Goal: Task Accomplishment & Management: Complete application form

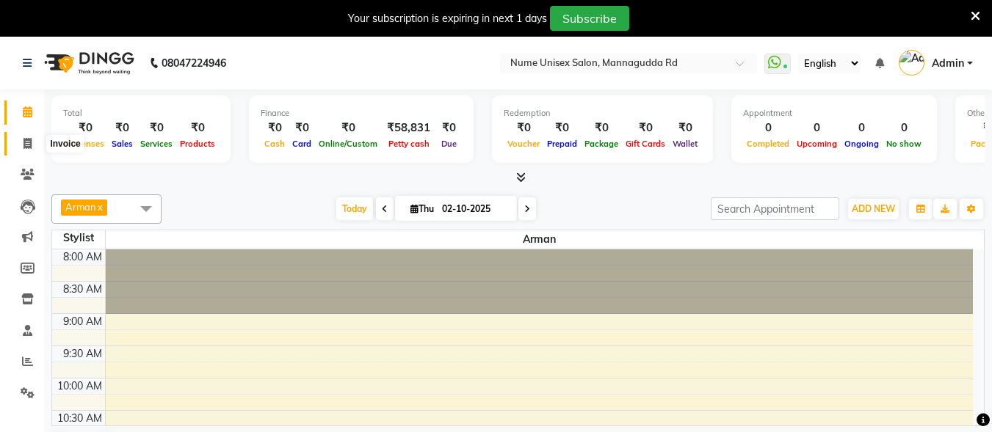
click at [28, 136] on span at bounding box center [28, 144] width 26 height 17
select select "7047"
select select "service"
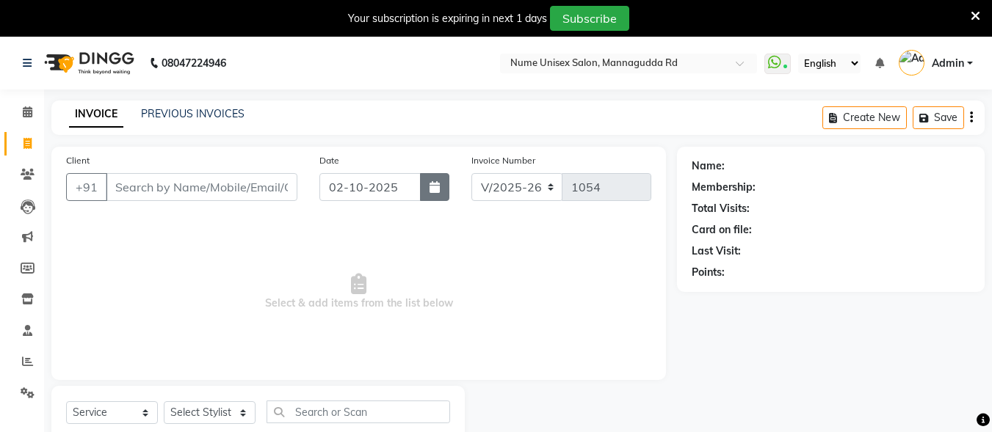
click at [446, 187] on button "button" at bounding box center [434, 187] width 29 height 28
select select "10"
select select "2025"
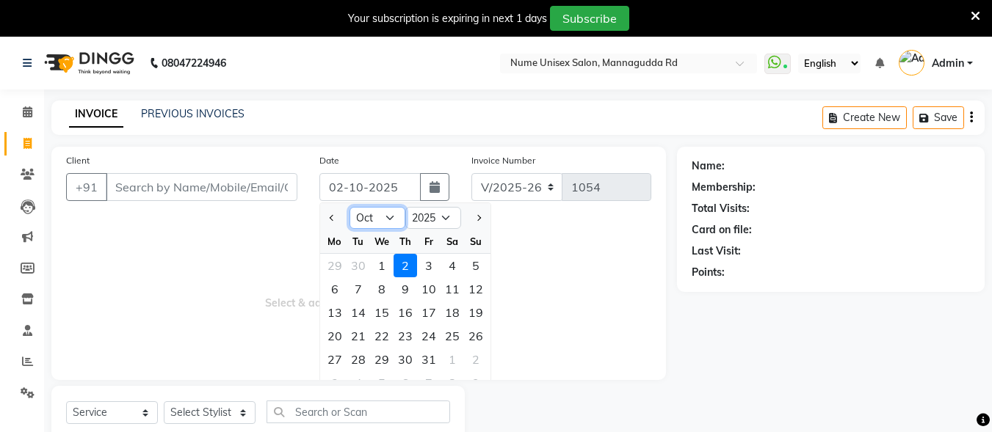
click at [400, 214] on select "Jan Feb Mar Apr May Jun [DATE] Aug Sep Oct Nov Dec" at bounding box center [377, 218] width 56 height 22
select select "9"
click at [349, 207] on select "Jan Feb Mar Apr May Jun [DATE] Aug Sep Oct Nov Dec" at bounding box center [377, 218] width 56 height 22
click at [200, 107] on link "PREVIOUS INVOICES" at bounding box center [193, 113] width 104 height 13
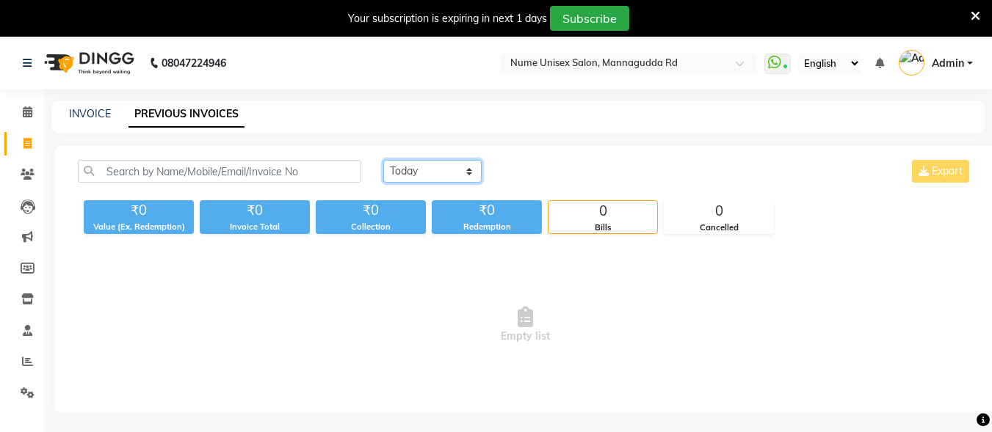
click at [438, 172] on select "[DATE] [DATE] Custom Range" at bounding box center [432, 171] width 98 height 23
select select "range"
click at [383, 160] on select "[DATE] [DATE] Custom Range" at bounding box center [432, 171] width 98 height 23
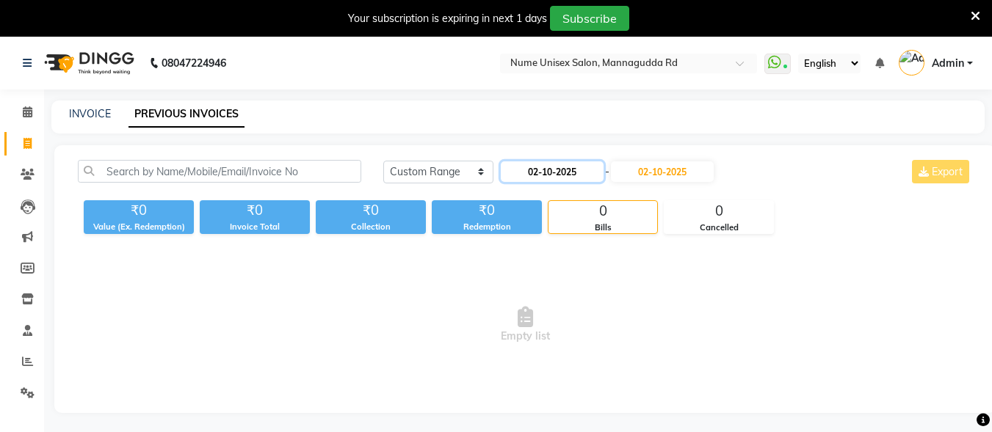
click at [548, 181] on input "02-10-2025" at bounding box center [552, 172] width 103 height 21
select select "10"
select select "2025"
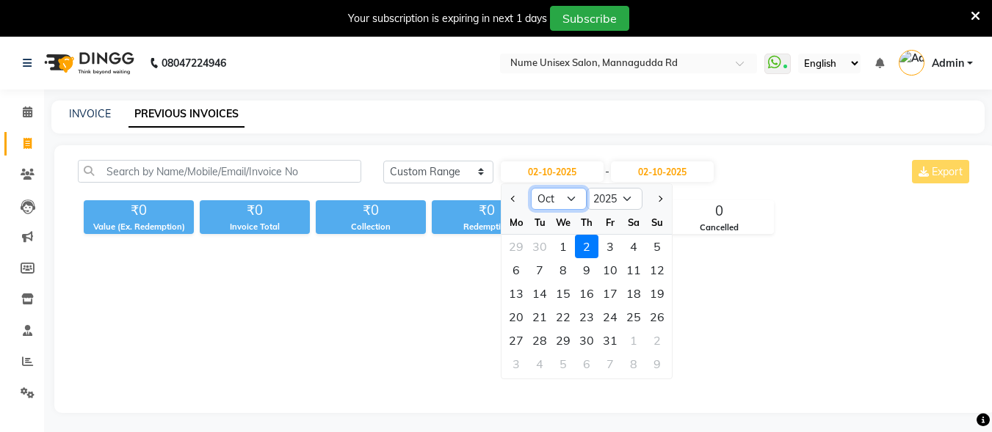
click at [563, 192] on select "Jan Feb Mar Apr May Jun [DATE] Aug Sep Oct Nov Dec" at bounding box center [559, 199] width 56 height 22
select select "9"
click at [531, 188] on select "Jan Feb Mar Apr May Jun [DATE] Aug Sep Oct Nov Dec" at bounding box center [559, 199] width 56 height 22
click at [649, 299] on div "21" at bounding box center [656, 293] width 23 height 23
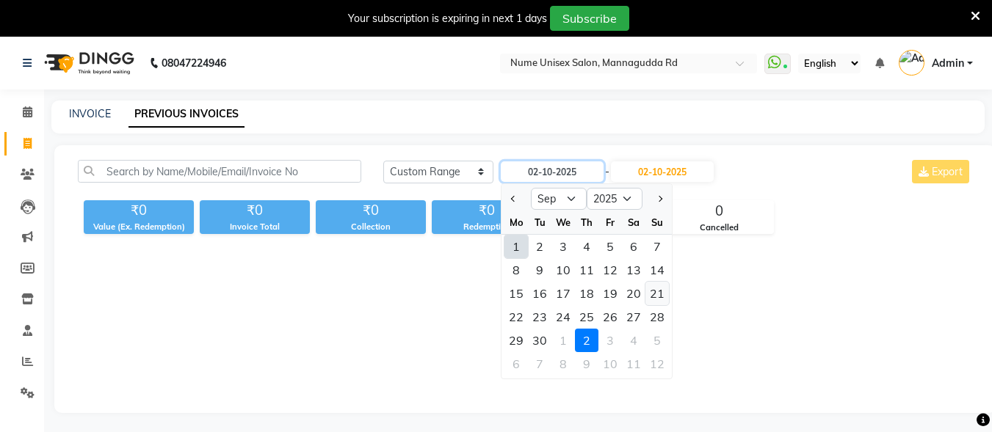
type input "[DATE]"
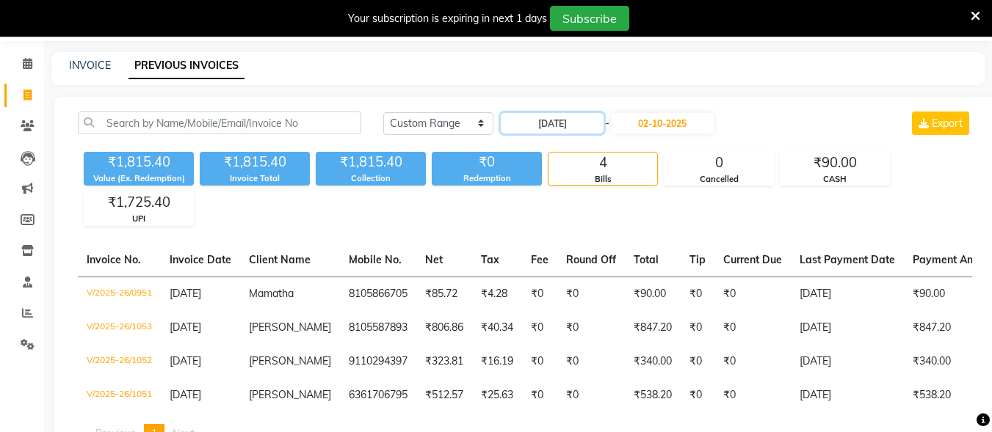
scroll to position [73, 0]
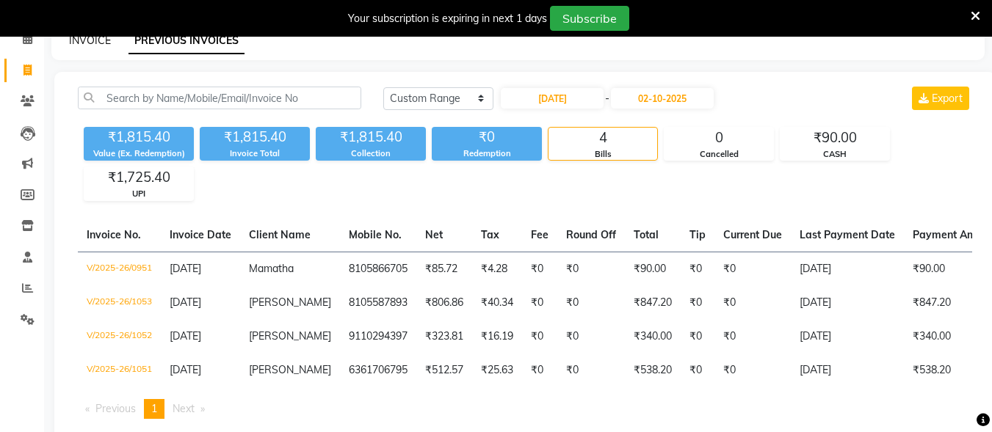
click at [98, 38] on link "INVOICE" at bounding box center [90, 40] width 42 height 13
select select "7047"
select select "service"
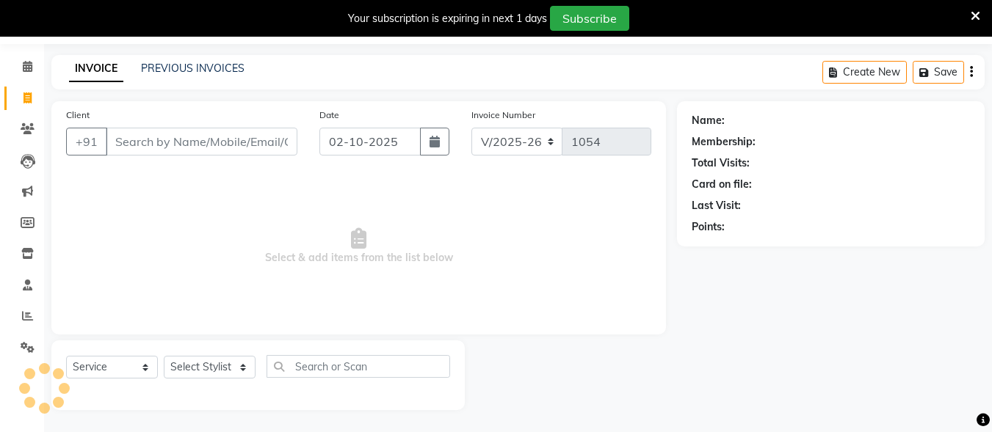
scroll to position [46, 0]
click at [975, 14] on icon at bounding box center [976, 16] width 10 height 13
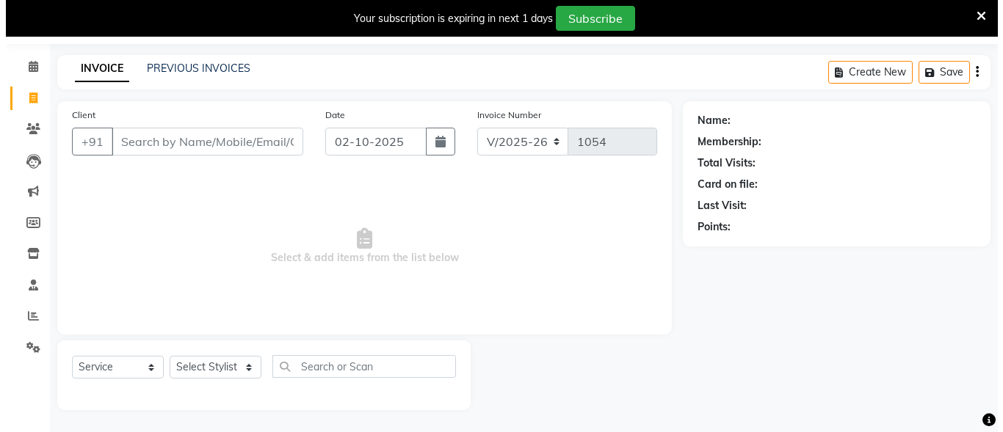
scroll to position [9, 0]
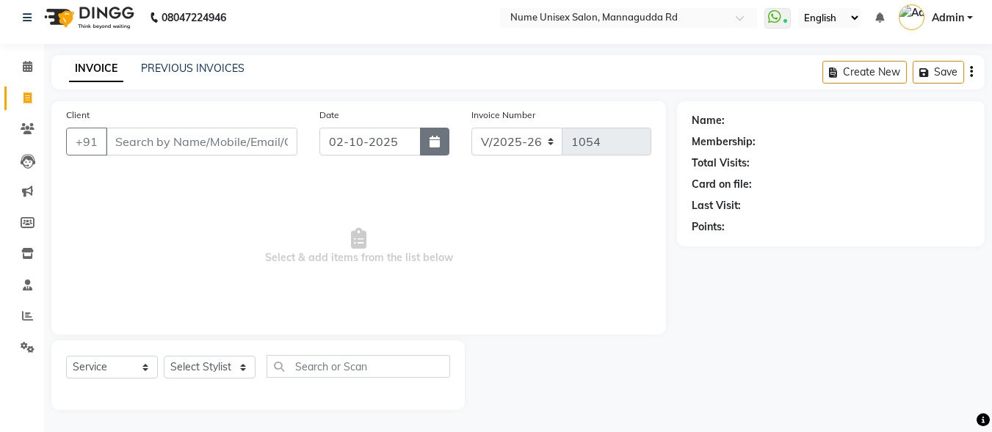
click at [428, 139] on button "button" at bounding box center [434, 142] width 29 height 28
select select "10"
select select "2025"
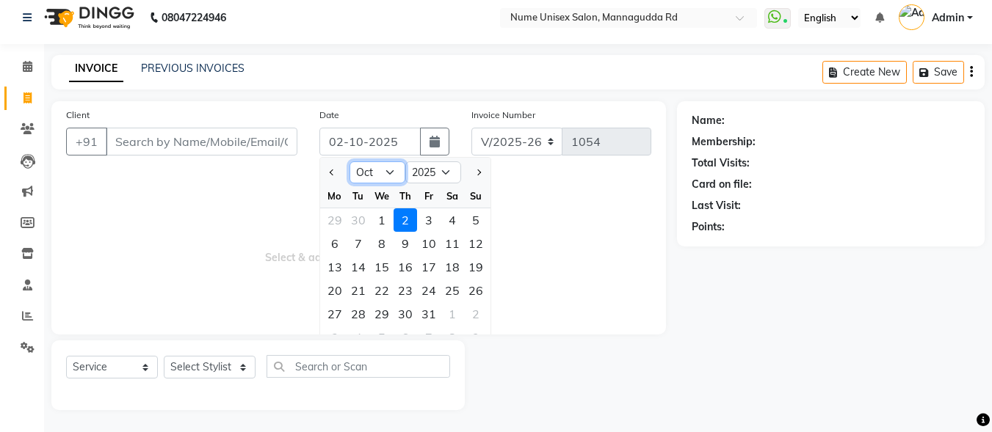
click at [391, 177] on select "Jan Feb Mar Apr May Jun [DATE] Aug Sep Oct Nov Dec" at bounding box center [377, 173] width 56 height 22
select select "9"
click at [349, 162] on select "Jan Feb Mar Apr May Jun [DATE] Aug Sep Oct Nov Dec" at bounding box center [377, 173] width 56 height 22
click at [470, 272] on div "21" at bounding box center [475, 267] width 23 height 23
type input "[DATE]"
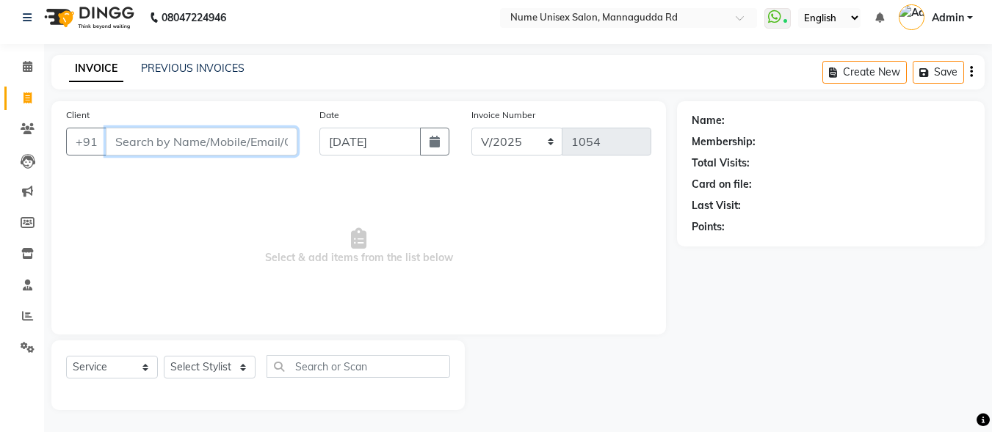
click at [198, 137] on input "Client" at bounding box center [202, 142] width 192 height 28
click at [167, 72] on link "PREVIOUS INVOICES" at bounding box center [193, 68] width 104 height 13
click at [178, 61] on div "PREVIOUS INVOICES" at bounding box center [193, 68] width 104 height 15
click at [247, 67] on div "INVOICE PREVIOUS INVOICES" at bounding box center [156, 69] width 211 height 17
click at [240, 67] on link "PREVIOUS INVOICES" at bounding box center [193, 68] width 104 height 13
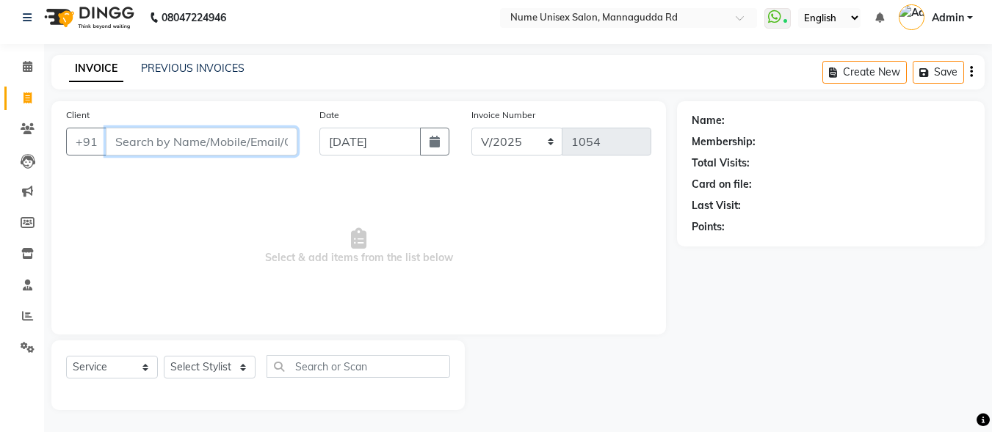
click at [191, 143] on input "Client" at bounding box center [202, 142] width 192 height 28
type input "8310753500"
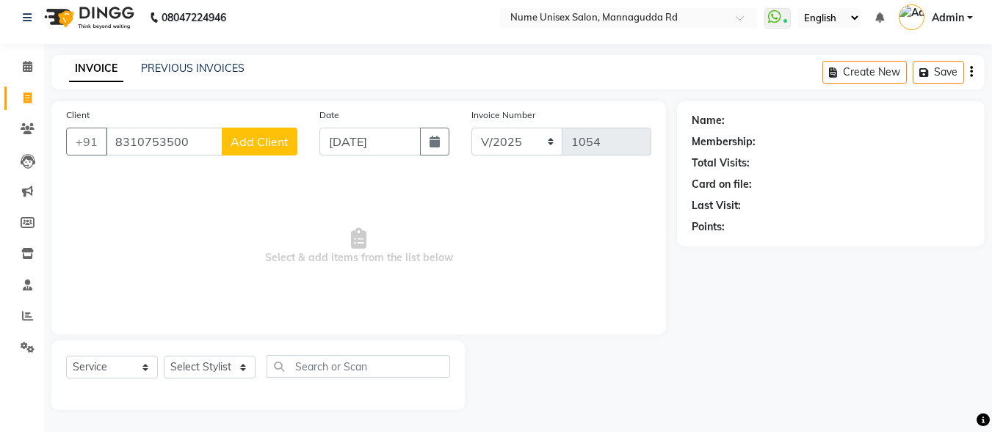
click at [268, 148] on span "Add Client" at bounding box center [260, 141] width 58 height 15
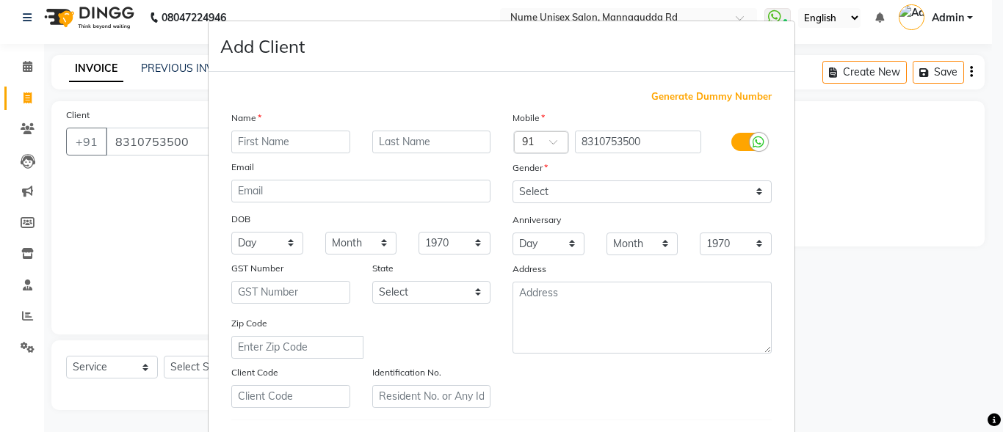
click at [242, 135] on input "text" at bounding box center [290, 142] width 119 height 23
type input "B"
type input "Vinayaka"
click at [718, 151] on div at bounding box center [747, 142] width 70 height 23
click at [753, 142] on icon at bounding box center [759, 142] width 12 height 13
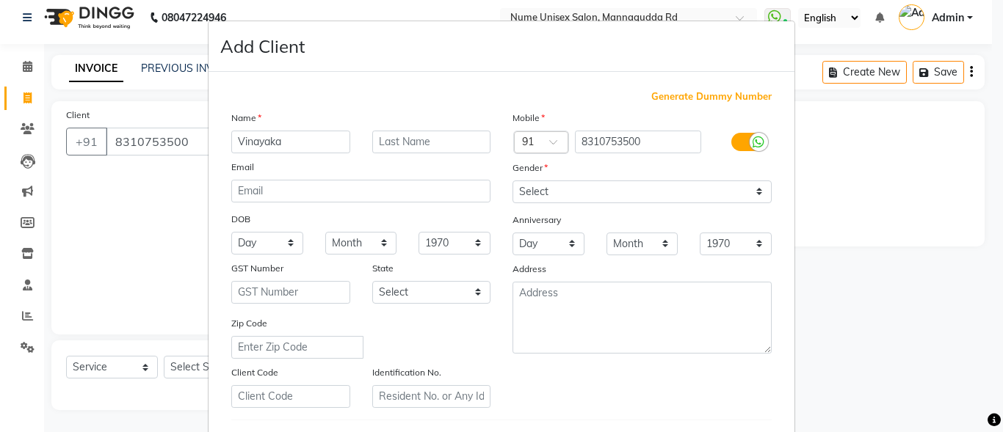
click at [0, 0] on input "checkbox" at bounding box center [0, 0] width 0 height 0
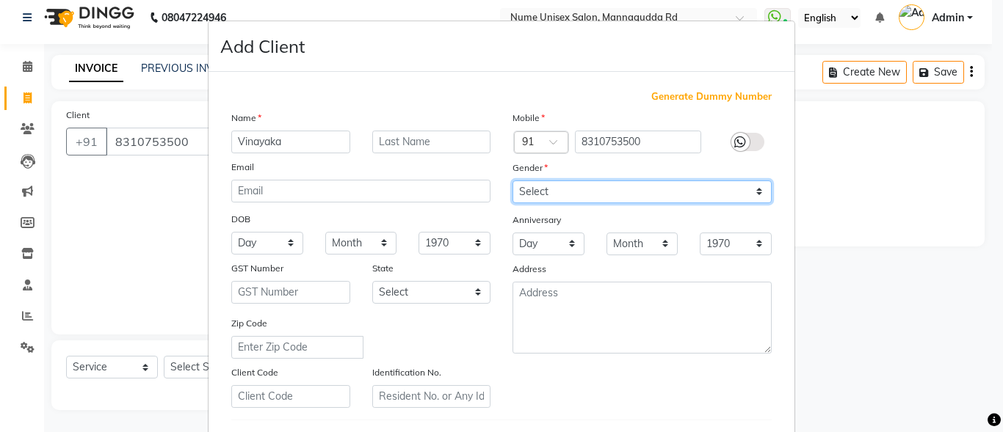
click at [659, 203] on select "Select [DEMOGRAPHIC_DATA] [DEMOGRAPHIC_DATA] Other Prefer Not To Say" at bounding box center [641, 192] width 259 height 23
select select "[DEMOGRAPHIC_DATA]"
click at [512, 181] on select "Select [DEMOGRAPHIC_DATA] [DEMOGRAPHIC_DATA] Other Prefer Not To Say" at bounding box center [641, 192] width 259 height 23
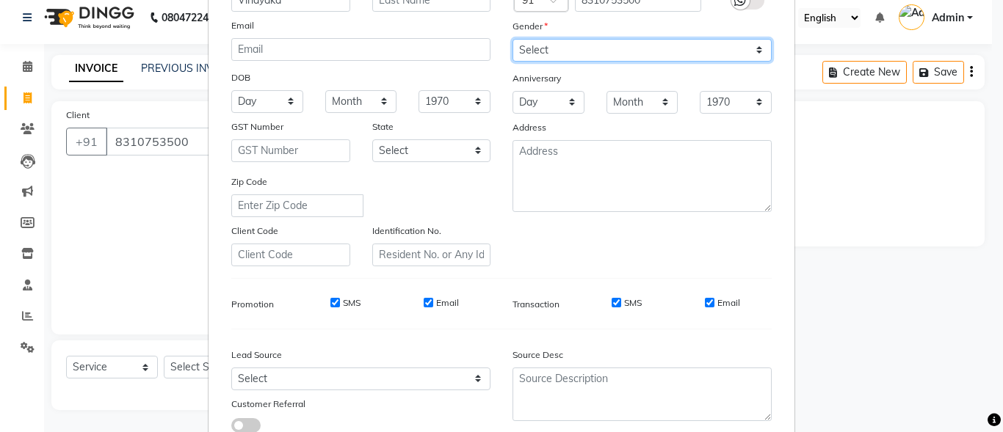
scroll to position [147, 0]
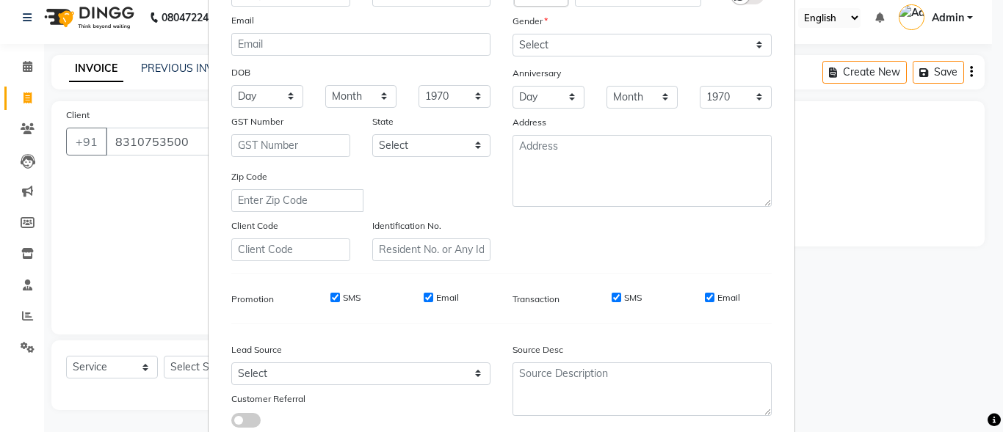
click at [612, 298] on input "SMS" at bounding box center [617, 298] width 10 height 10
checkbox input "false"
click at [709, 296] on input "Email" at bounding box center [710, 298] width 10 height 10
checkbox input "false"
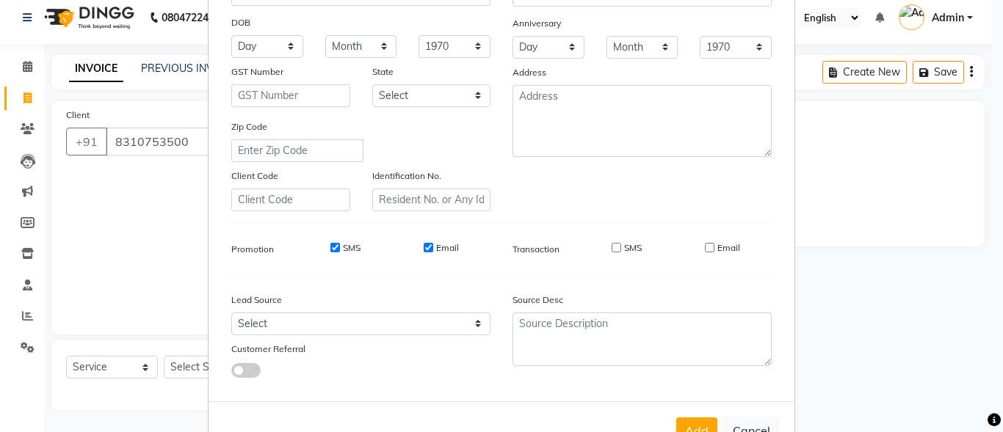
scroll to position [245, 0]
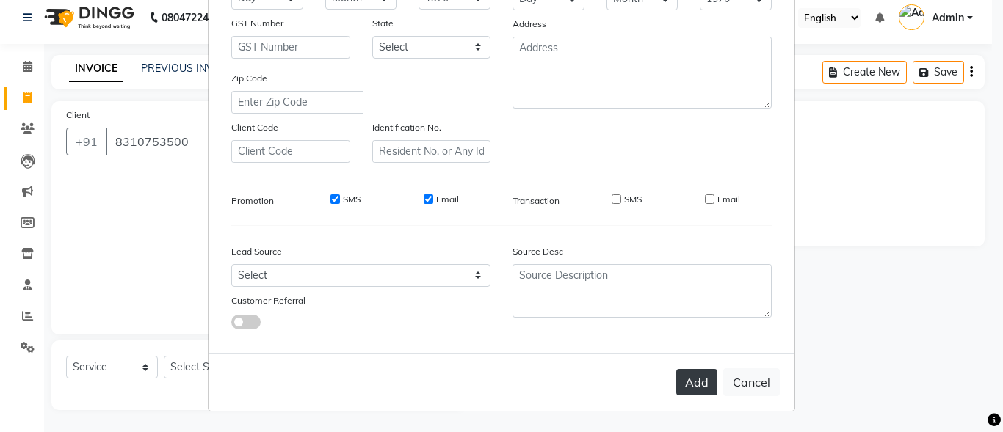
click at [693, 378] on button "Add" at bounding box center [696, 382] width 41 height 26
select select
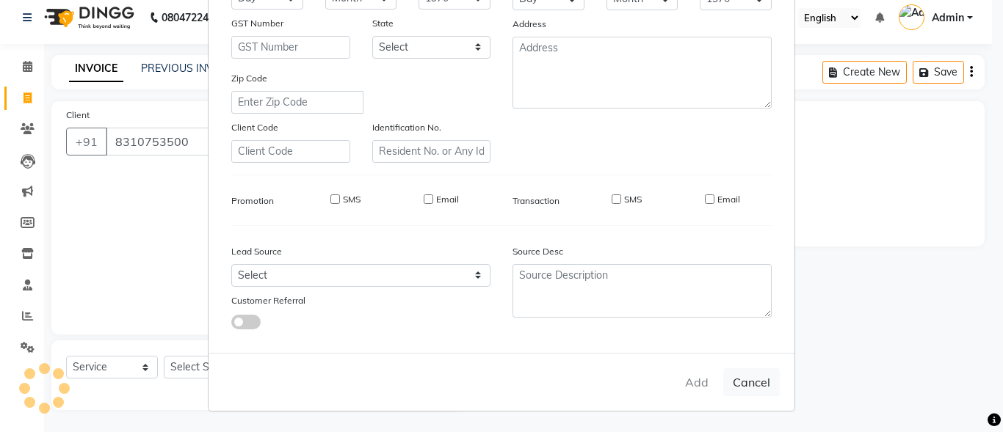
select select
checkbox input "false"
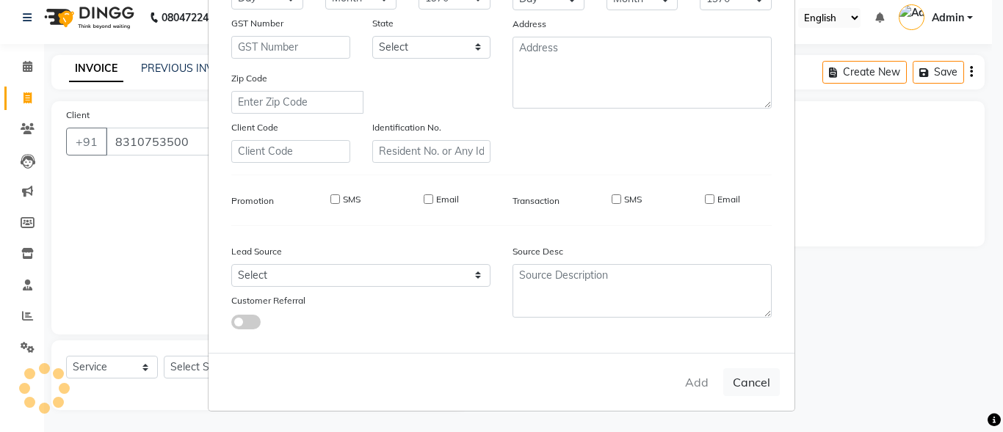
checkbox input "false"
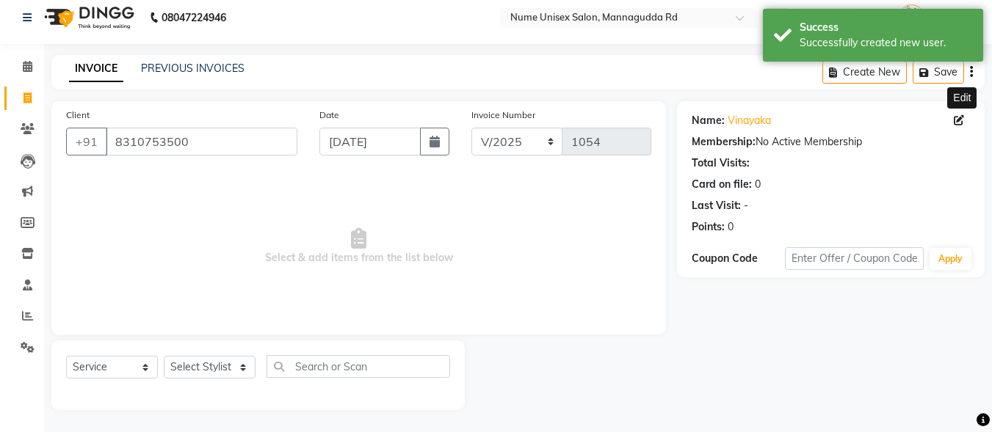
click at [958, 120] on icon at bounding box center [959, 120] width 10 height 10
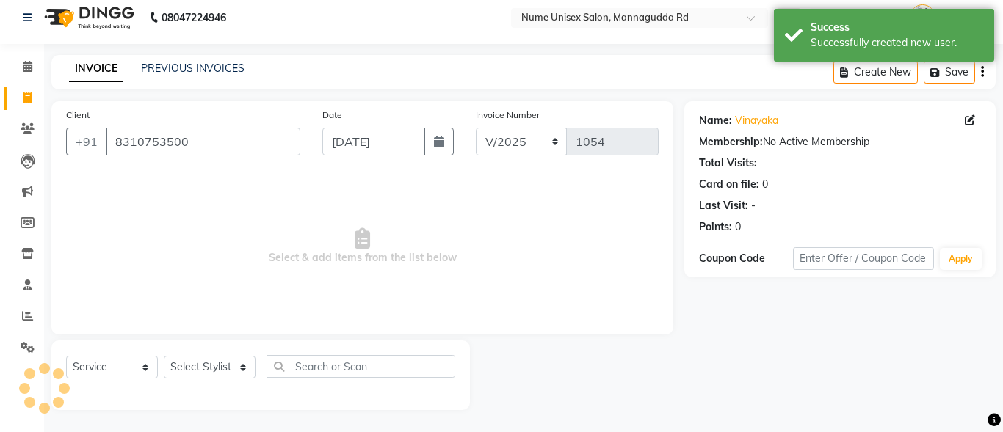
select select "[DEMOGRAPHIC_DATA]"
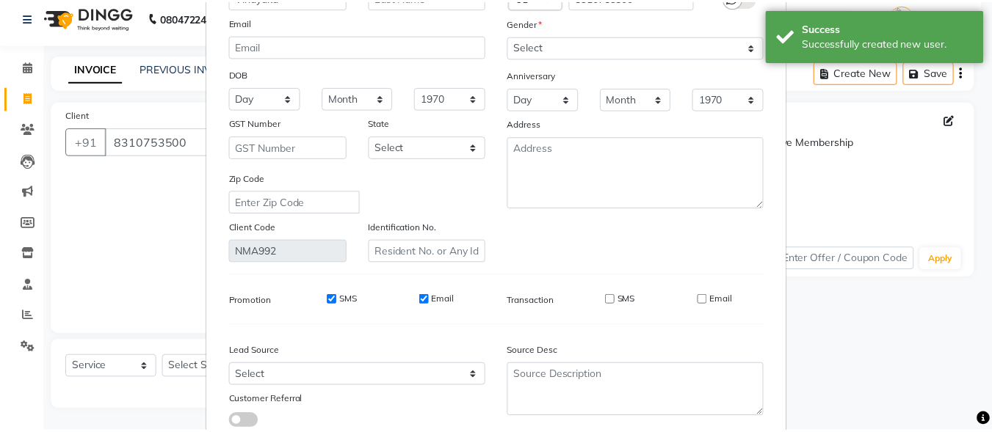
scroll to position [219, 0]
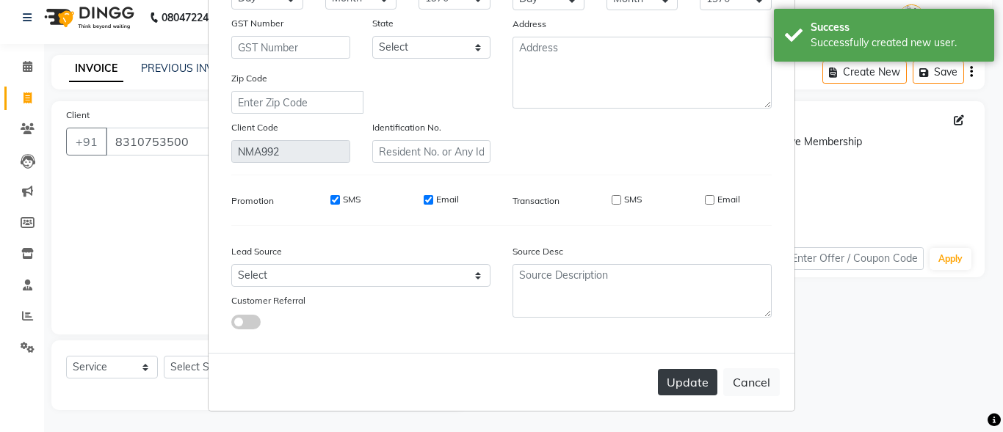
click at [697, 380] on button "Update" at bounding box center [687, 382] width 59 height 26
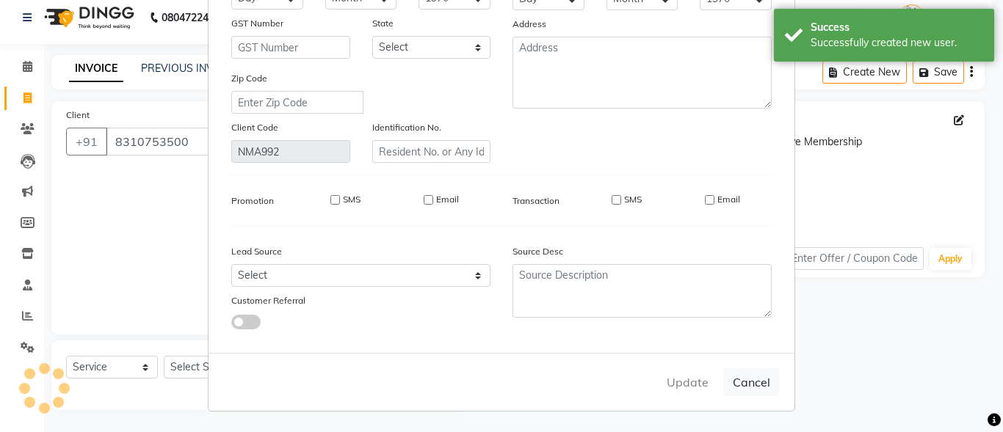
select select
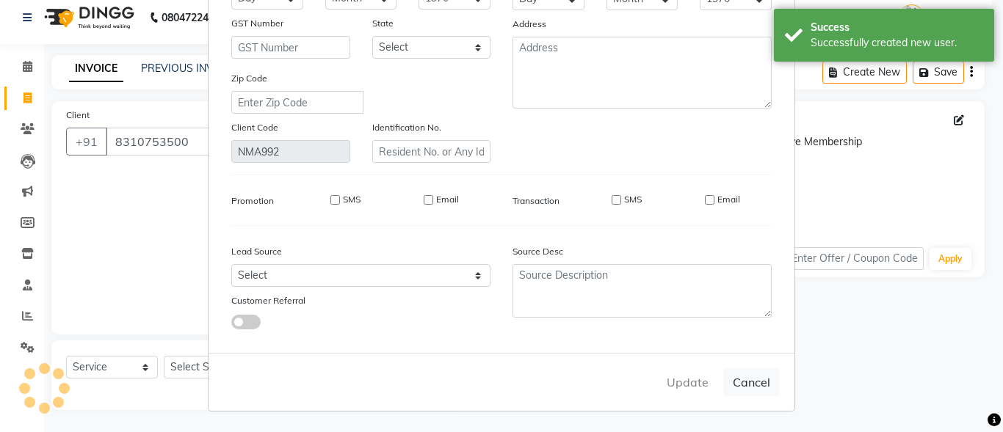
select select
checkbox input "false"
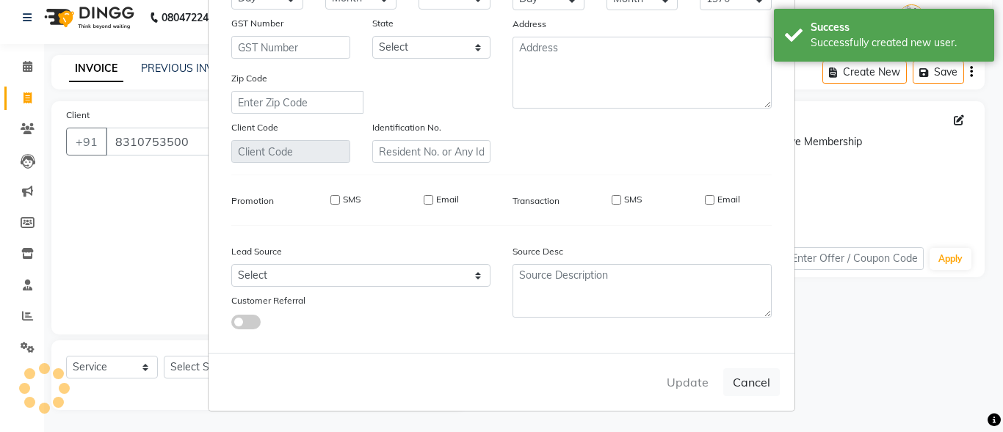
checkbox input "false"
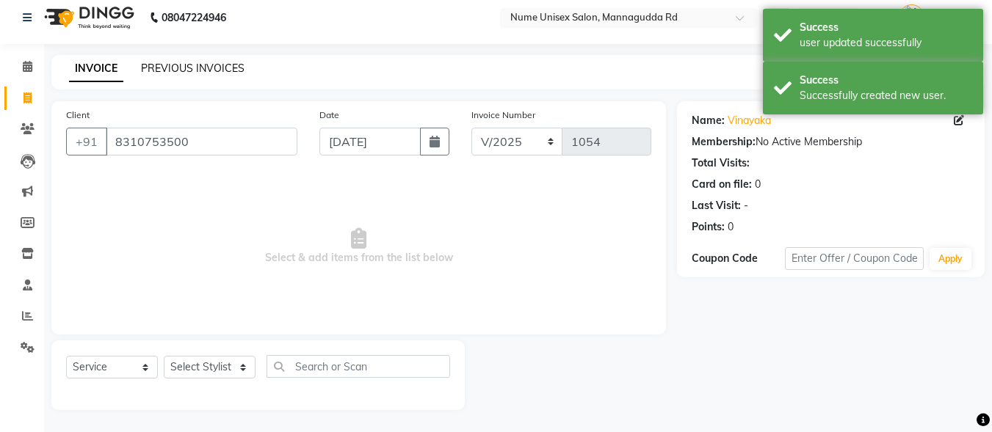
click at [181, 70] on link "PREVIOUS INVOICES" at bounding box center [193, 68] width 104 height 13
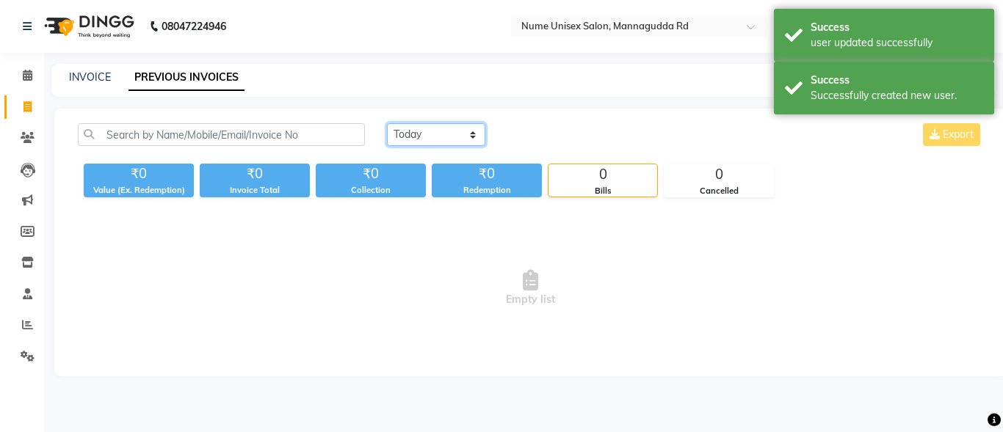
click at [452, 141] on select "[DATE] [DATE] Custom Range" at bounding box center [436, 134] width 98 height 23
select select "range"
click at [387, 123] on select "[DATE] [DATE] Custom Range" at bounding box center [436, 134] width 98 height 23
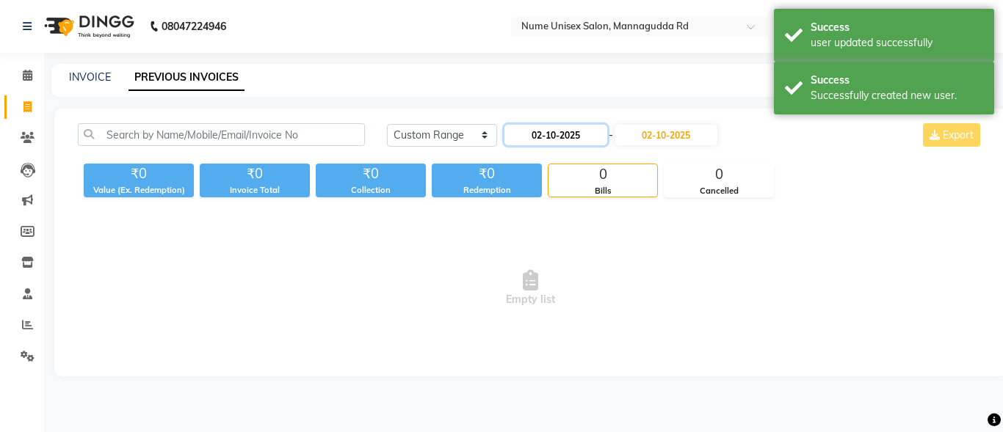
click at [557, 137] on input "02-10-2025" at bounding box center [555, 135] width 103 height 21
select select "10"
select select "2025"
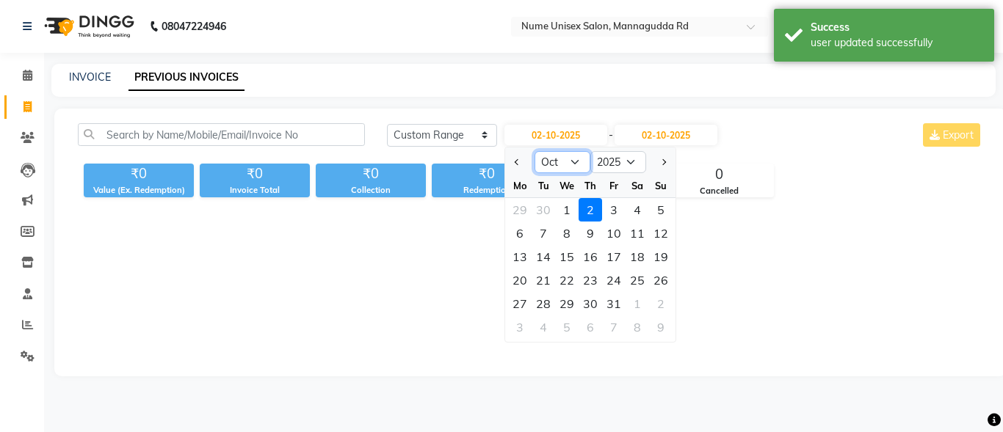
click at [555, 158] on select "Jan Feb Mar Apr May Jun [DATE] Aug Sep Oct Nov Dec" at bounding box center [562, 162] width 56 height 22
select select "9"
click at [534, 151] on select "Jan Feb Mar Apr May Jun [DATE] Aug Sep Oct Nov Dec" at bounding box center [562, 162] width 56 height 22
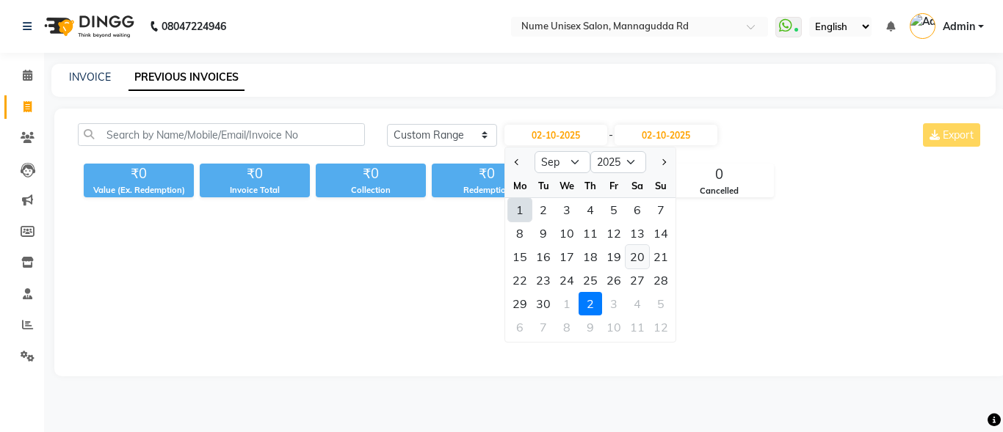
click at [638, 255] on div "20" at bounding box center [637, 256] width 23 height 23
type input "20-09-2025"
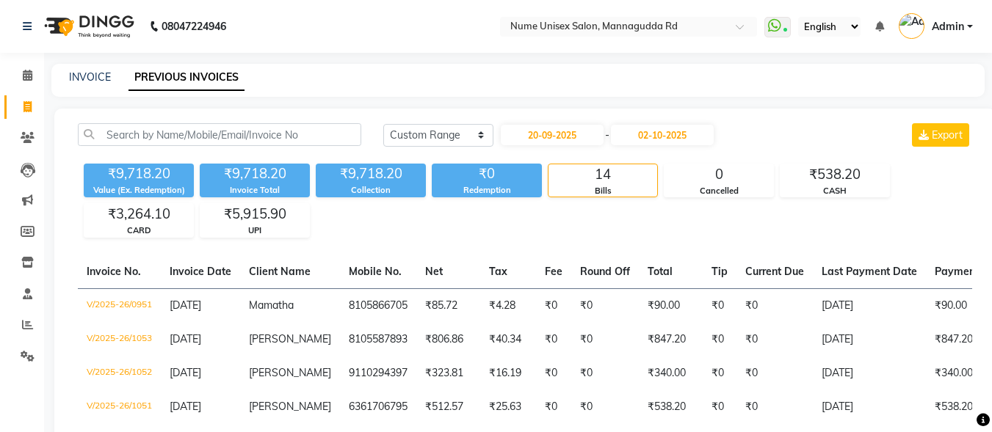
click at [99, 67] on div "INVOICE PREVIOUS INVOICES" at bounding box center [517, 80] width 933 height 33
click at [99, 85] on div "INVOICE PREVIOUS INVOICES" at bounding box center [517, 80] width 933 height 33
click at [97, 79] on link "INVOICE" at bounding box center [90, 76] width 42 height 13
select select "service"
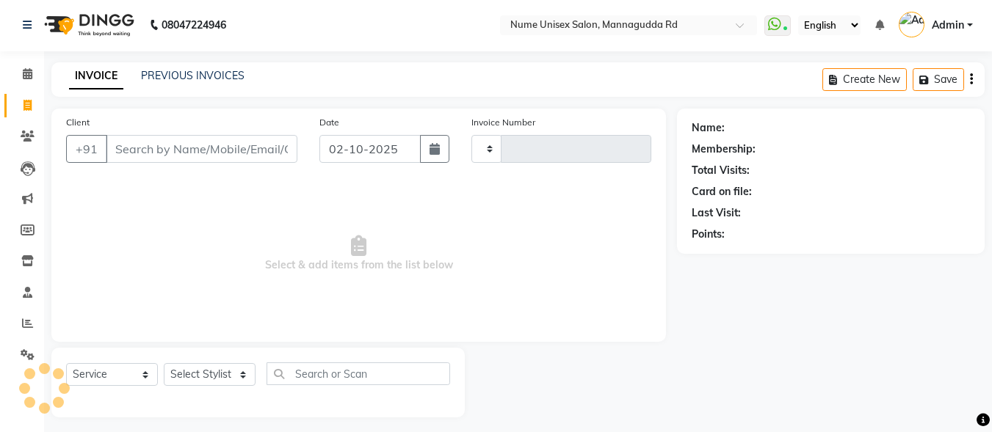
type input "1054"
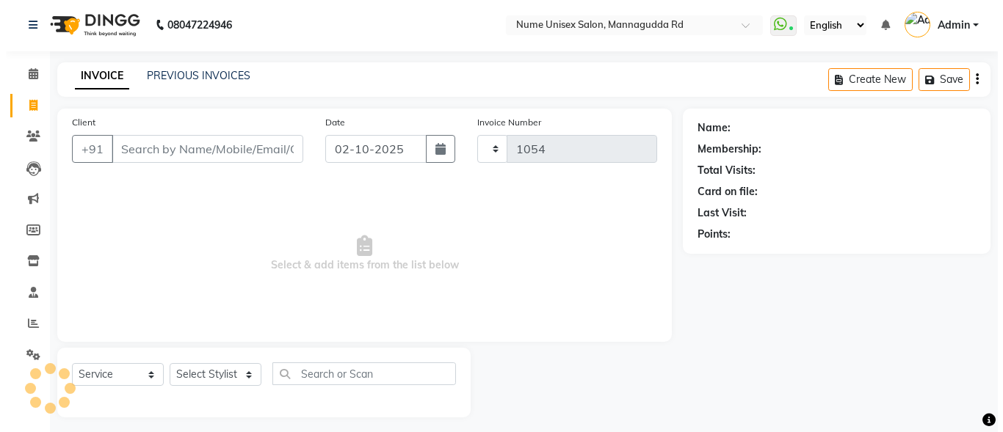
scroll to position [9, 0]
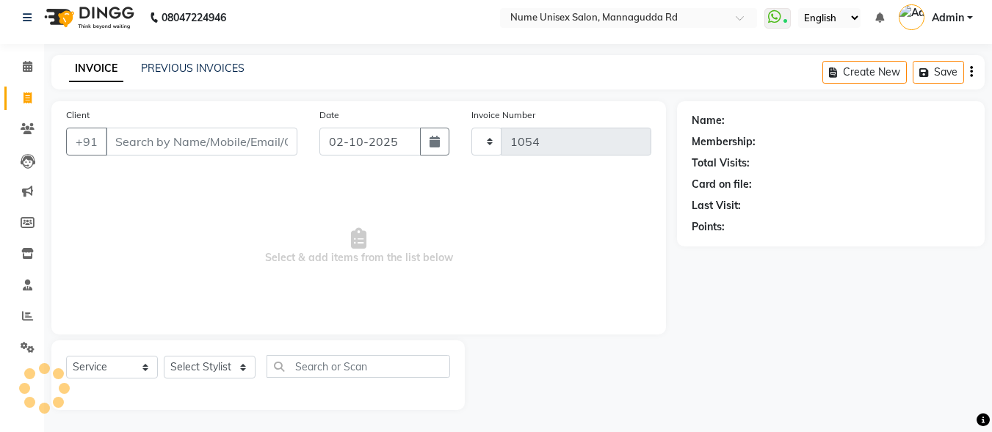
select select "7047"
click at [430, 143] on icon "button" at bounding box center [435, 142] width 10 height 12
select select "10"
select select "2025"
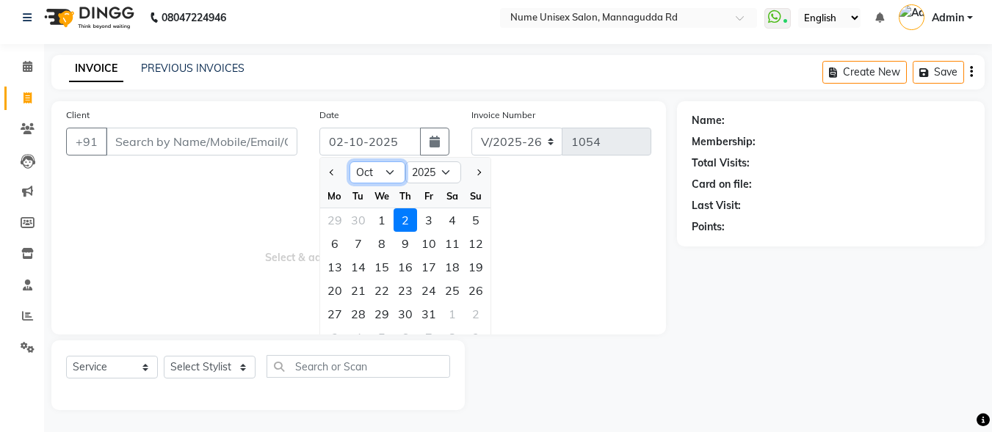
click at [383, 173] on select "Jan Feb Mar Apr May Jun [DATE] Aug Sep Oct Nov Dec" at bounding box center [377, 173] width 56 height 22
select select "9"
click at [349, 162] on select "Jan Feb Mar Apr May Jun [DATE] Aug Sep Oct Nov Dec" at bounding box center [377, 173] width 56 height 22
click at [471, 261] on div "21" at bounding box center [475, 267] width 23 height 23
type input "[DATE]"
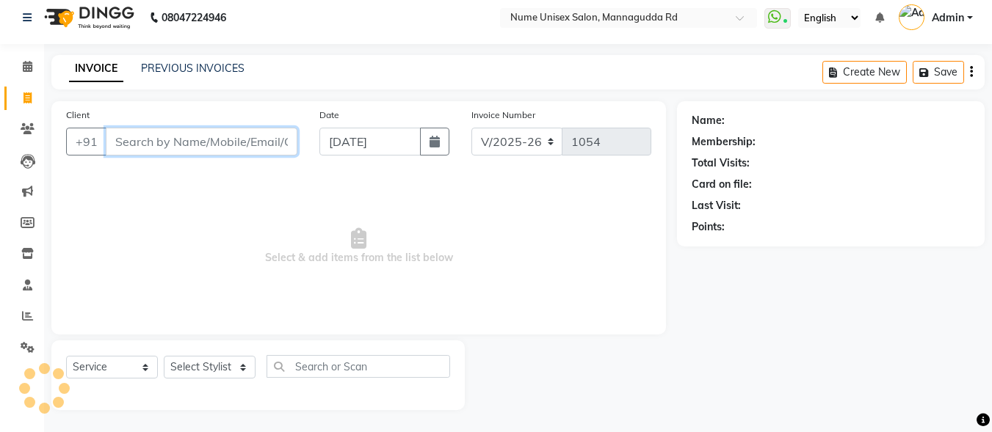
click at [216, 139] on input "Client" at bounding box center [202, 142] width 192 height 28
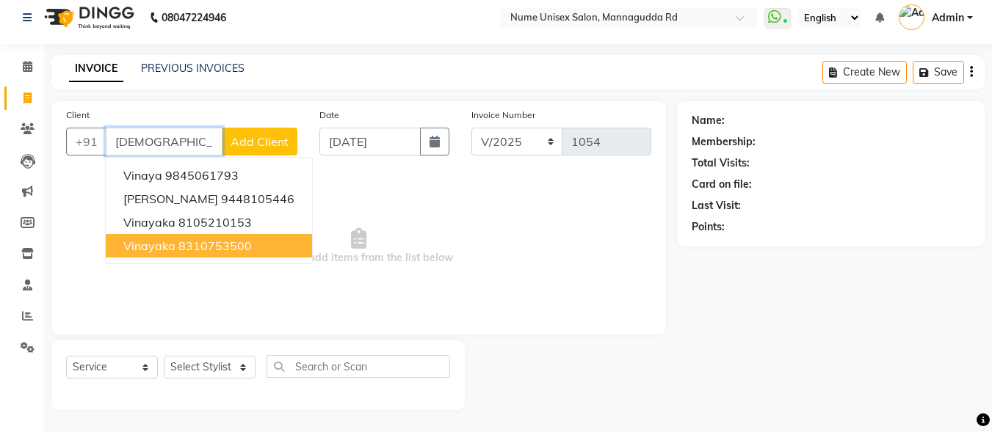
click at [240, 249] on ngb-highlight "8310753500" at bounding box center [214, 246] width 73 height 15
type input "8310753500"
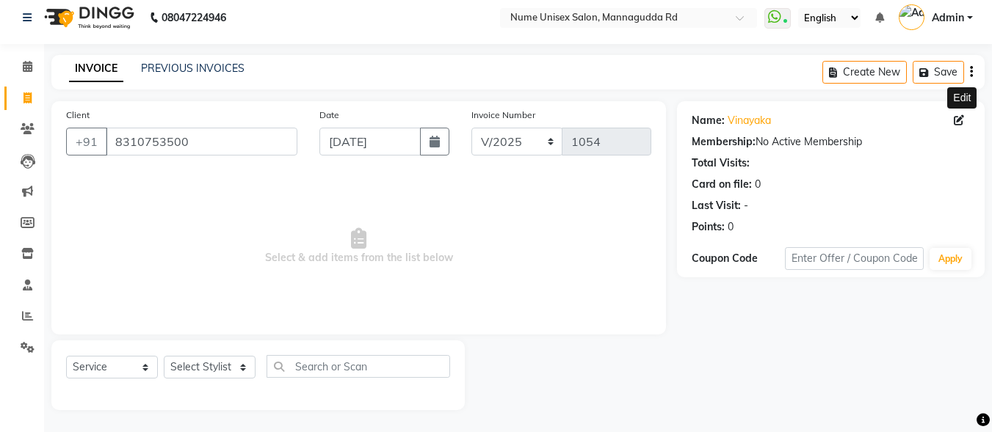
click at [962, 121] on icon at bounding box center [959, 120] width 10 height 10
select select "[DEMOGRAPHIC_DATA]"
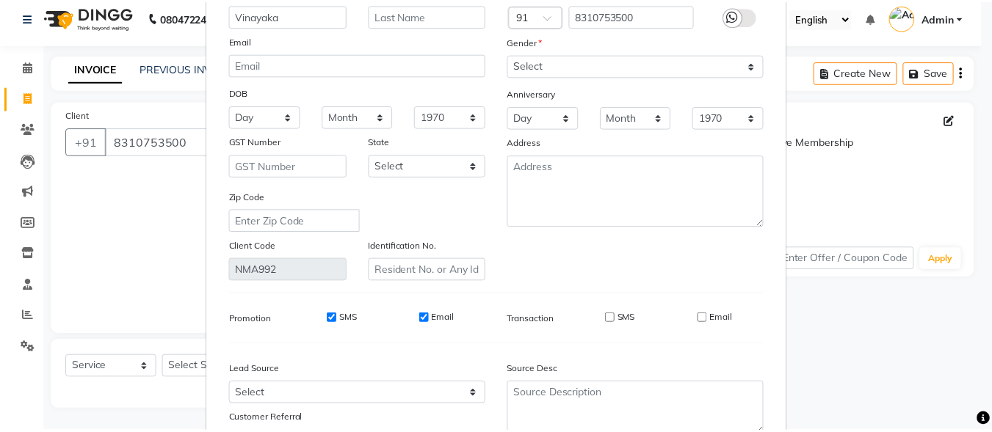
scroll to position [219, 0]
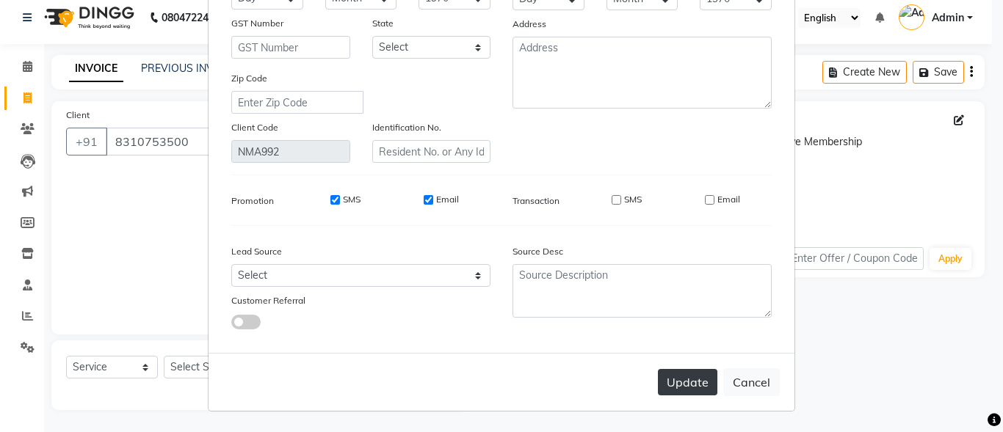
click at [677, 378] on button "Update" at bounding box center [687, 382] width 59 height 26
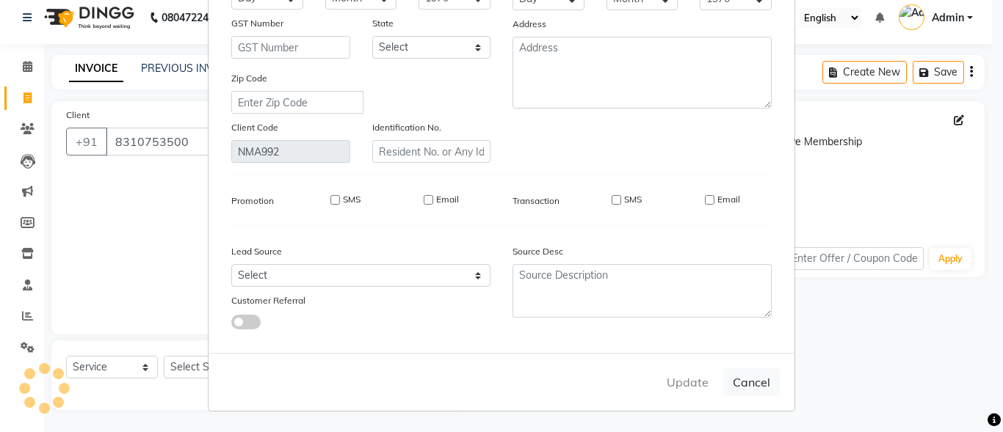
select select
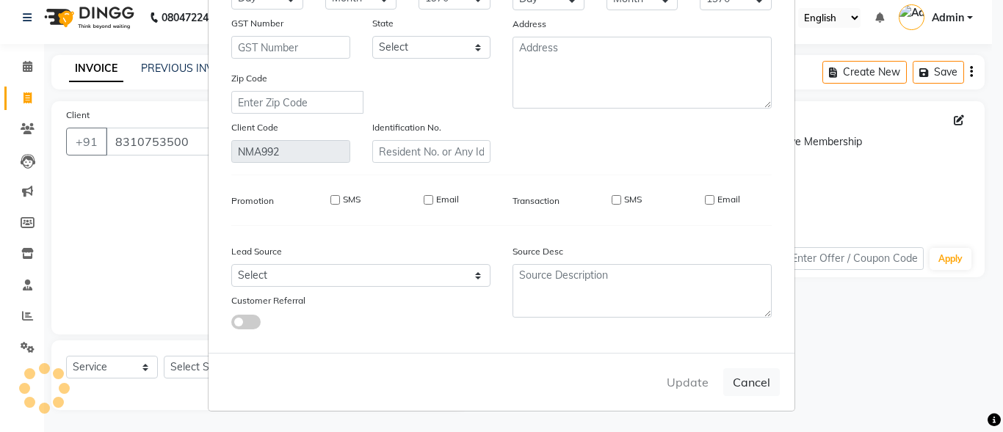
select select
checkbox input "false"
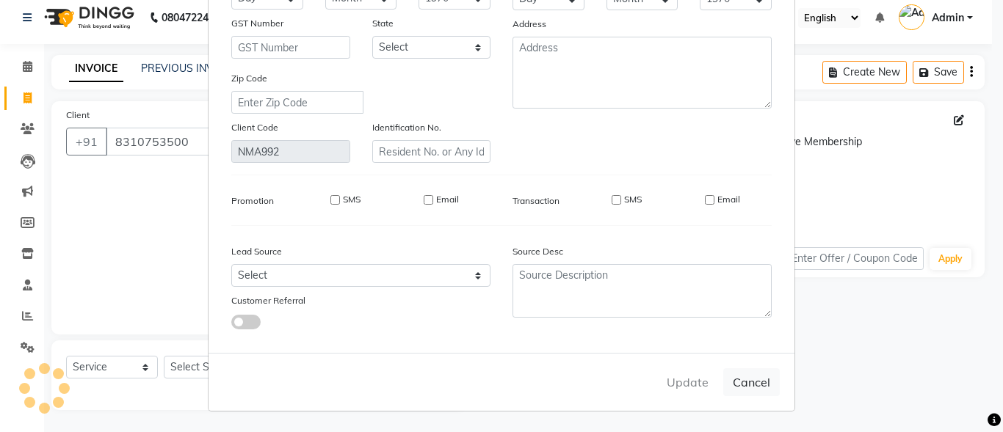
checkbox input "false"
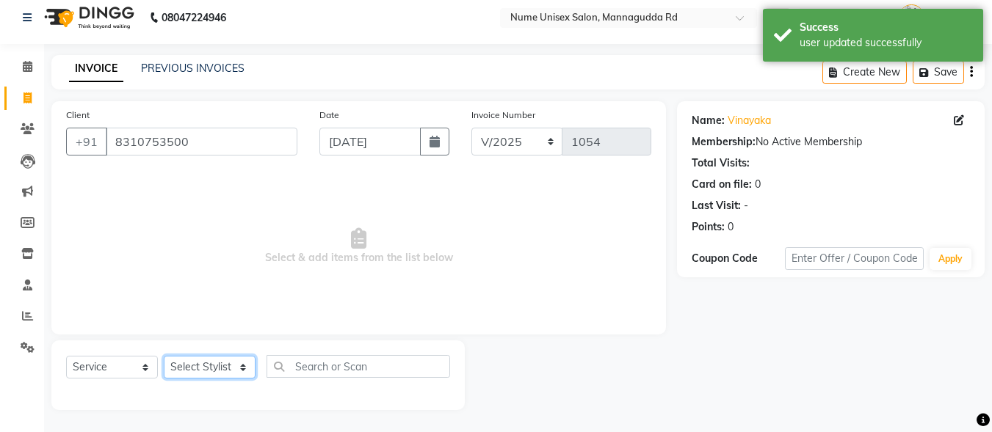
click at [236, 366] on select "Select Stylist Admin [PERSON_NAME] [PERSON_NAME] S [PERSON_NAME] Mohd [PERSON_N…" at bounding box center [210, 367] width 92 height 23
select select "61524"
click at [164, 356] on select "Select Stylist Admin [PERSON_NAME] [PERSON_NAME] S [PERSON_NAME] Mohd [PERSON_N…" at bounding box center [210, 367] width 92 height 23
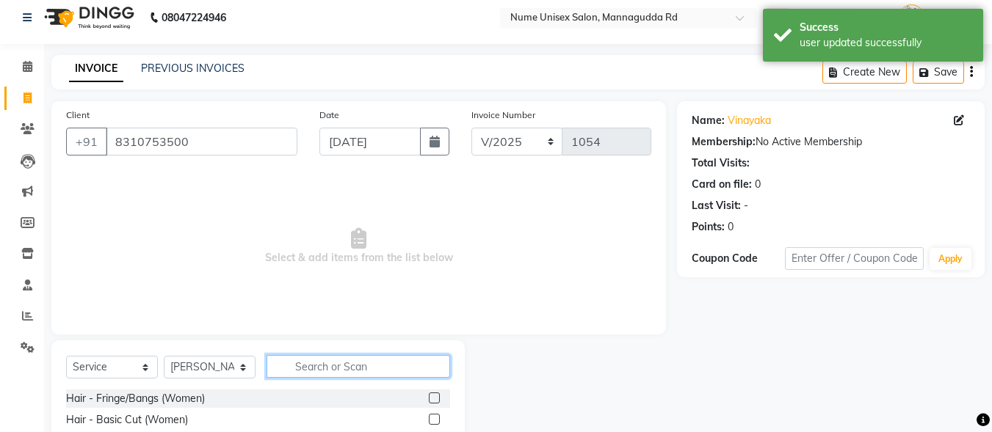
click at [336, 358] on input "text" at bounding box center [359, 366] width 184 height 23
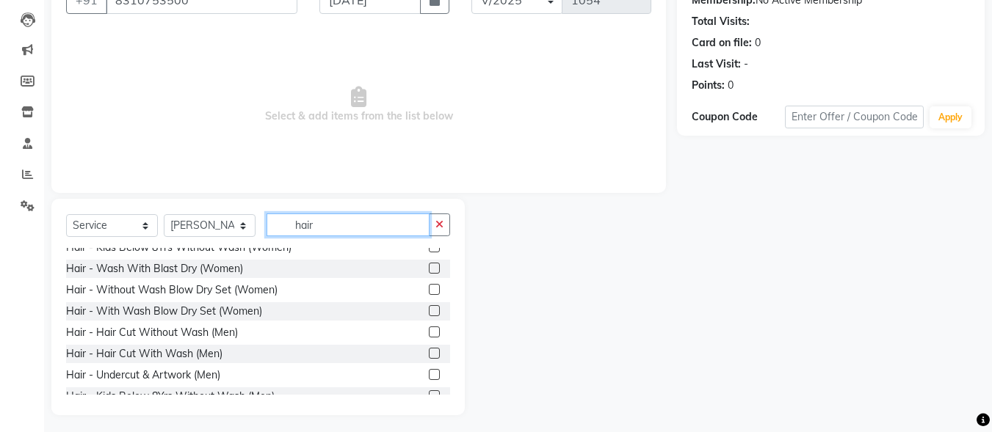
scroll to position [156, 0]
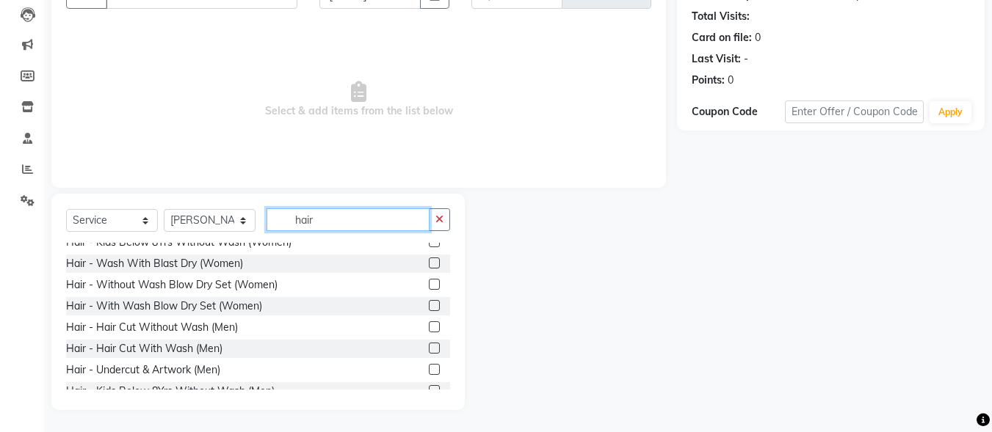
type input "hair"
click at [429, 344] on label at bounding box center [434, 348] width 11 height 11
click at [429, 344] on input "checkbox" at bounding box center [434, 349] width 10 height 10
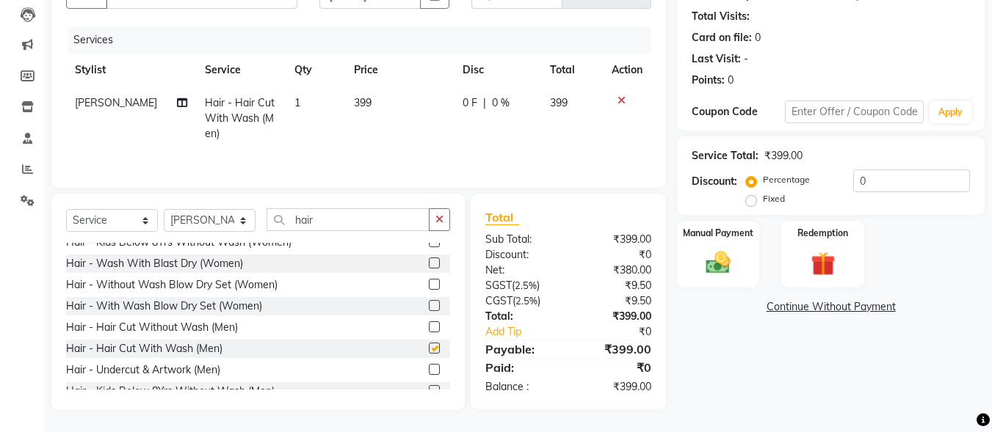
checkbox input "false"
click at [859, 186] on input "0" at bounding box center [911, 181] width 117 height 23
type input "10"
click at [710, 262] on img at bounding box center [717, 262] width 41 height 29
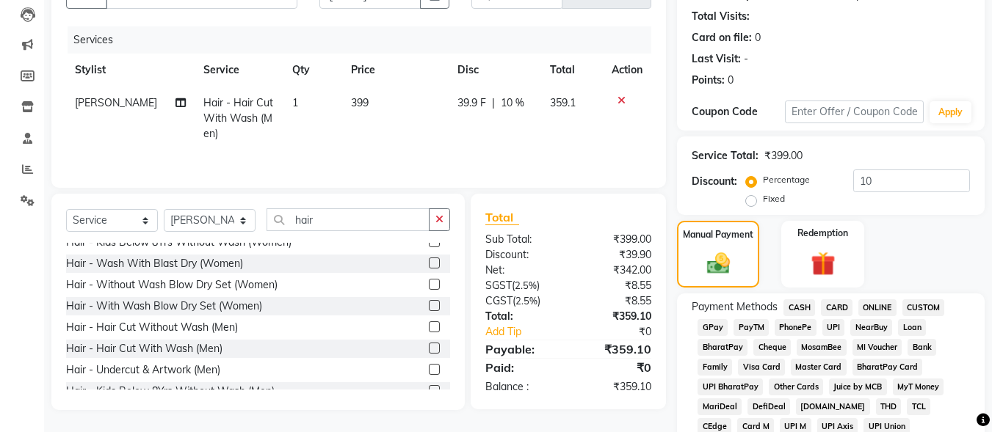
click at [832, 324] on span "UPI" at bounding box center [833, 327] width 23 height 17
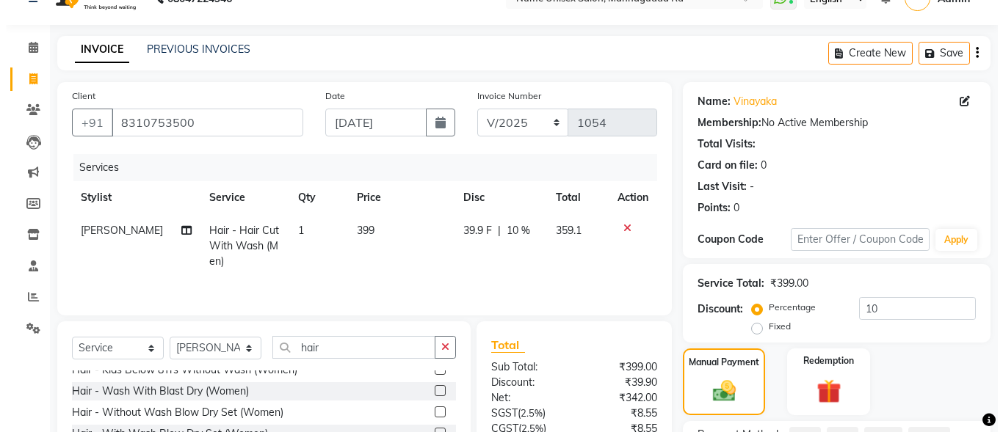
scroll to position [9, 0]
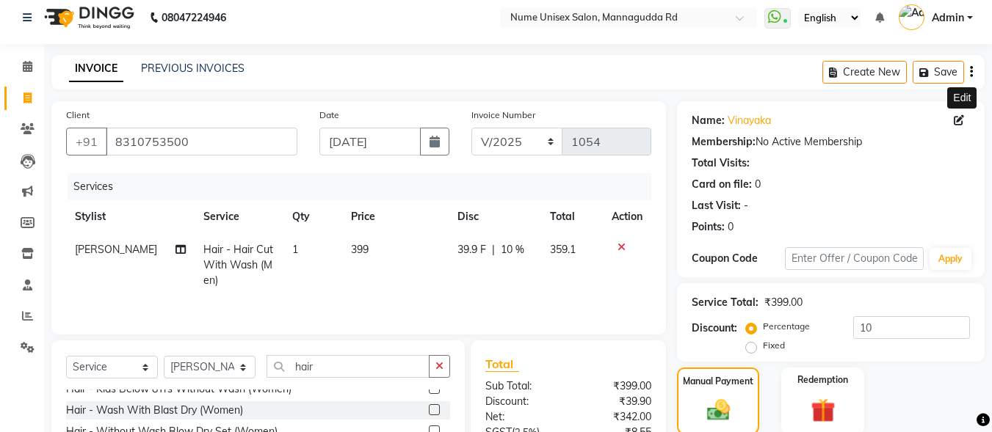
click at [957, 126] on span at bounding box center [962, 120] width 16 height 15
click at [957, 124] on icon at bounding box center [959, 120] width 10 height 10
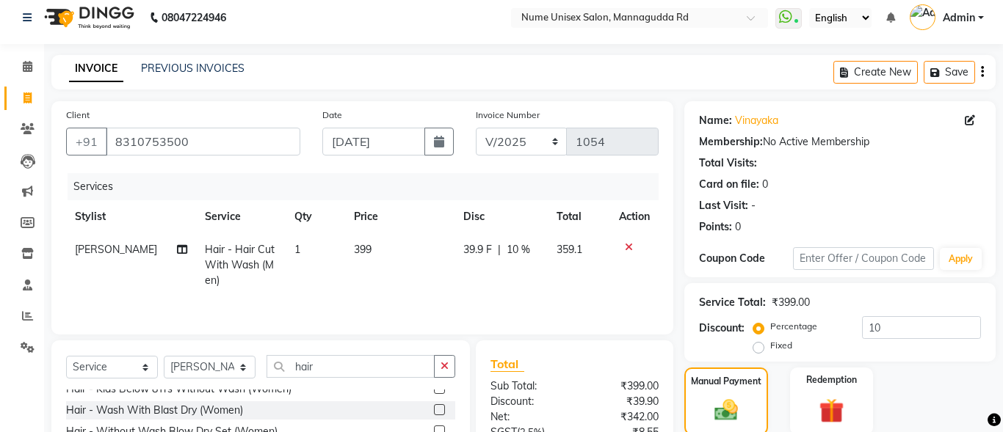
select select "[DEMOGRAPHIC_DATA]"
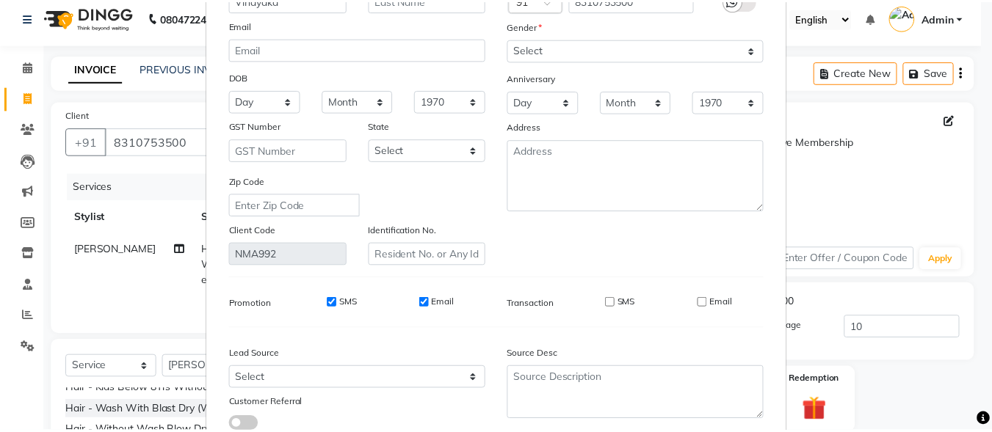
scroll to position [219, 0]
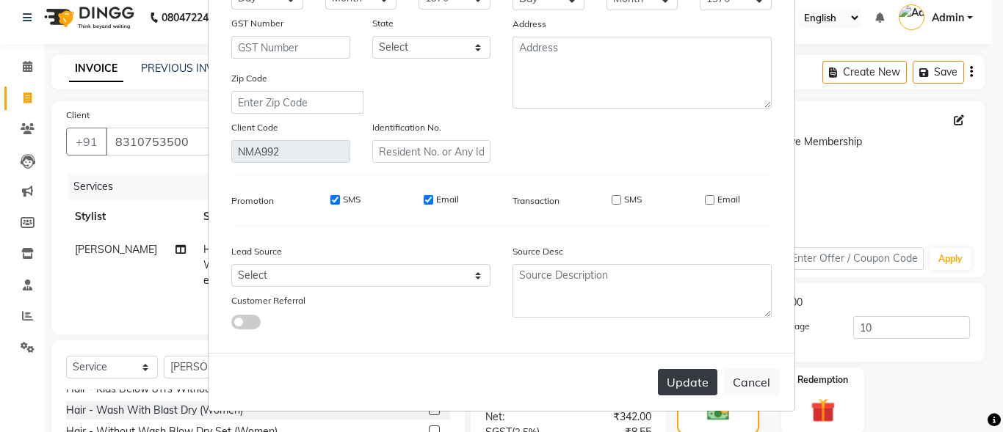
click at [698, 384] on button "Update" at bounding box center [687, 382] width 59 height 26
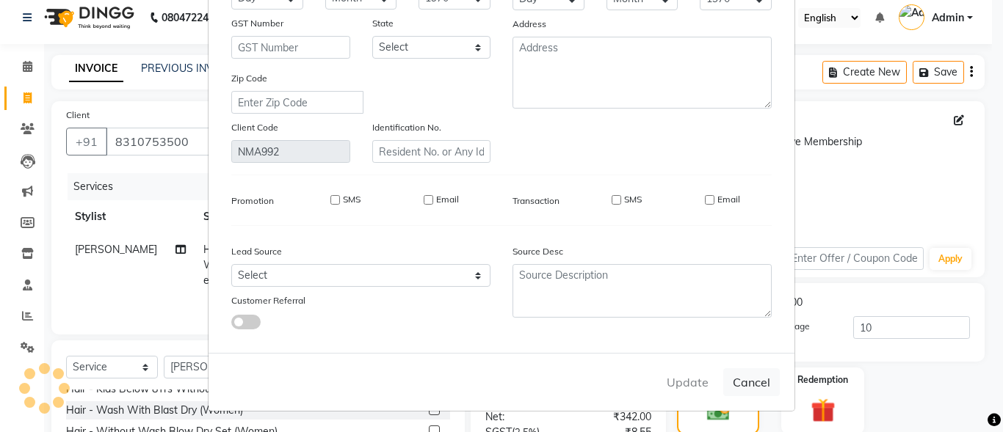
select select
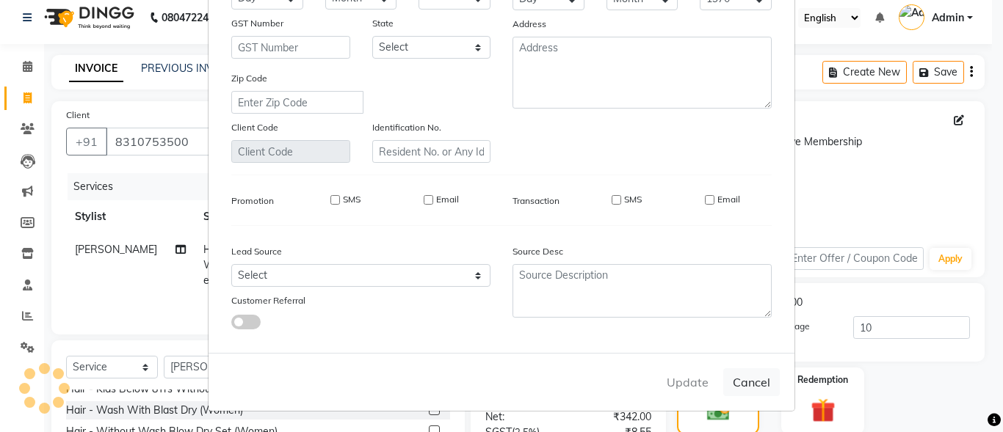
select select
checkbox input "false"
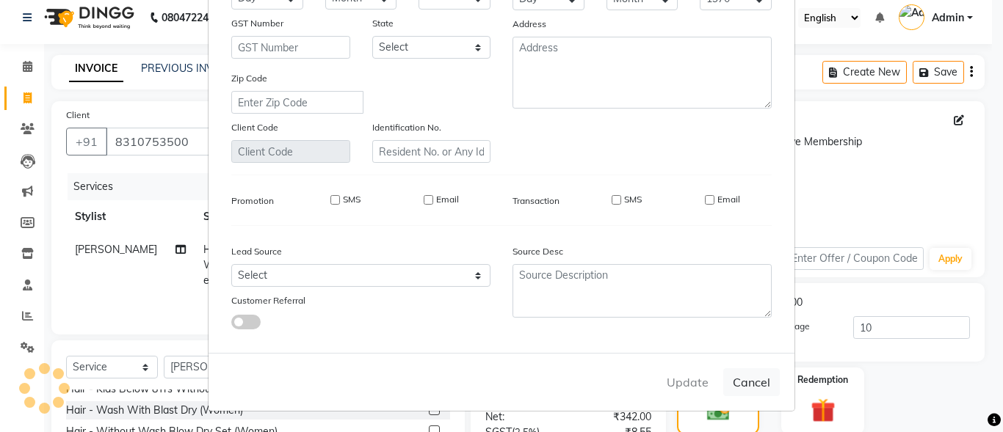
checkbox input "false"
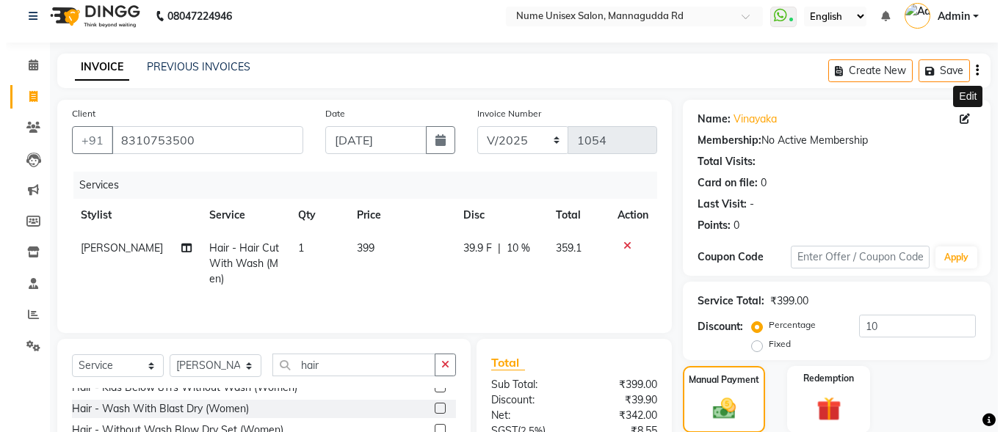
scroll to position [0, 0]
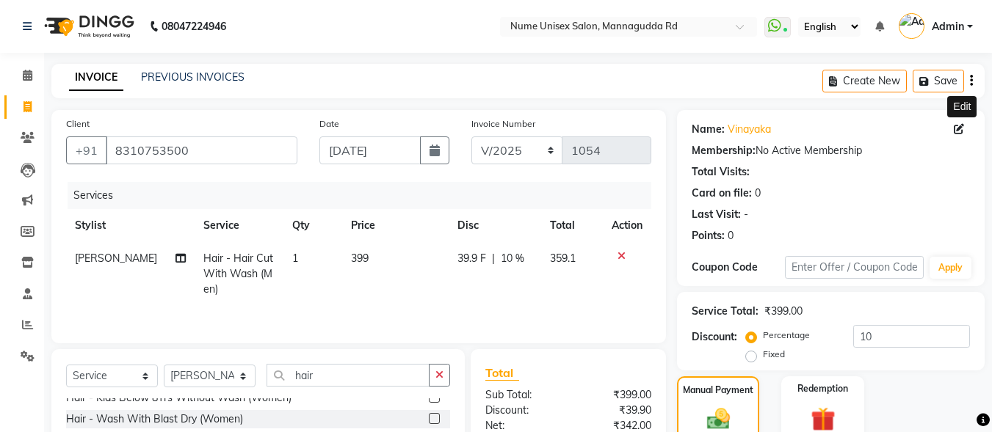
click at [954, 129] on icon at bounding box center [959, 129] width 10 height 10
select select "[DEMOGRAPHIC_DATA]"
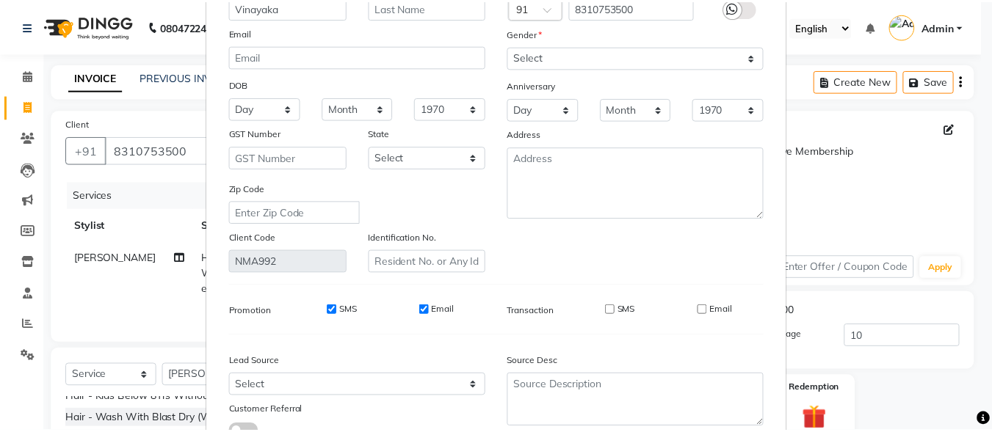
scroll to position [219, 0]
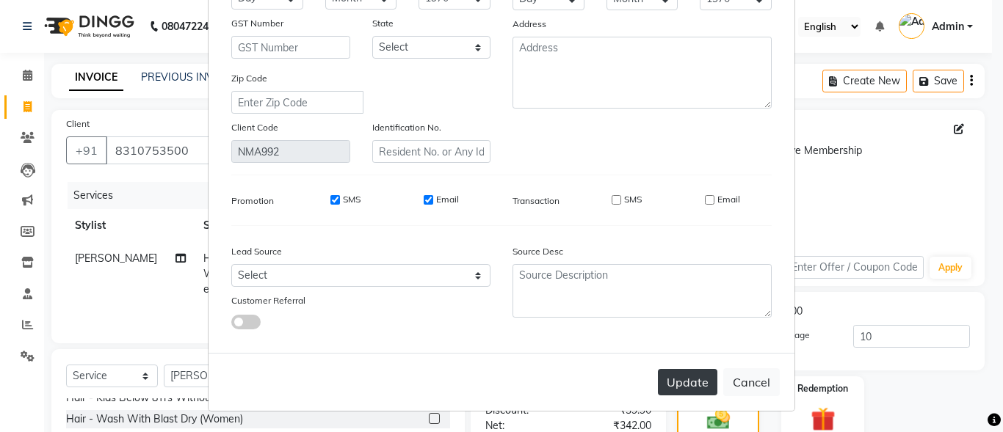
click at [703, 384] on button "Update" at bounding box center [687, 382] width 59 height 26
select select
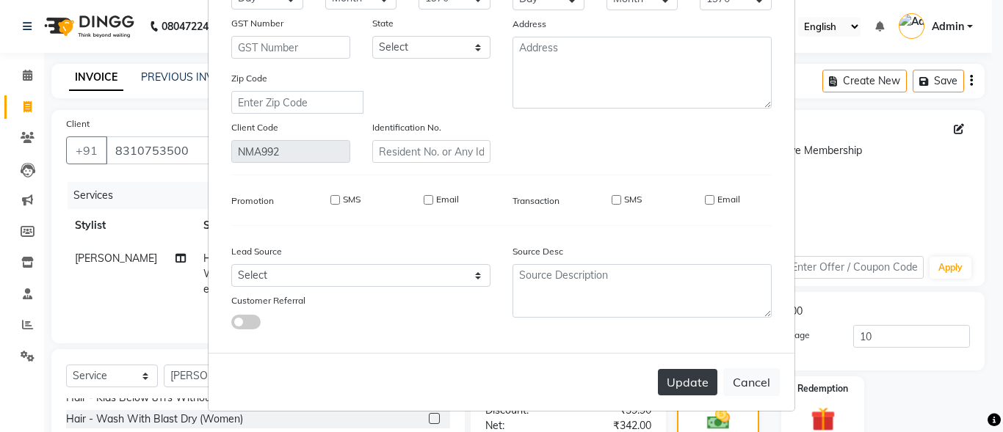
select select
checkbox input "false"
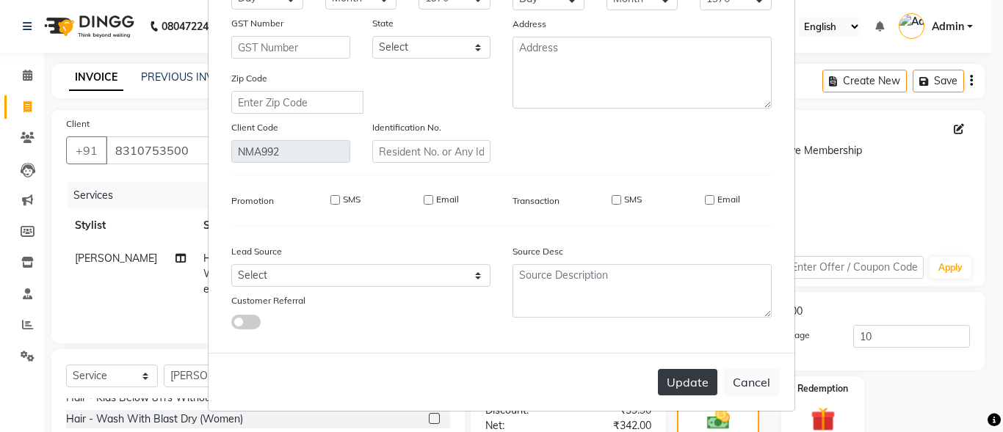
checkbox input "false"
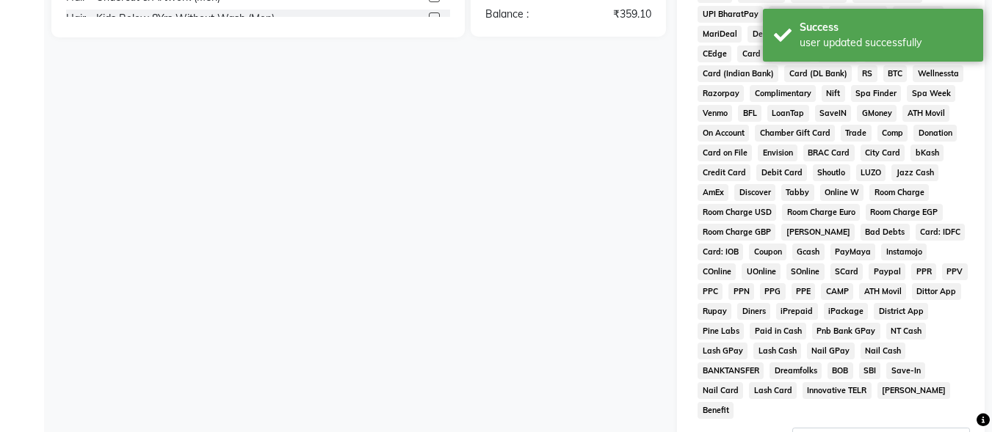
scroll to position [690, 0]
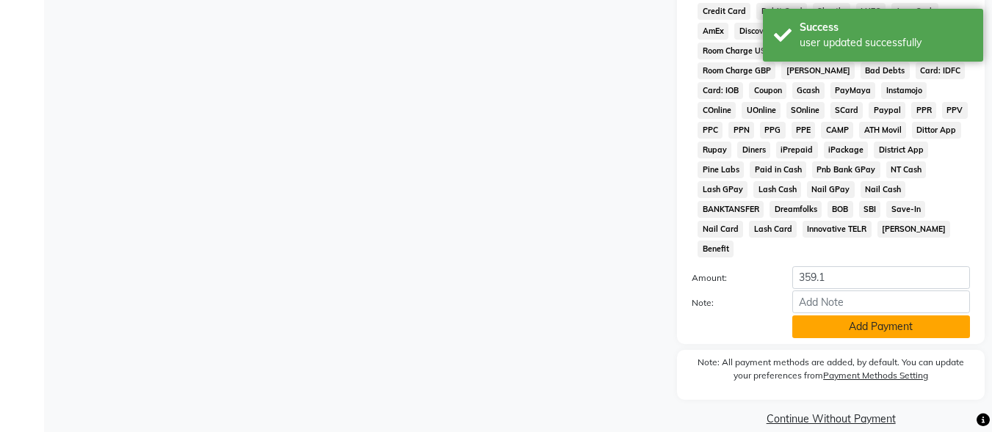
click at [836, 316] on button "Add Payment" at bounding box center [881, 327] width 178 height 23
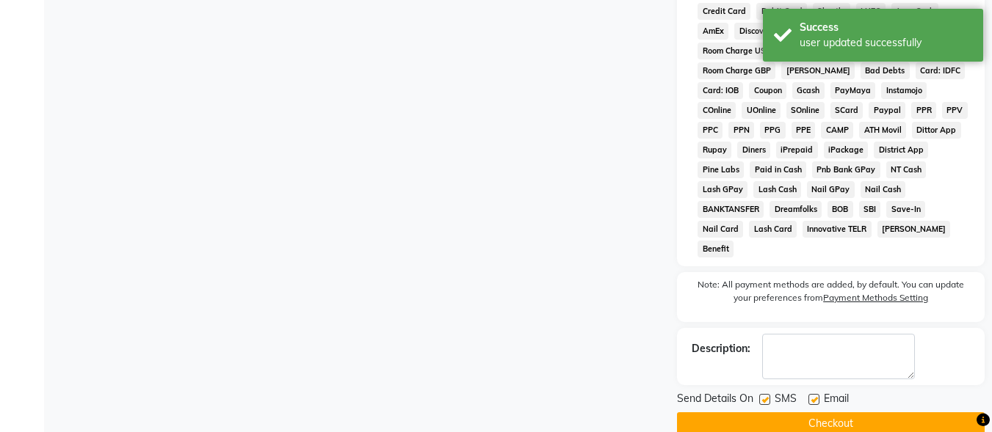
click at [766, 394] on label at bounding box center [764, 399] width 11 height 11
click at [766, 396] on input "checkbox" at bounding box center [764, 401] width 10 height 10
checkbox input "false"
click at [815, 394] on label at bounding box center [813, 399] width 11 height 11
click at [815, 396] on input "checkbox" at bounding box center [813, 401] width 10 height 10
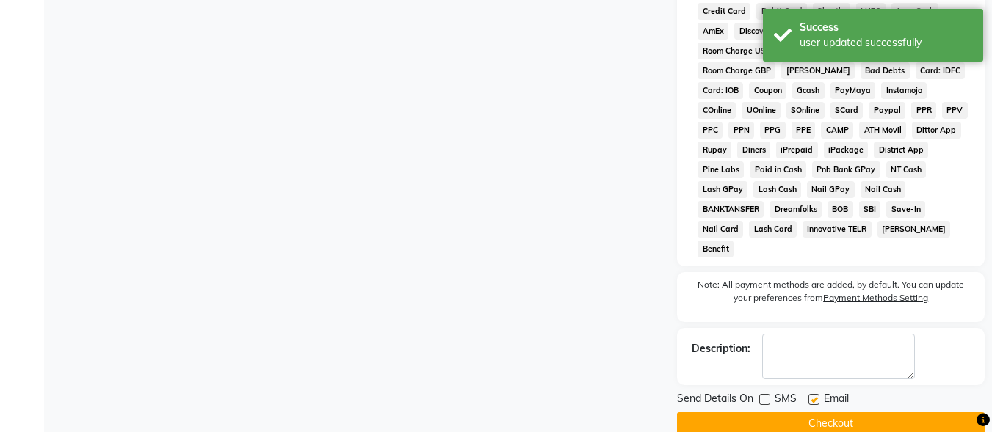
checkbox input "false"
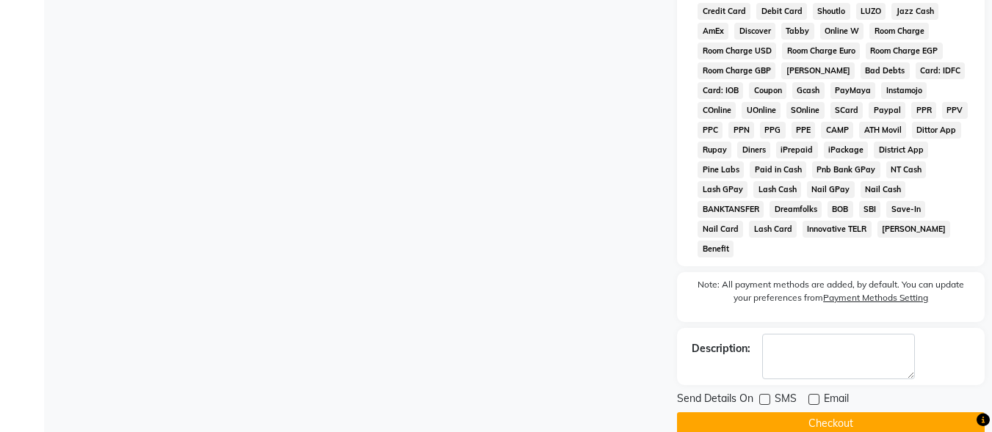
click at [809, 413] on button "Checkout" at bounding box center [831, 424] width 308 height 23
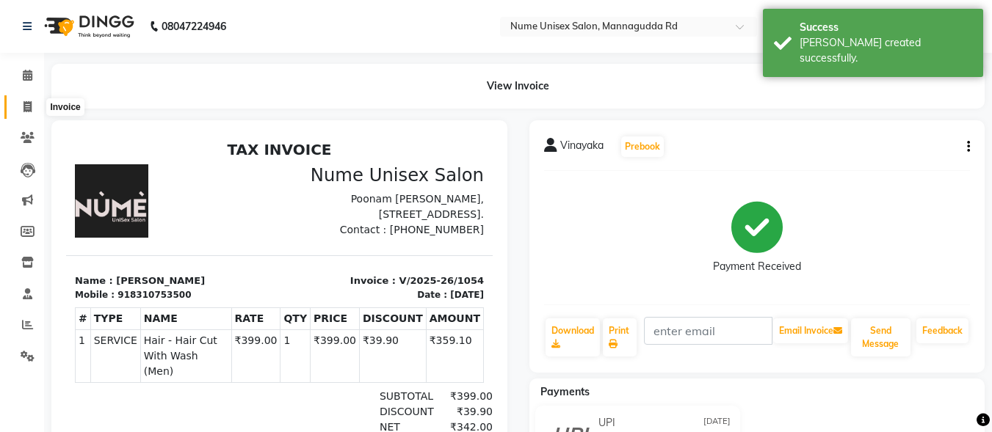
click at [25, 109] on icon at bounding box center [27, 106] width 8 height 11
select select "service"
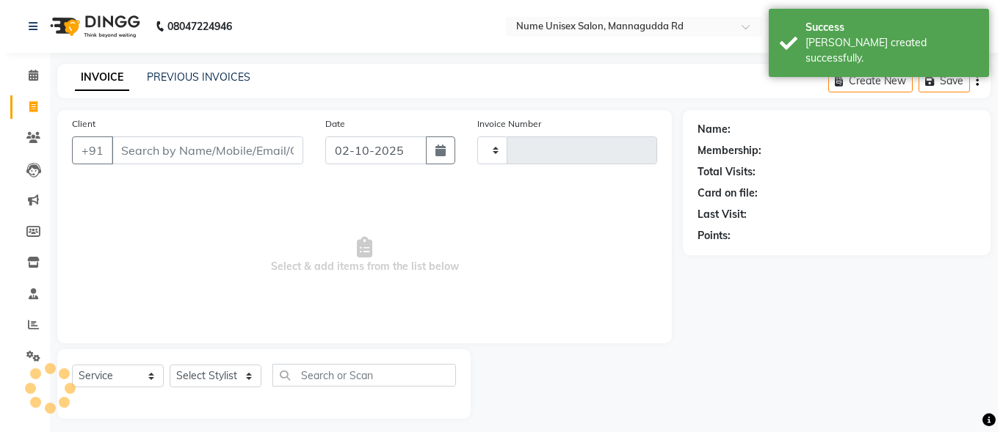
scroll to position [9, 0]
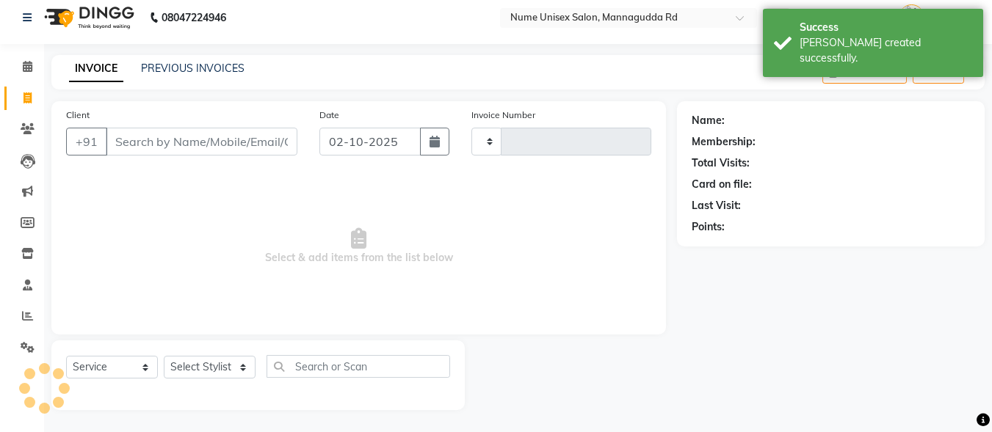
type input "1055"
select select "7047"
click at [430, 139] on icon "button" at bounding box center [435, 142] width 10 height 12
select select "10"
select select "2025"
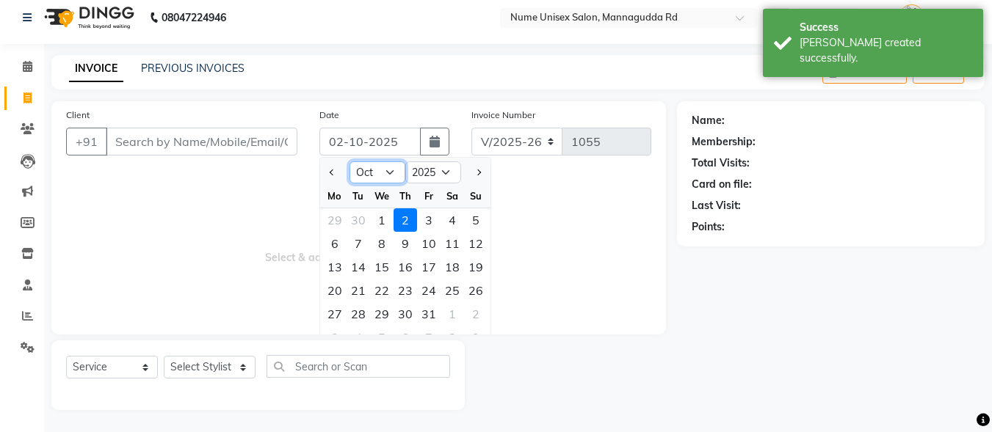
click at [380, 172] on select "Jan Feb Mar Apr May Jun [DATE] Aug Sep Oct Nov Dec" at bounding box center [377, 173] width 56 height 22
select select "9"
click at [349, 162] on select "Jan Feb Mar Apr May Jun [DATE] Aug Sep Oct Nov Dec" at bounding box center [377, 173] width 56 height 22
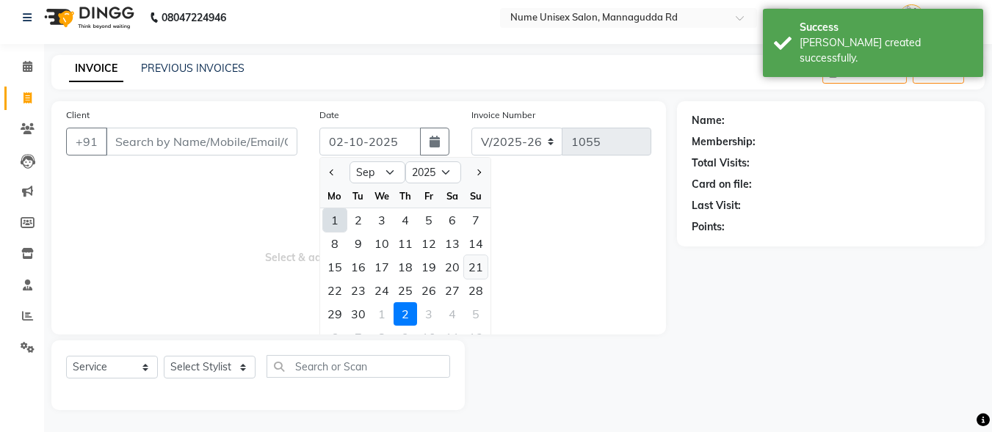
click at [473, 269] on div "21" at bounding box center [475, 267] width 23 height 23
type input "[DATE]"
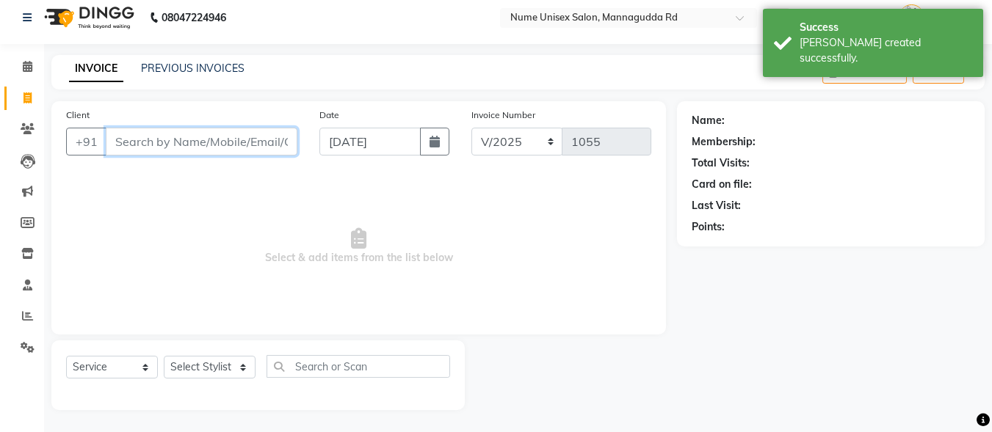
click at [197, 149] on input "Client" at bounding box center [202, 142] width 192 height 28
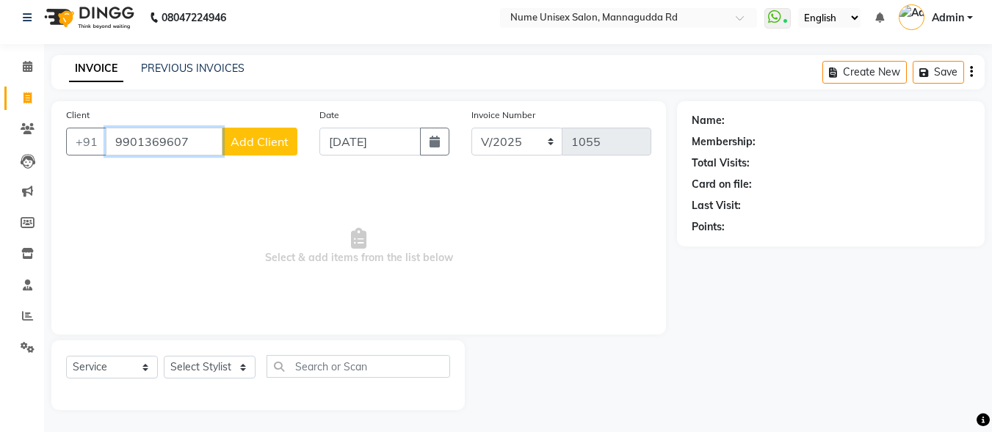
type input "9901369607"
click at [262, 139] on span "Add Client" at bounding box center [260, 141] width 58 height 15
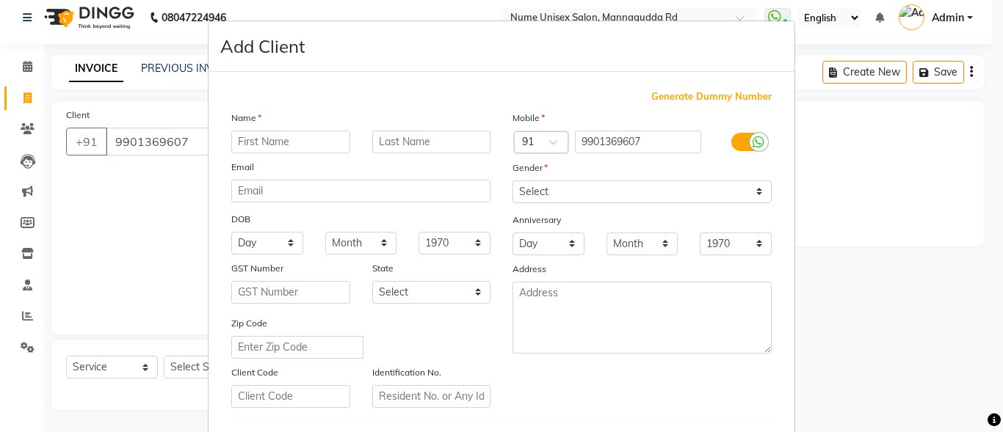
click at [275, 150] on input "text" at bounding box center [290, 142] width 119 height 23
click at [731, 142] on label at bounding box center [747, 142] width 33 height 18
click at [0, 0] on input "checkbox" at bounding box center [0, 0] width 0 height 0
click at [300, 138] on input "text" at bounding box center [290, 142] width 119 height 23
type input "[PERSON_NAME]"
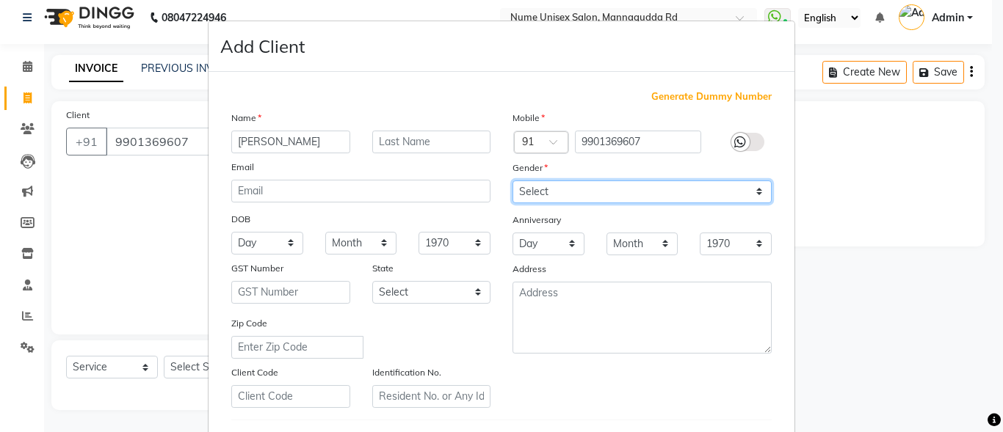
click at [535, 195] on select "Select [DEMOGRAPHIC_DATA] [DEMOGRAPHIC_DATA] Other Prefer Not To Say" at bounding box center [641, 192] width 259 height 23
select select "[DEMOGRAPHIC_DATA]"
click at [512, 181] on select "Select [DEMOGRAPHIC_DATA] [DEMOGRAPHIC_DATA] Other Prefer Not To Say" at bounding box center [641, 192] width 259 height 23
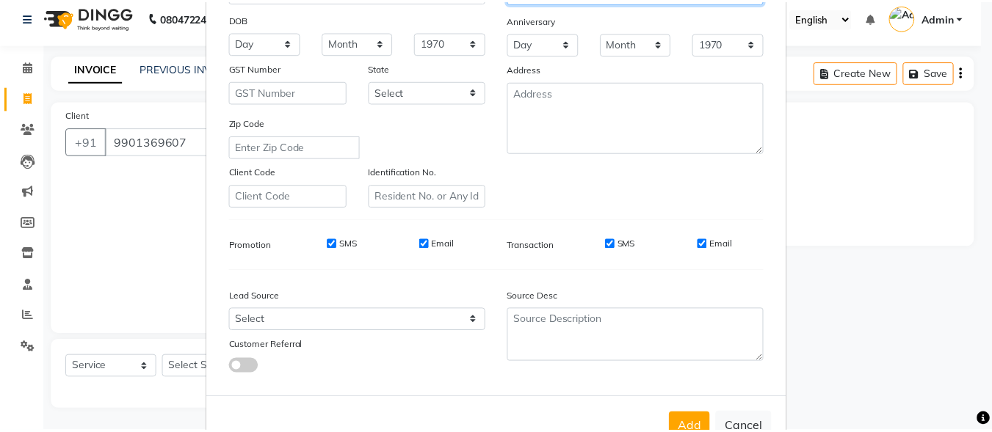
scroll to position [220, 0]
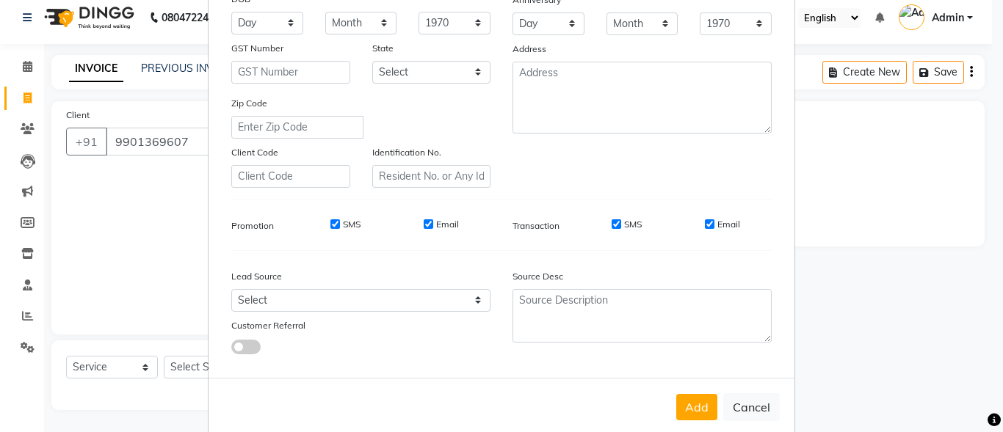
click at [612, 220] on input "SMS" at bounding box center [617, 225] width 10 height 10
checkbox input "false"
drag, startPoint x: 706, startPoint y: 222, endPoint x: 702, endPoint y: 283, distance: 61.0
click at [706, 225] on input "Email" at bounding box center [710, 225] width 10 height 10
checkbox input "false"
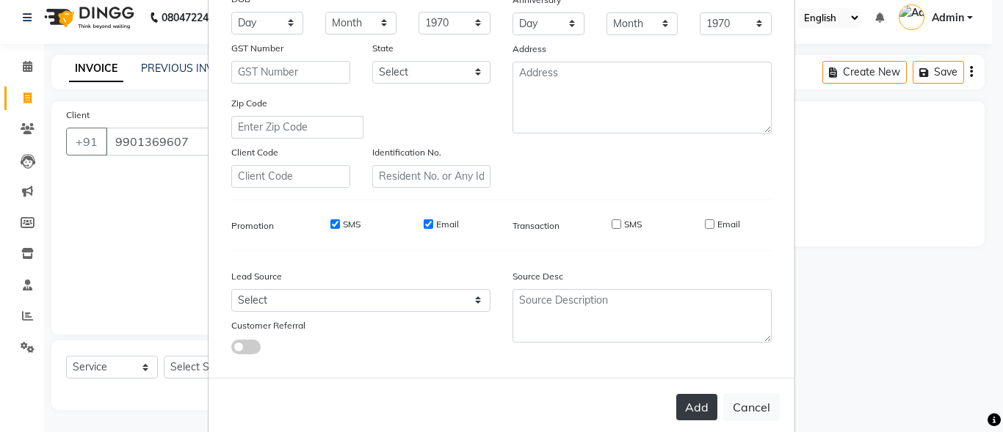
click at [699, 403] on button "Add" at bounding box center [696, 407] width 41 height 26
select select
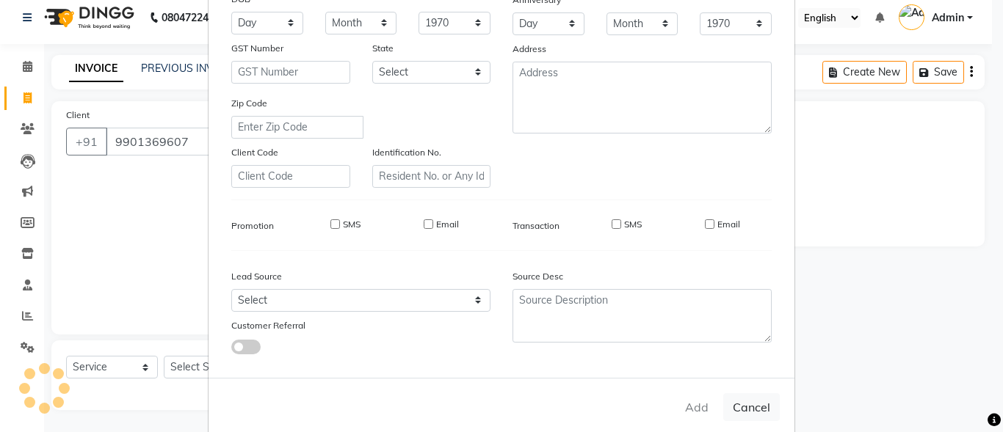
select select
checkbox input "false"
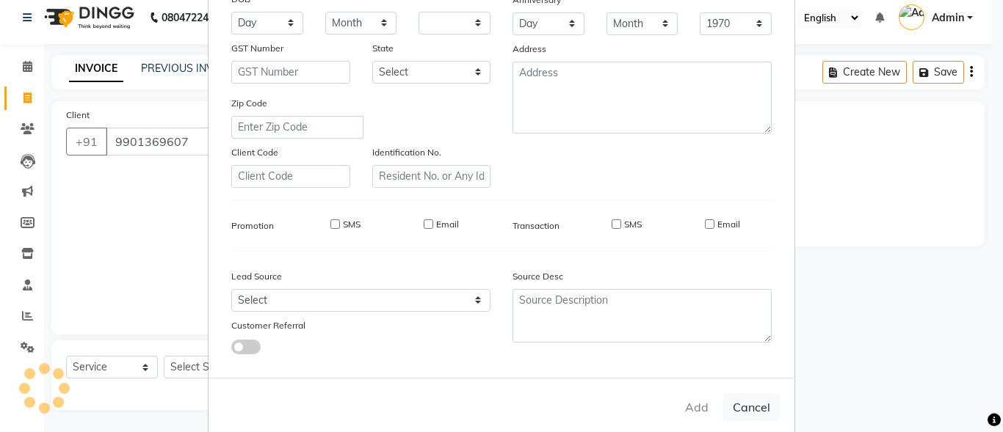
checkbox input "false"
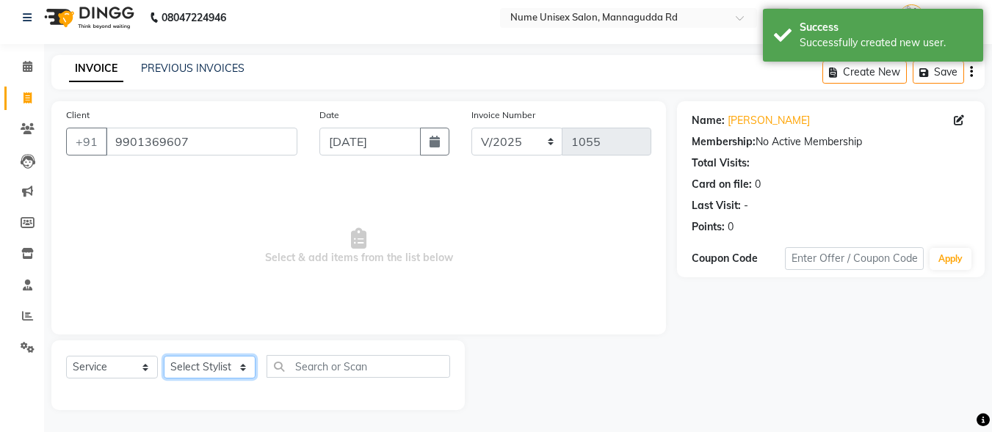
click at [194, 372] on select "Select Stylist Admin [PERSON_NAME] [PERSON_NAME] S [PERSON_NAME] Mohd [PERSON_N…" at bounding box center [210, 367] width 92 height 23
select select "61524"
click at [164, 356] on select "Select Stylist Admin [PERSON_NAME] [PERSON_NAME] S [PERSON_NAME] Mohd [PERSON_N…" at bounding box center [210, 367] width 92 height 23
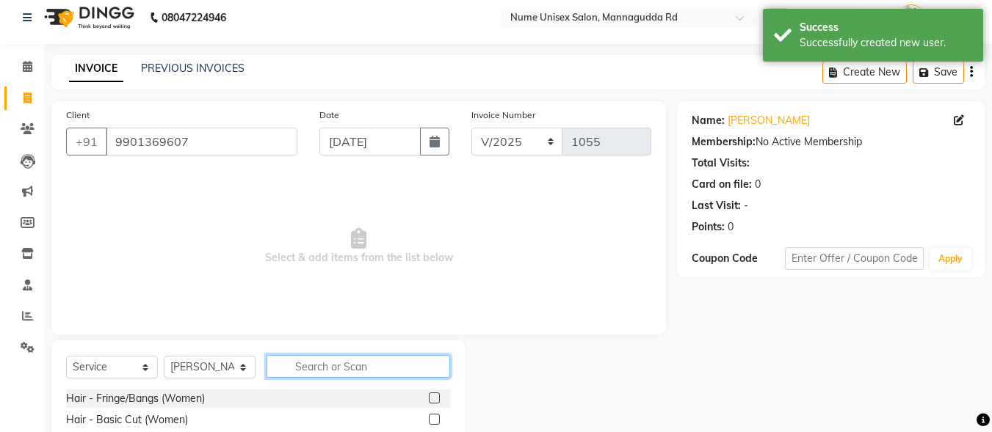
click at [338, 366] on input "text" at bounding box center [359, 366] width 184 height 23
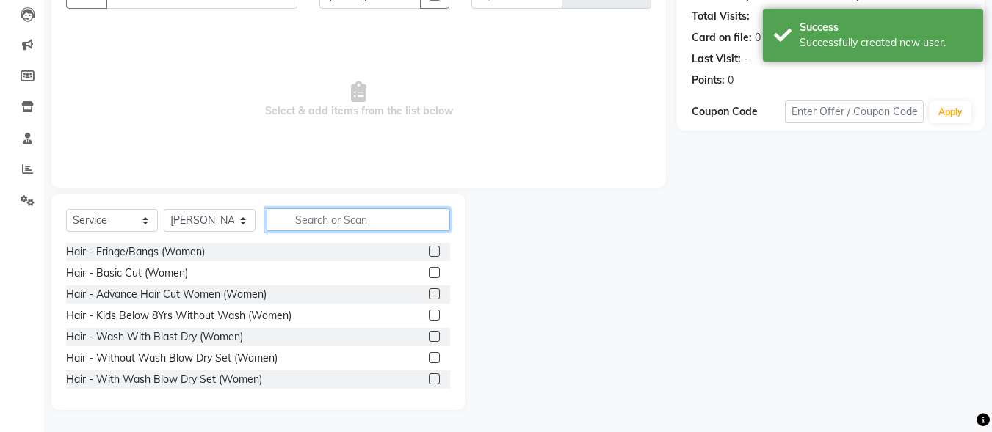
scroll to position [147, 0]
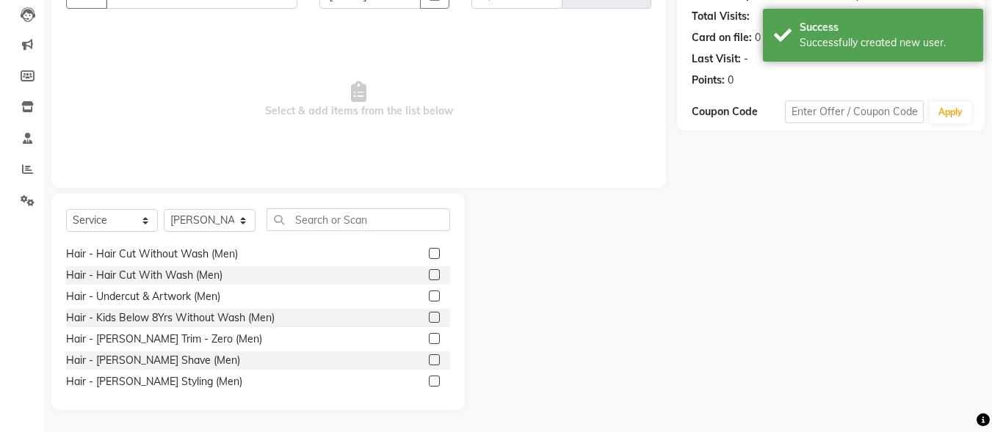
click at [429, 255] on label at bounding box center [434, 253] width 11 height 11
click at [429, 255] on input "checkbox" at bounding box center [434, 255] width 10 height 10
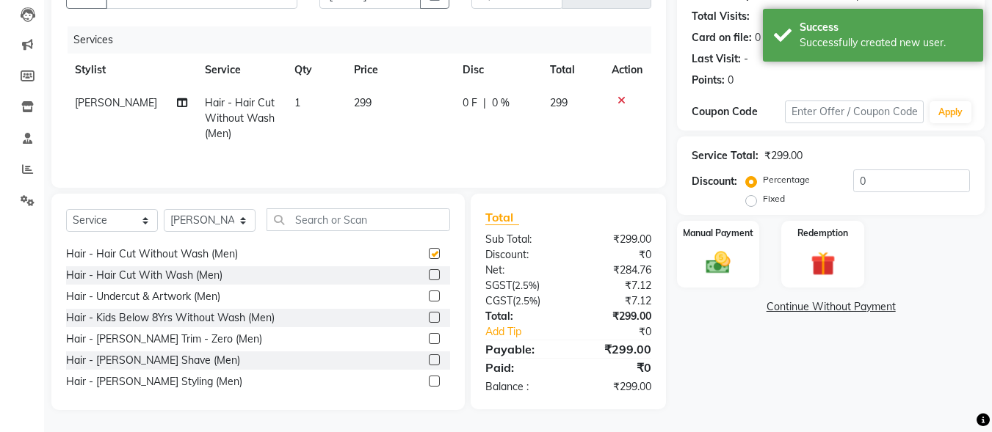
checkbox input "false"
click at [719, 247] on div "Manual Payment" at bounding box center [718, 255] width 86 height 70
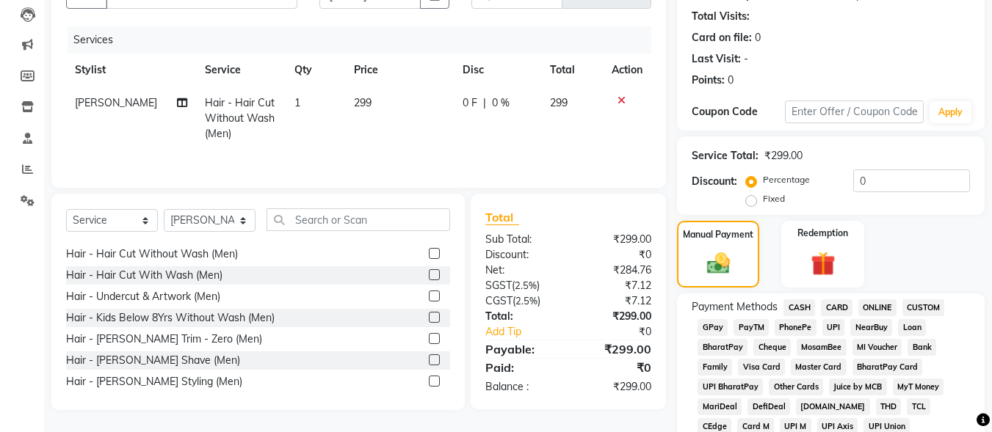
click at [833, 330] on span "UPI" at bounding box center [833, 327] width 23 height 17
click at [854, 174] on input "0" at bounding box center [911, 181] width 117 height 23
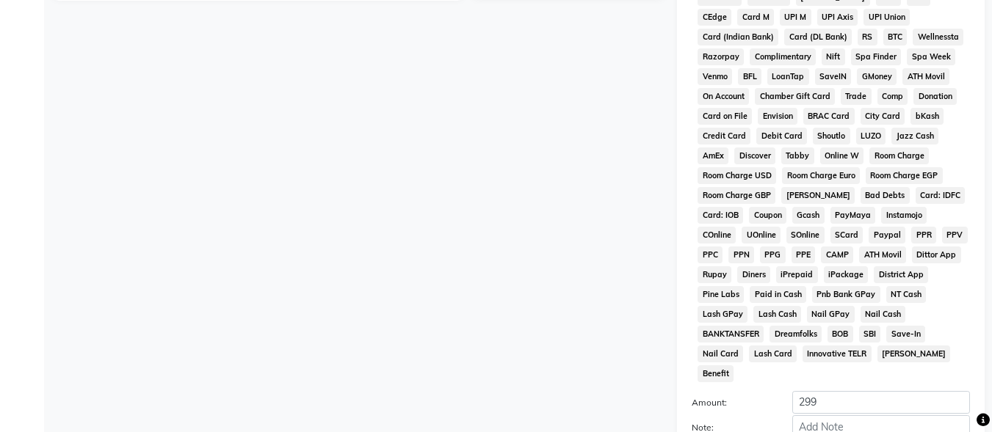
scroll to position [690, 0]
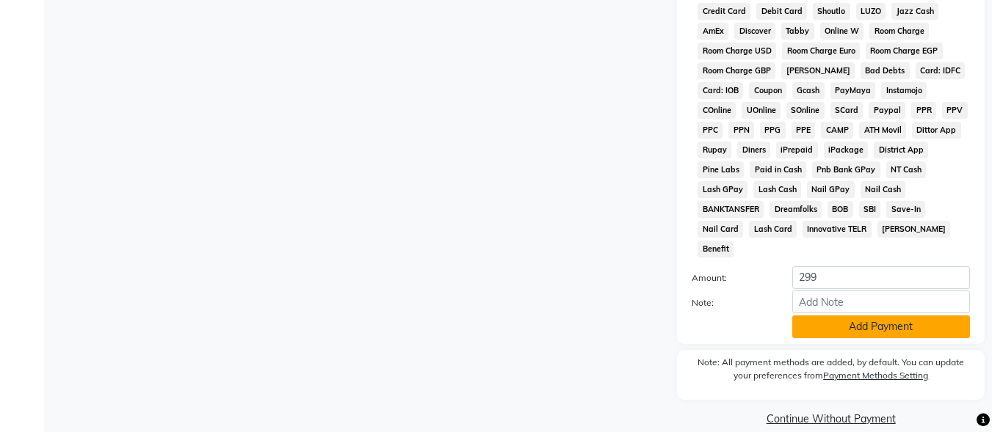
type input "10"
click at [842, 316] on button "Add Payment" at bounding box center [881, 327] width 178 height 23
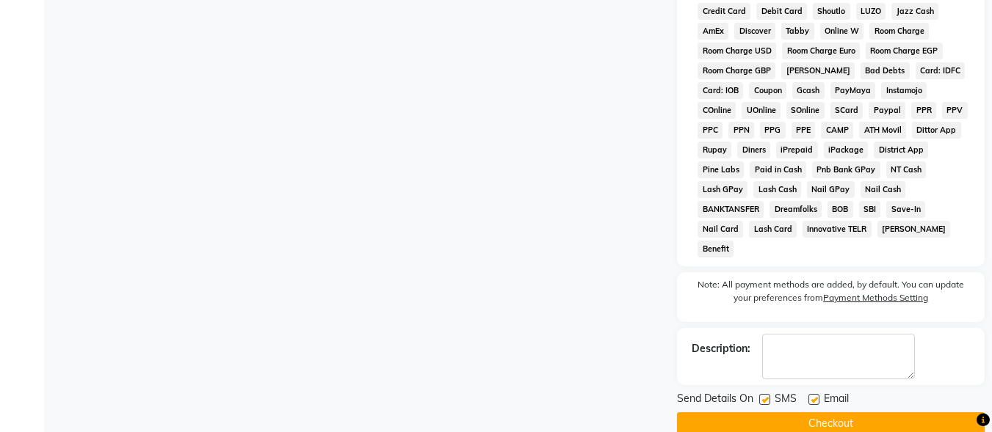
click at [765, 394] on label at bounding box center [764, 399] width 11 height 11
click at [765, 396] on input "checkbox" at bounding box center [764, 401] width 10 height 10
checkbox input "false"
click at [816, 394] on label at bounding box center [813, 399] width 11 height 11
click at [816, 396] on input "checkbox" at bounding box center [813, 401] width 10 height 10
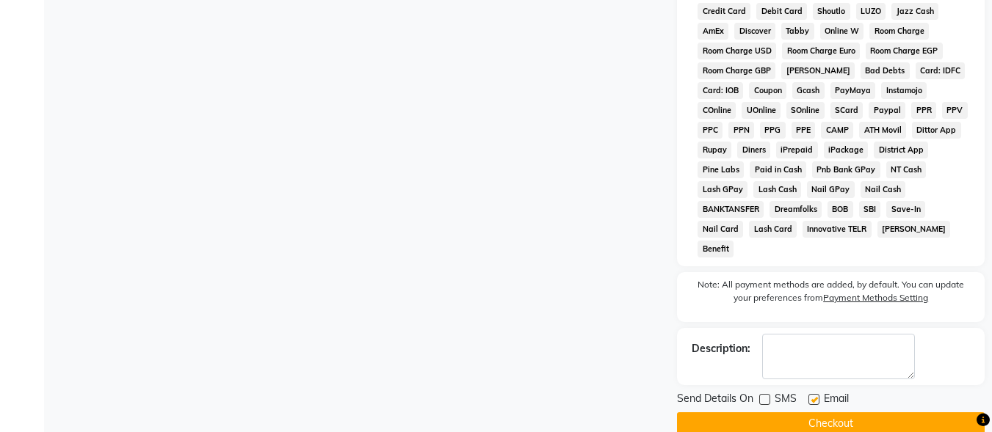
checkbox input "false"
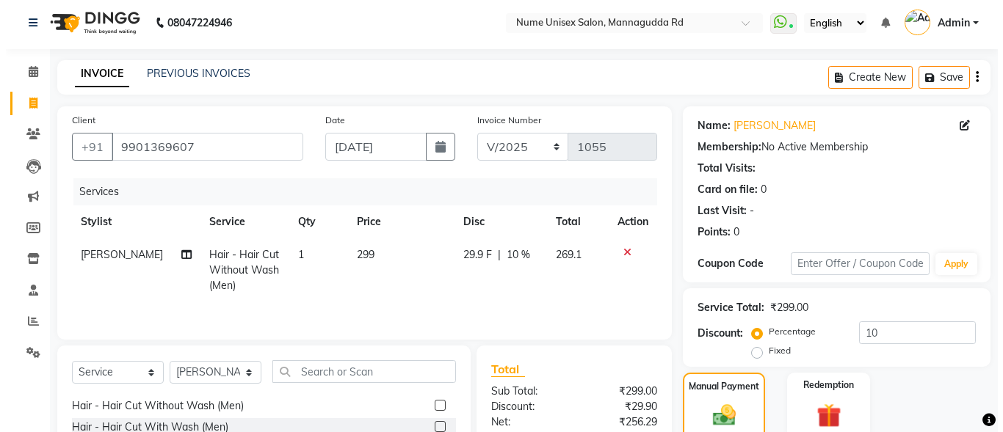
scroll to position [0, 0]
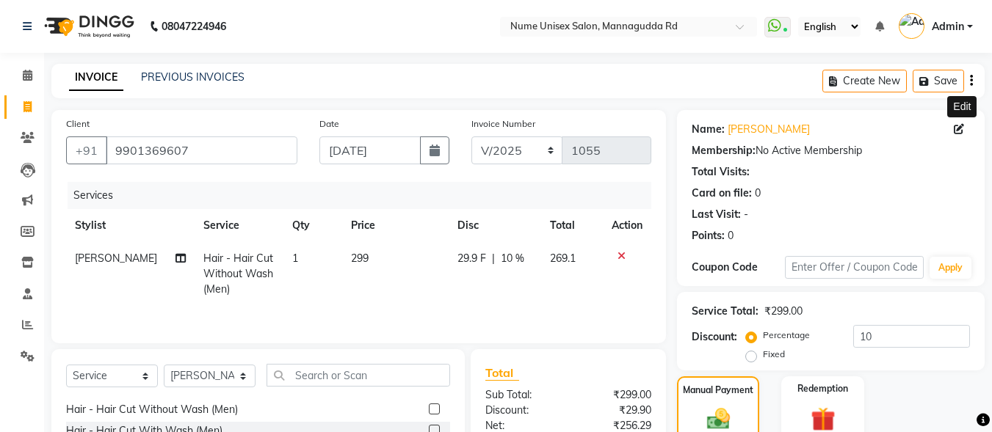
click at [957, 130] on icon at bounding box center [959, 129] width 10 height 10
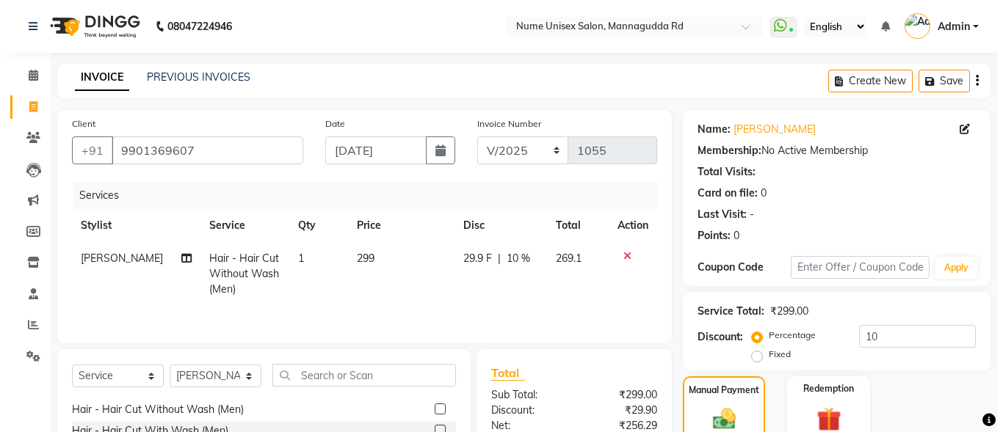
select select "[DEMOGRAPHIC_DATA]"
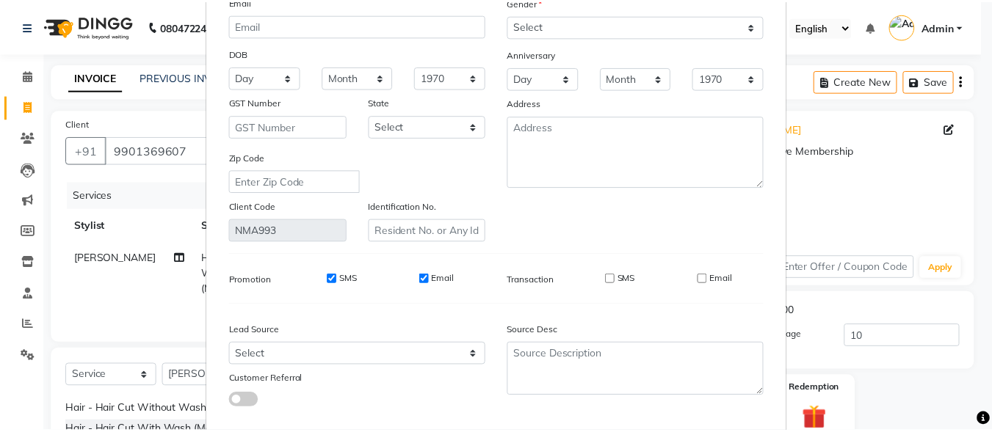
scroll to position [219, 0]
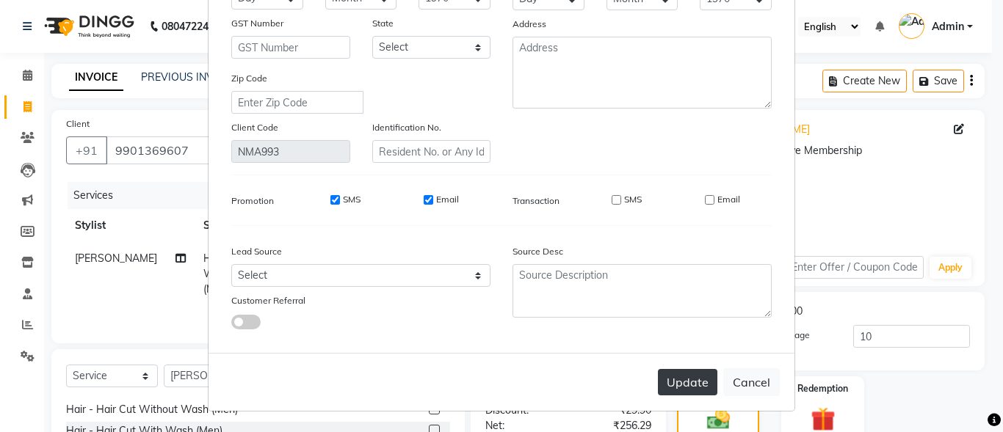
click at [670, 388] on button "Update" at bounding box center [687, 382] width 59 height 26
select select
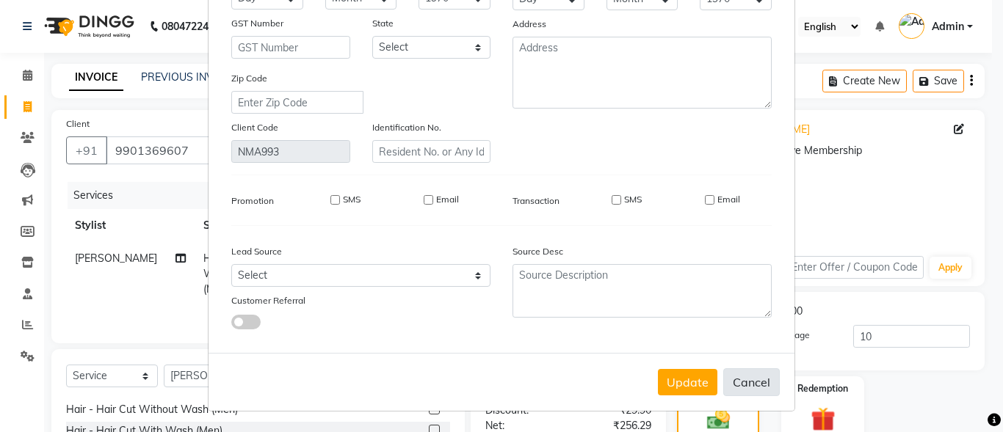
select select
checkbox input "false"
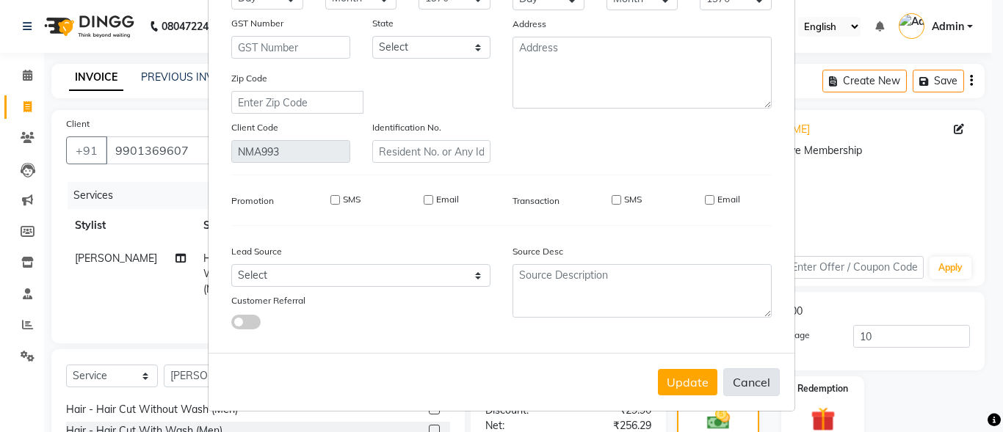
checkbox input "false"
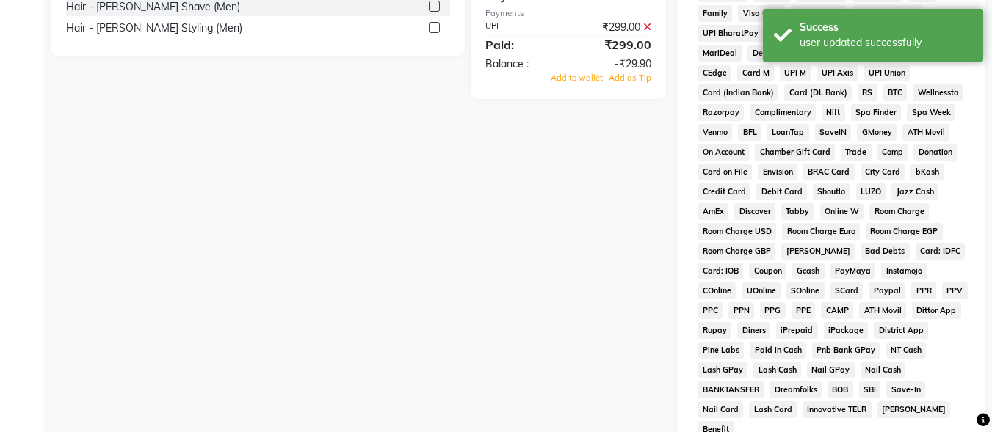
scroll to position [695, 0]
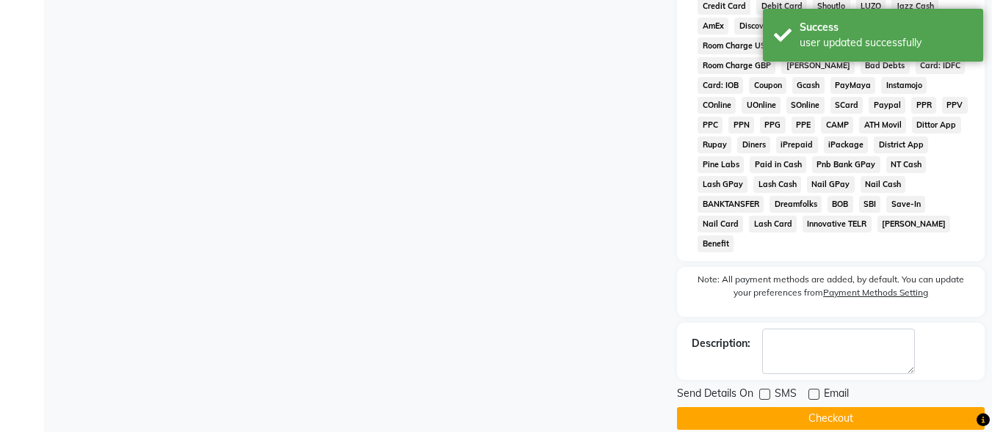
click at [825, 407] on button "Checkout" at bounding box center [831, 418] width 308 height 23
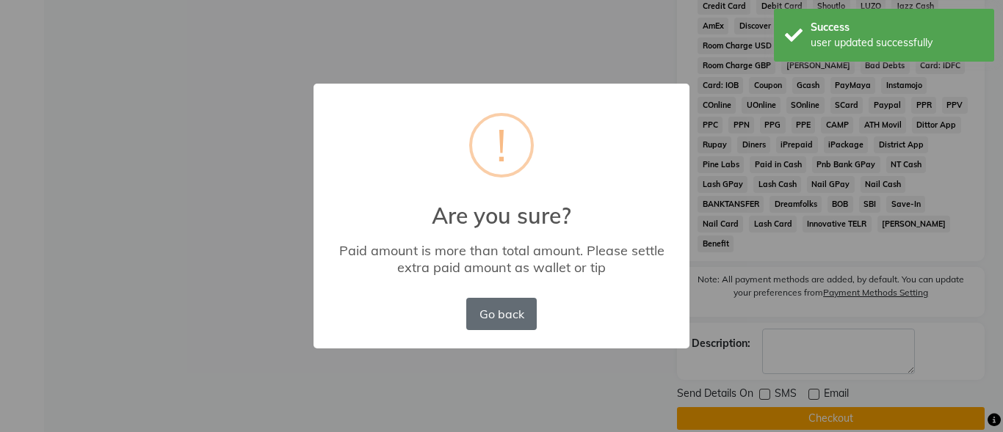
click at [497, 308] on button "Go back" at bounding box center [501, 314] width 70 height 32
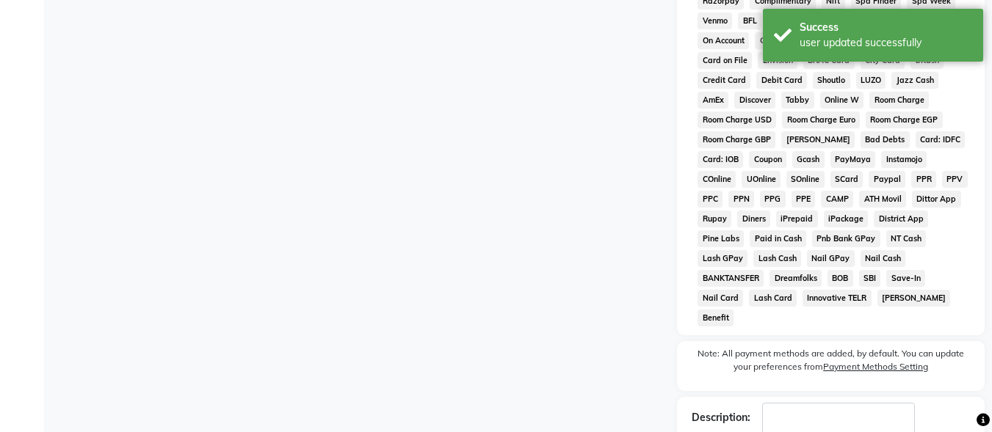
scroll to position [402, 0]
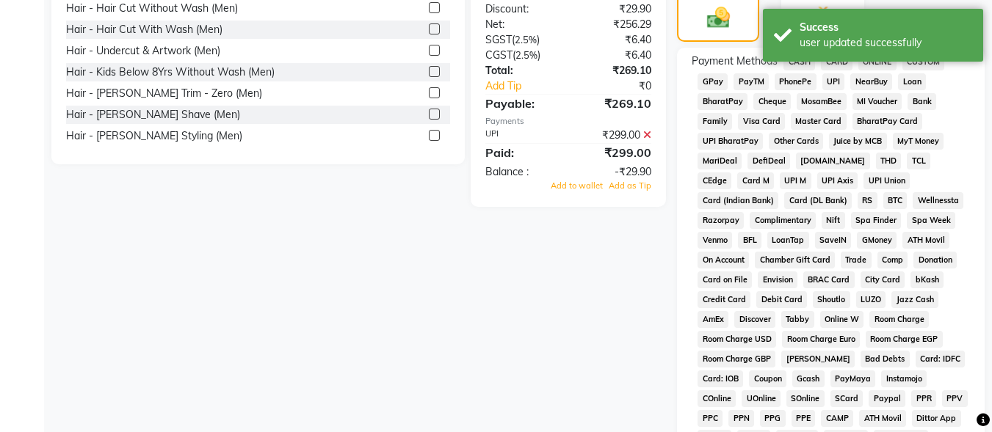
click at [646, 136] on icon at bounding box center [647, 135] width 8 height 10
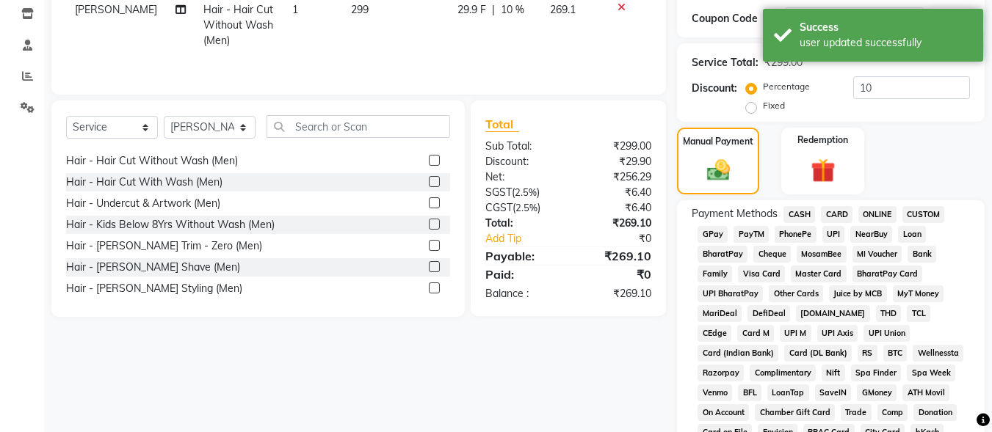
scroll to position [245, 0]
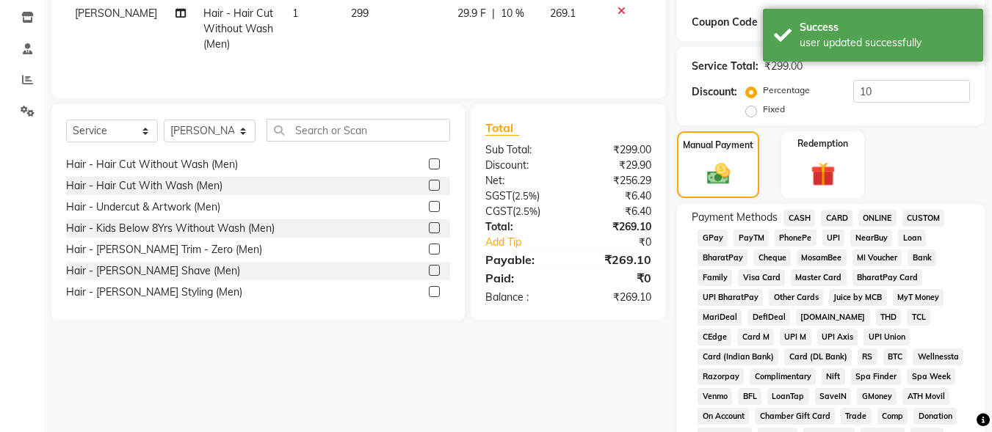
click at [834, 233] on span "UPI" at bounding box center [833, 238] width 23 height 17
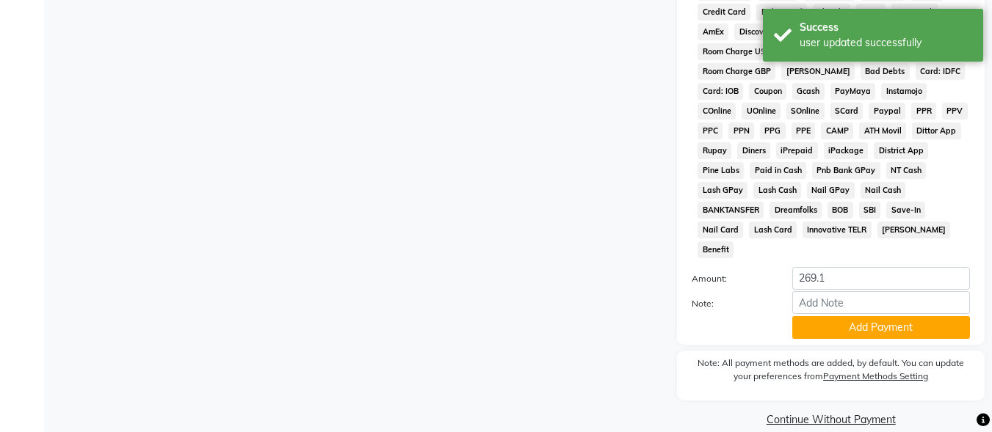
scroll to position [690, 0]
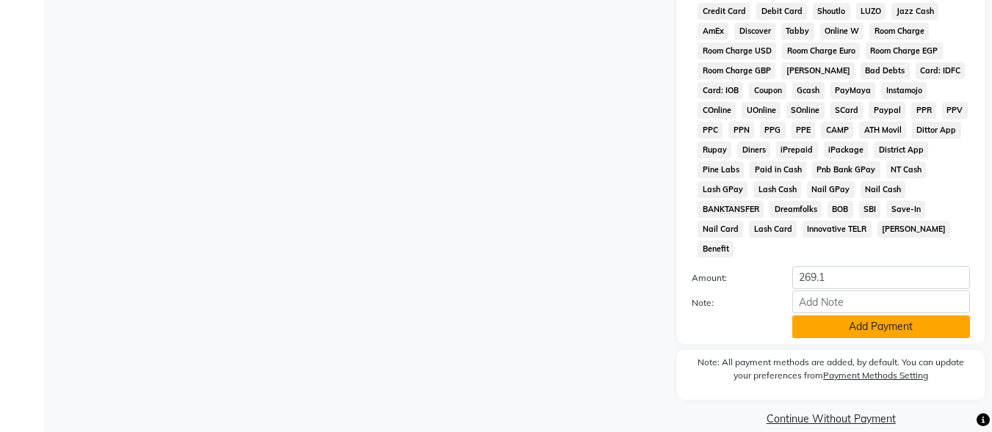
click at [832, 316] on button "Add Payment" at bounding box center [881, 327] width 178 height 23
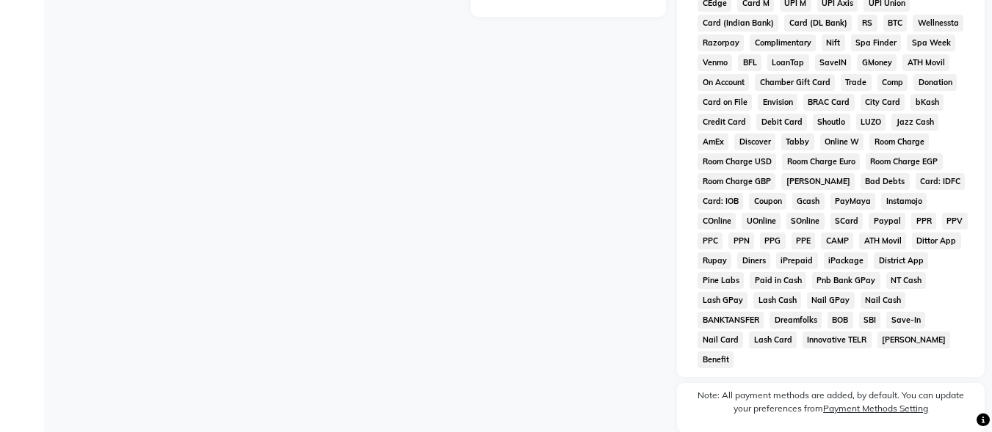
scroll to position [695, 0]
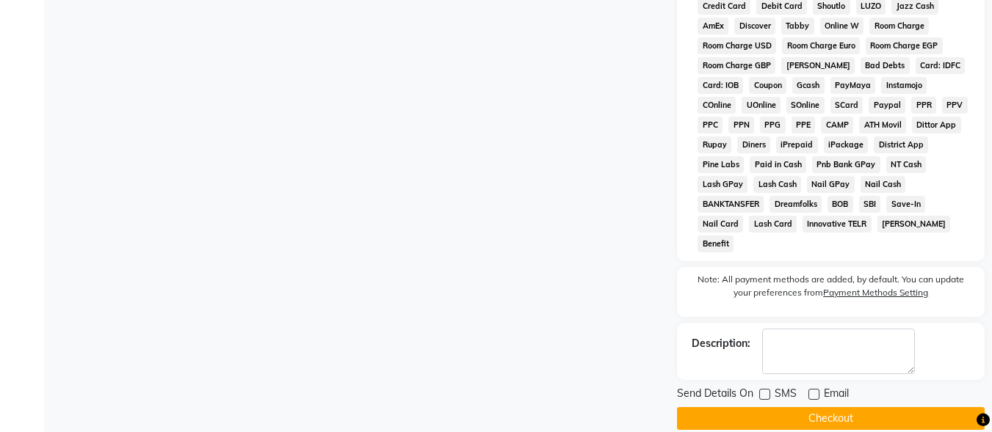
click at [847, 407] on button "Checkout" at bounding box center [831, 418] width 308 height 23
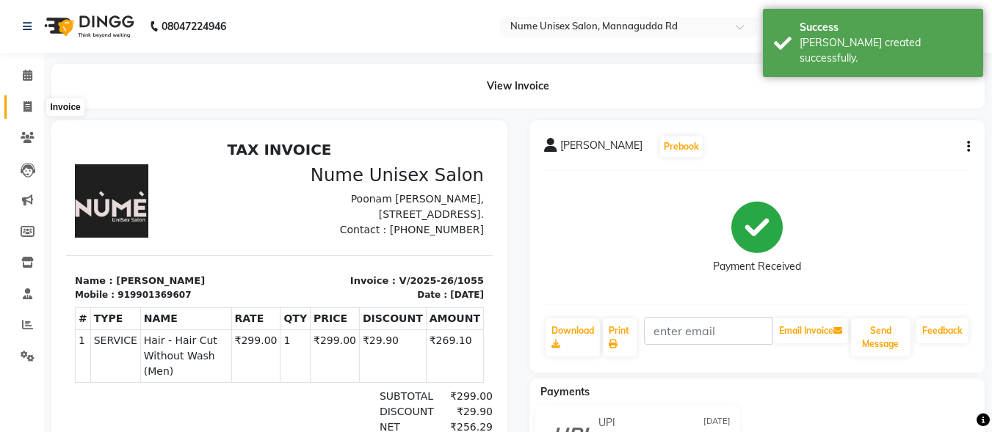
click at [29, 103] on icon at bounding box center [27, 106] width 8 height 11
select select "service"
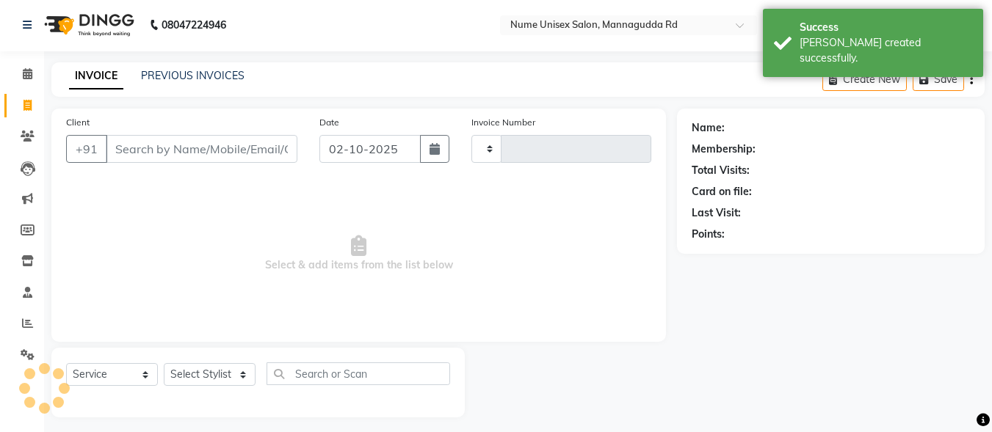
type input "1056"
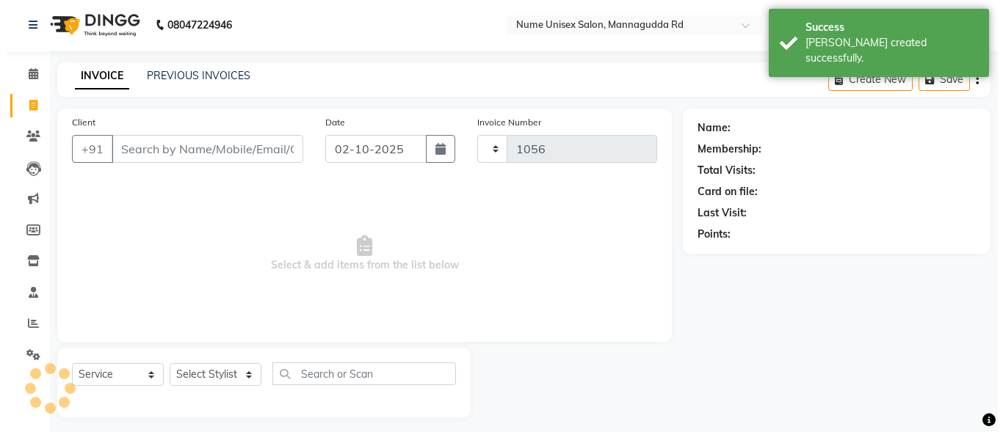
scroll to position [9, 0]
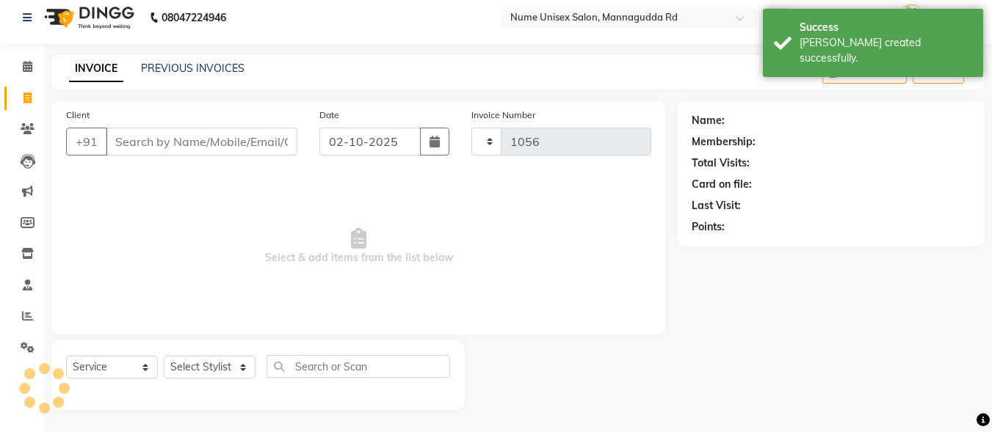
select select "7047"
click at [435, 141] on icon "button" at bounding box center [435, 142] width 10 height 12
select select "10"
select select "2025"
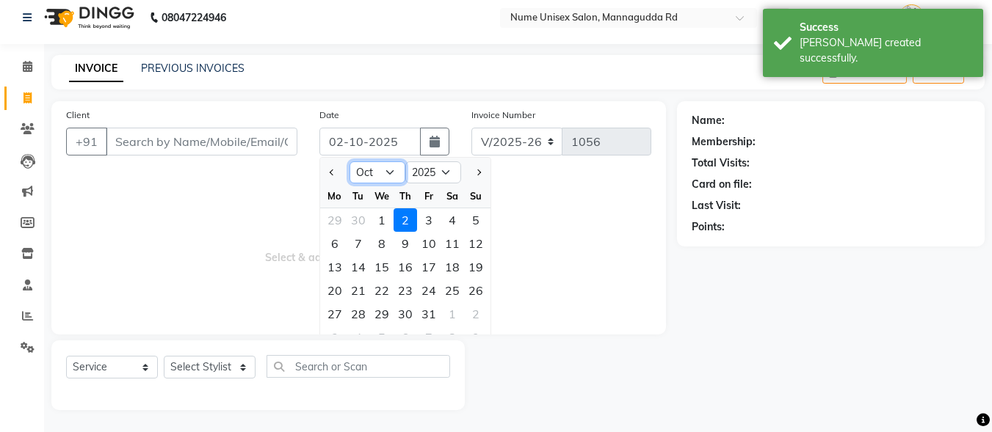
drag, startPoint x: 383, startPoint y: 165, endPoint x: 383, endPoint y: 178, distance: 12.5
click at [383, 164] on select "Jan Feb Mar Apr May Jun [DATE] Aug Sep Oct Nov Dec" at bounding box center [377, 173] width 56 height 22
select select "9"
click at [349, 162] on select "Jan Feb Mar Apr May Jun [DATE] Aug Sep Oct Nov Dec" at bounding box center [377, 173] width 56 height 22
click at [474, 267] on div "21" at bounding box center [475, 267] width 23 height 23
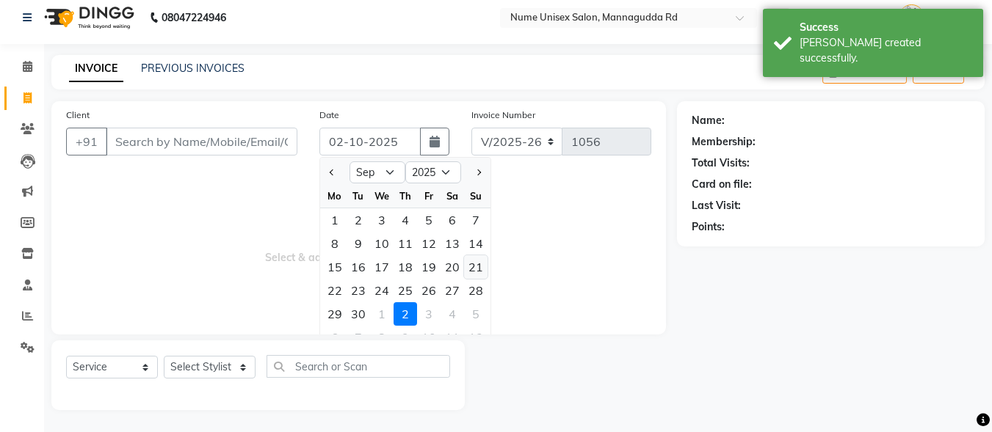
type input "[DATE]"
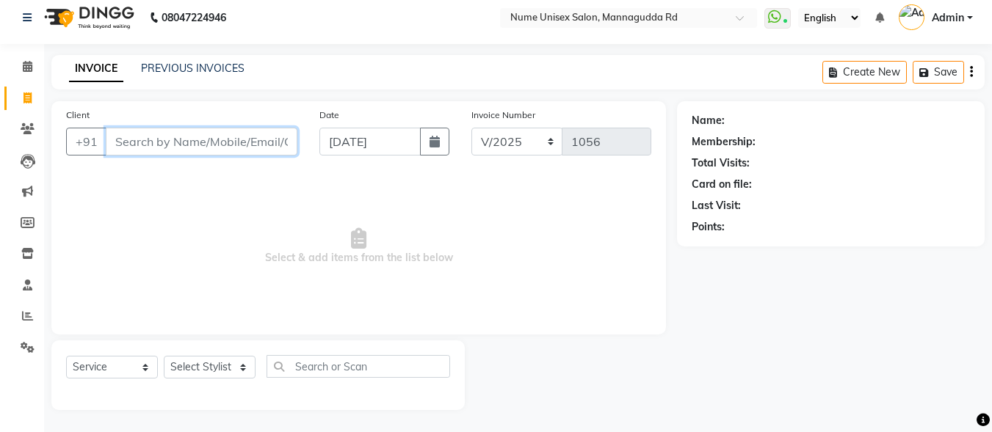
click at [161, 147] on input "Client" at bounding box center [202, 142] width 192 height 28
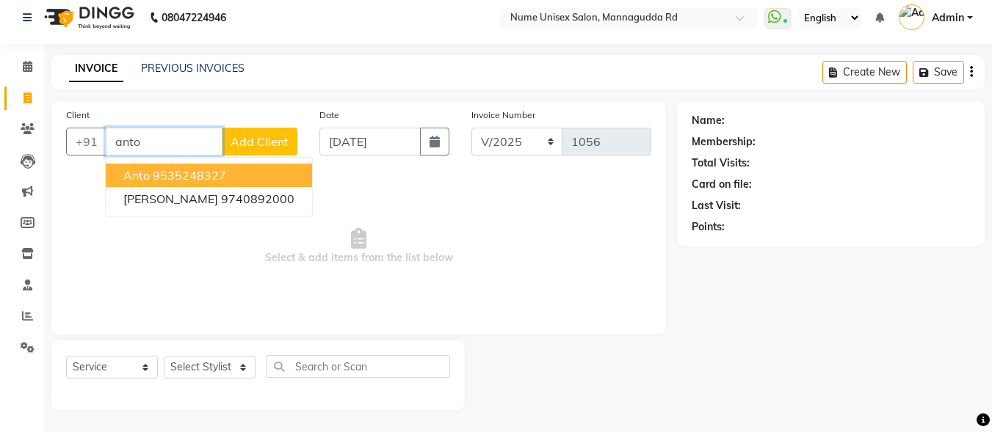
click at [161, 181] on ngb-highlight "9535248327" at bounding box center [189, 175] width 73 height 15
type input "9535248327"
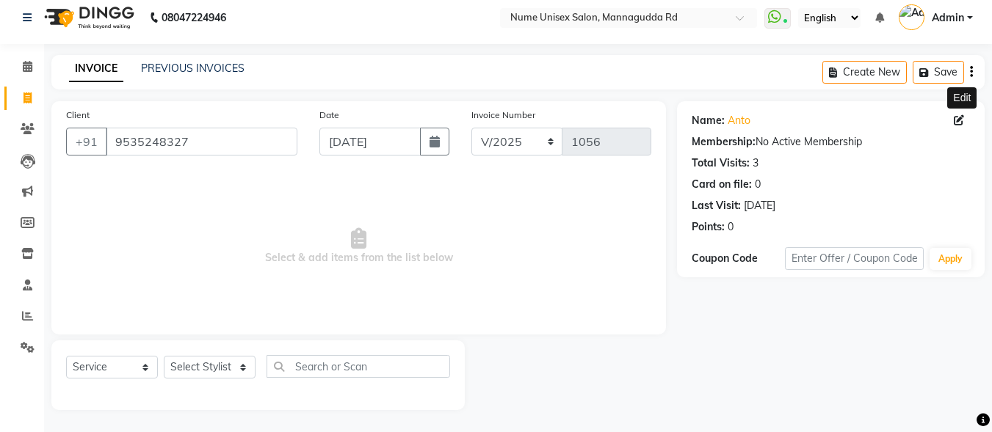
click at [958, 120] on icon at bounding box center [959, 120] width 10 height 10
select select "[DEMOGRAPHIC_DATA]"
select select "48902"
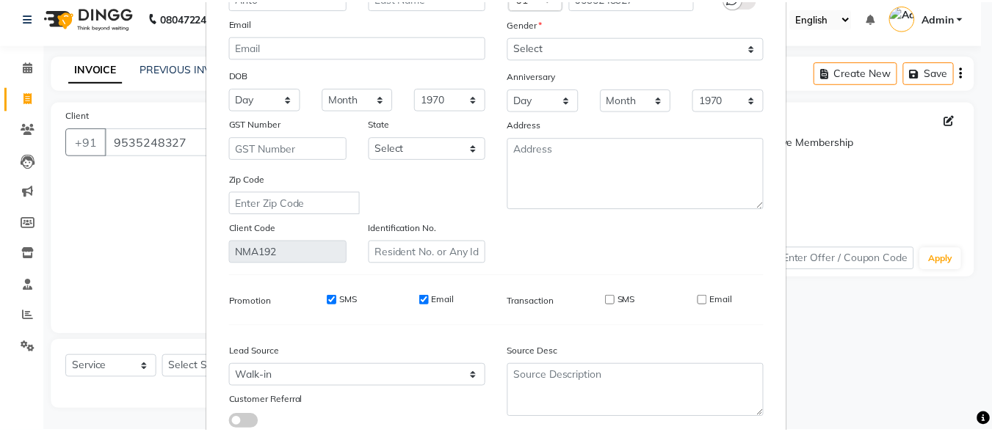
scroll to position [219, 0]
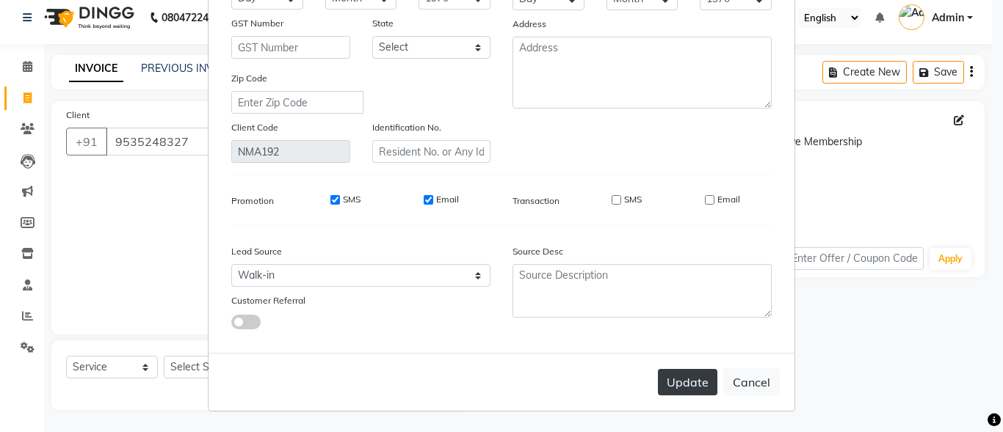
click at [673, 376] on button "Update" at bounding box center [687, 382] width 59 height 26
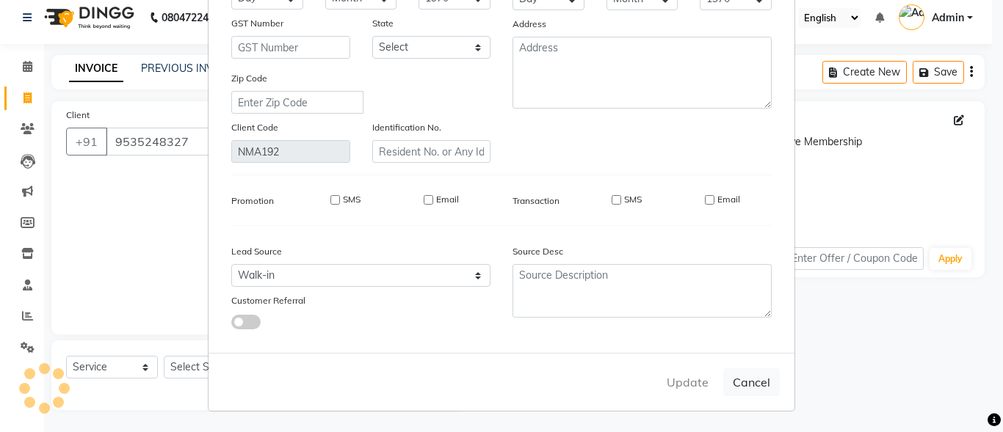
select select
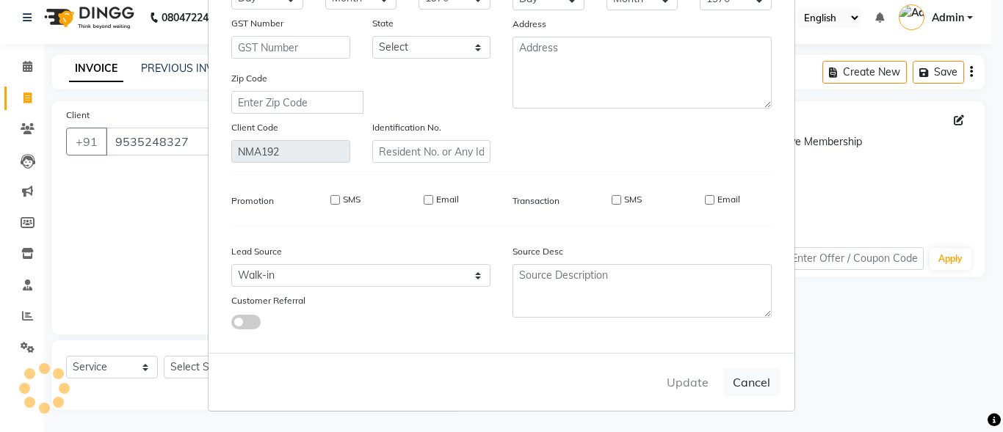
select select
checkbox input "false"
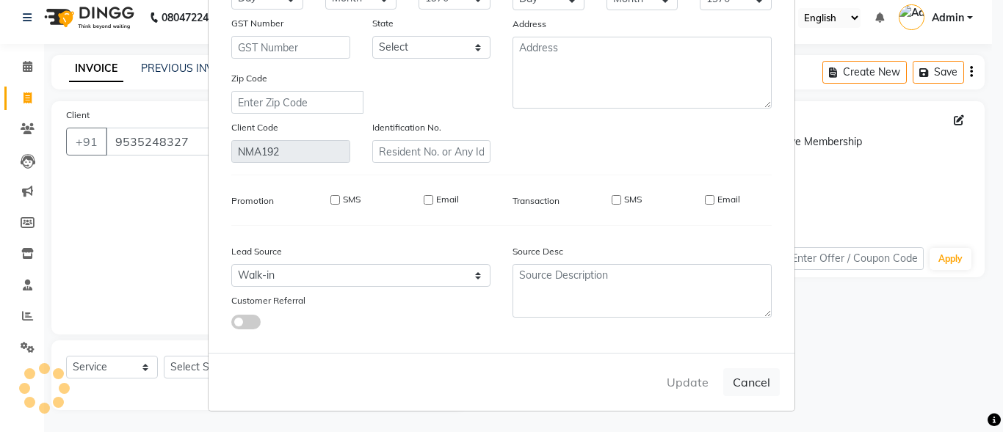
checkbox input "false"
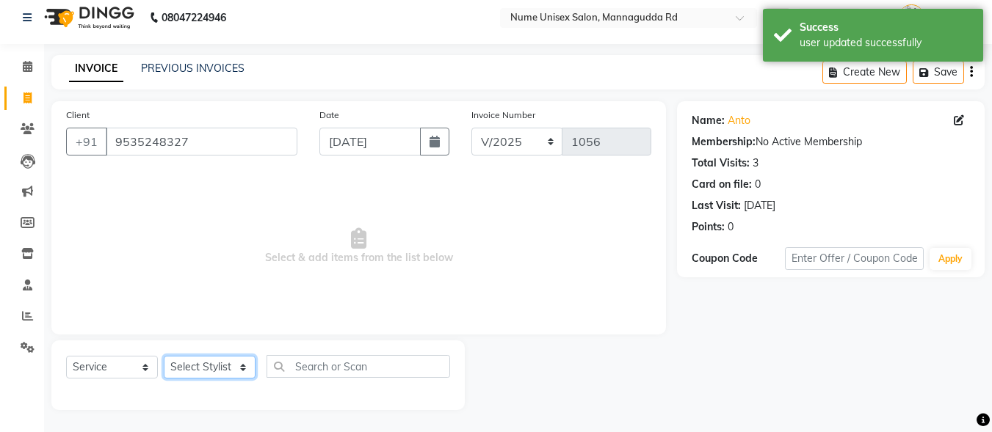
click at [240, 374] on select "Select Stylist Admin [PERSON_NAME] [PERSON_NAME] S [PERSON_NAME] Mohd [PERSON_N…" at bounding box center [210, 367] width 92 height 23
select select "60533"
click at [164, 356] on select "Select Stylist Admin [PERSON_NAME] [PERSON_NAME] S [PERSON_NAME] Mohd [PERSON_N…" at bounding box center [210, 367] width 92 height 23
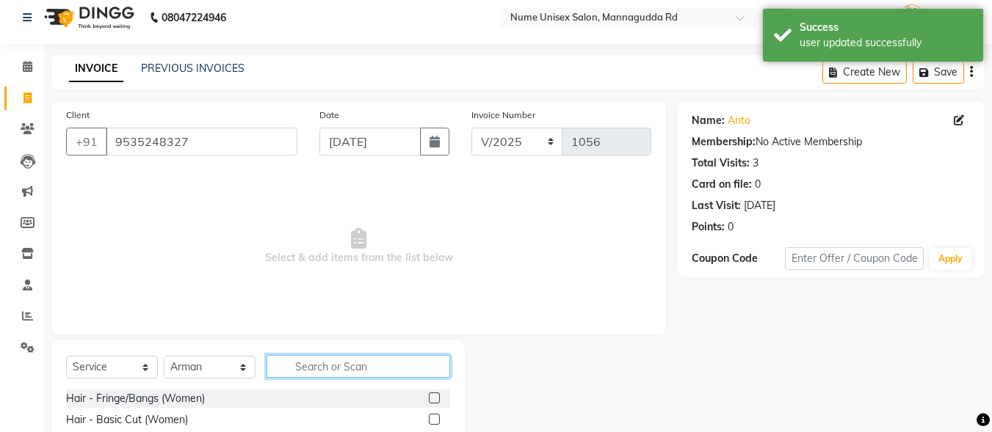
click at [346, 365] on input "text" at bounding box center [359, 366] width 184 height 23
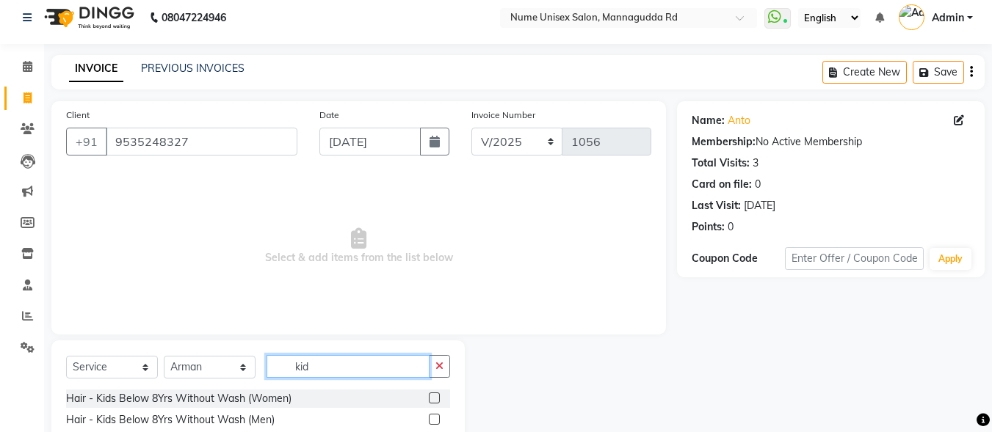
type input "kid"
click at [435, 416] on label at bounding box center [434, 419] width 11 height 11
click at [435, 416] on input "checkbox" at bounding box center [434, 421] width 10 height 10
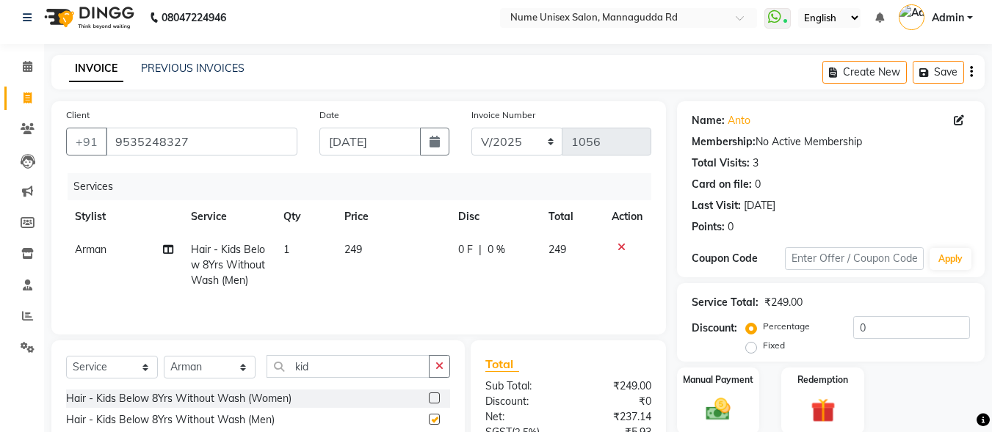
checkbox input "false"
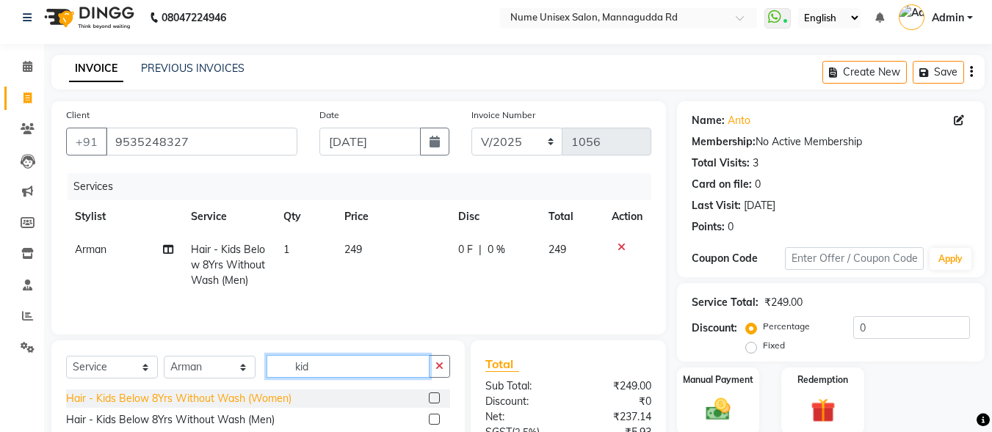
drag, startPoint x: 349, startPoint y: 370, endPoint x: 273, endPoint y: 393, distance: 79.0
click at [273, 393] on div "Select Service Product Membership Package Voucher Prepaid Gift Card Select Styl…" at bounding box center [257, 397] width 413 height 112
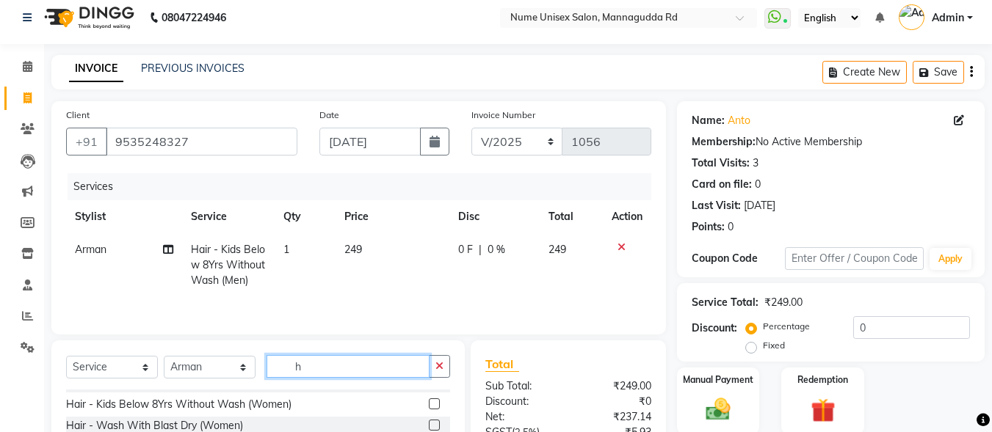
scroll to position [147, 0]
type input "h"
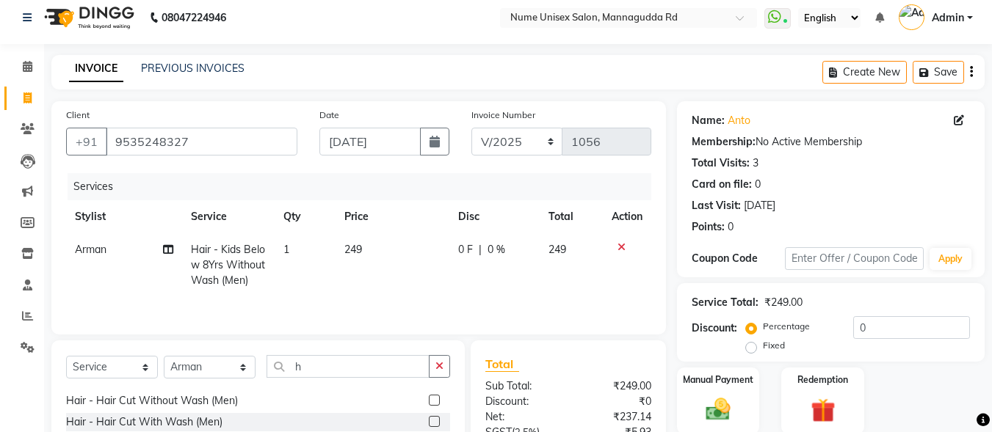
click at [429, 402] on label at bounding box center [434, 400] width 11 height 11
click at [429, 402] on input "checkbox" at bounding box center [434, 401] width 10 height 10
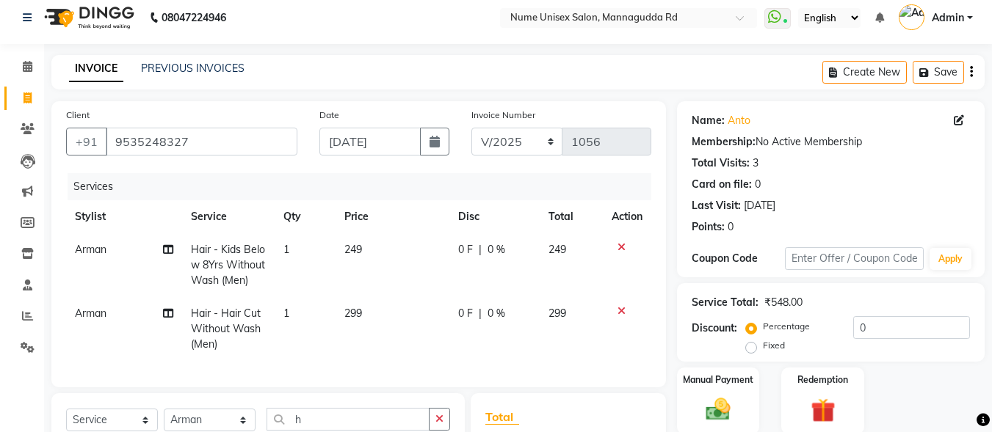
checkbox input "false"
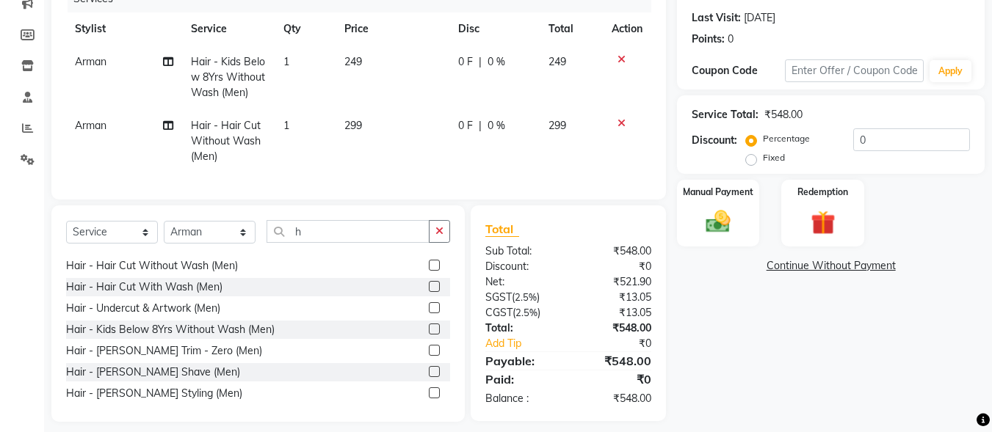
scroll to position [220, 0]
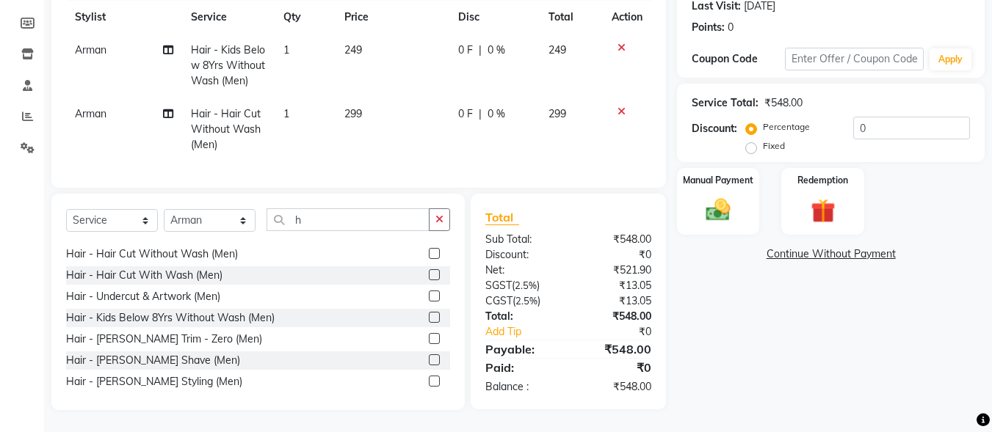
click at [429, 382] on label at bounding box center [434, 381] width 11 height 11
click at [429, 382] on input "checkbox" at bounding box center [434, 382] width 10 height 10
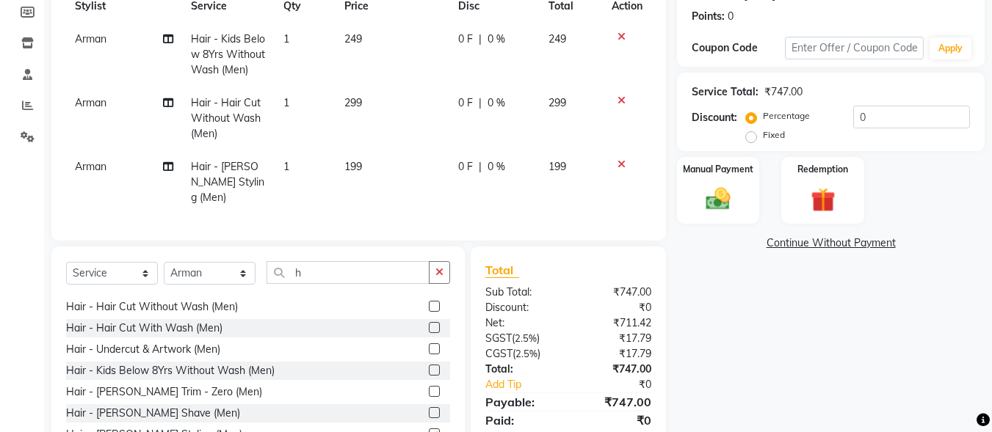
checkbox input "false"
click at [854, 115] on input "0" at bounding box center [911, 117] width 117 height 23
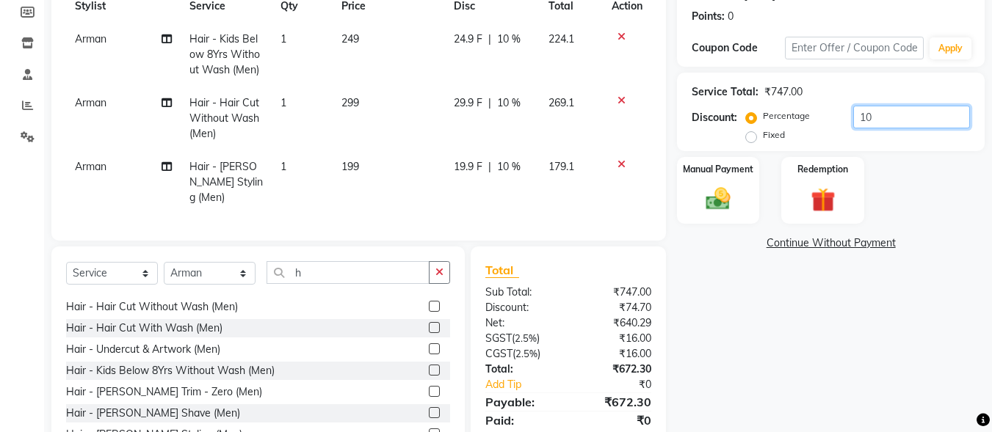
type input "10"
click at [501, 34] on span "10 %" at bounding box center [508, 39] width 23 height 15
select select "60533"
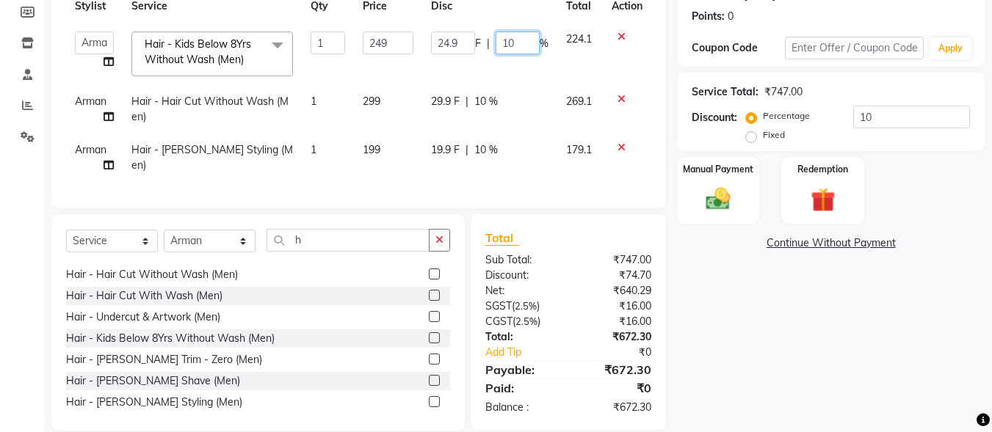
click at [508, 35] on input "10" at bounding box center [518, 43] width 44 height 23
type input "0"
click at [786, 343] on div "Name: Anto Membership: No Active Membership Total Visits: 3 Card on file: 0 Las…" at bounding box center [836, 161] width 319 height 540
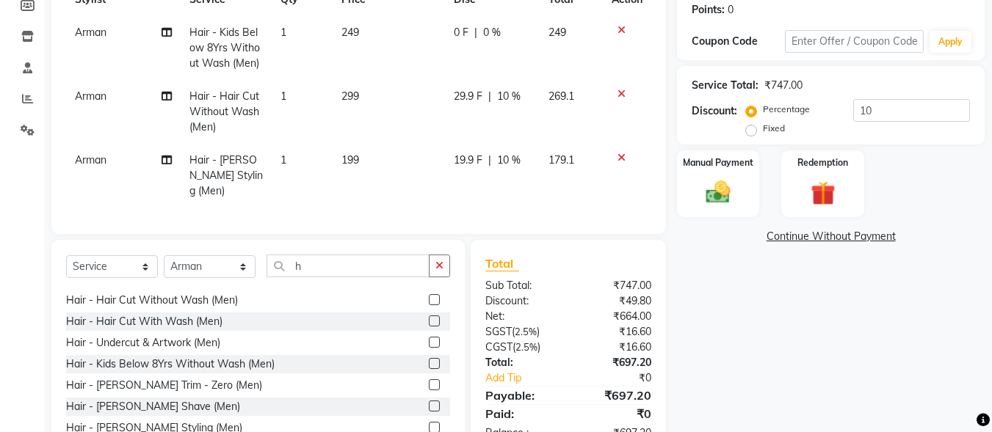
scroll to position [268, 0]
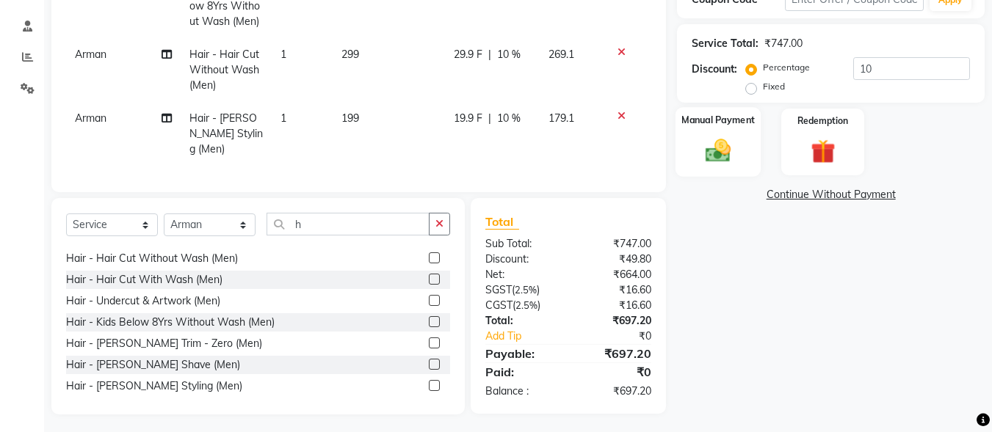
click at [743, 138] on div "Manual Payment" at bounding box center [718, 142] width 86 height 70
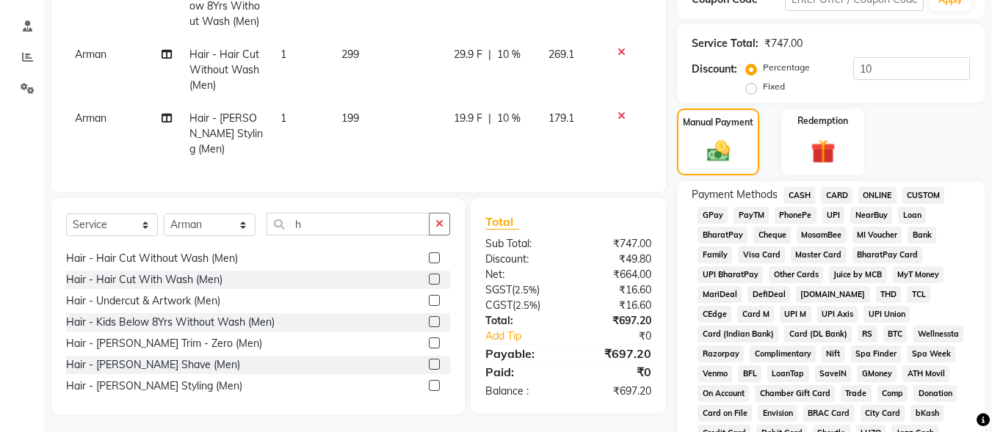
click at [831, 216] on span "UPI" at bounding box center [833, 215] width 23 height 17
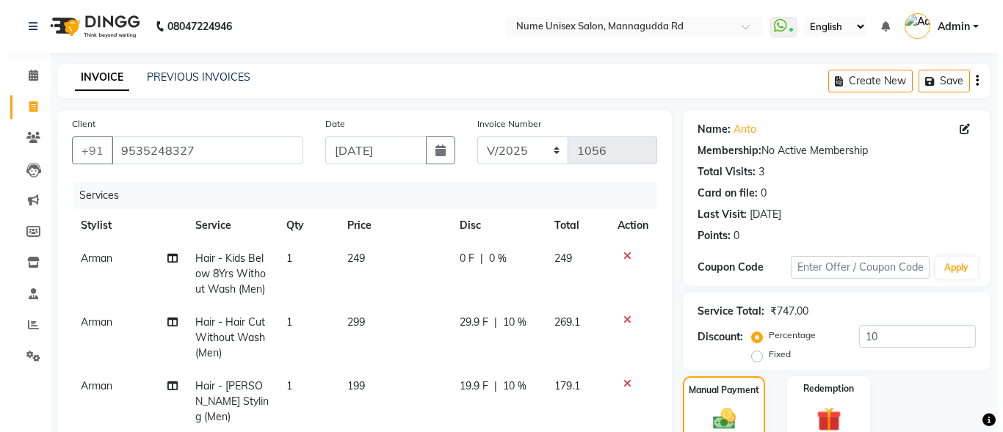
scroll to position [73, 0]
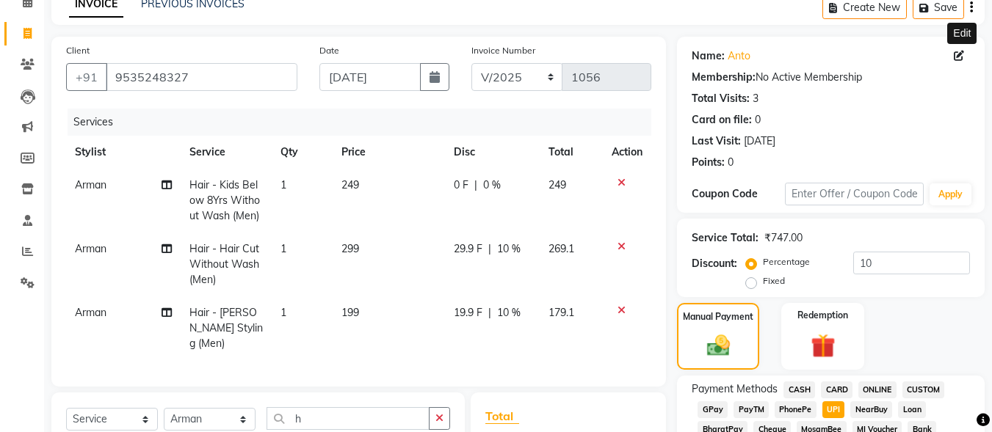
click at [957, 52] on icon at bounding box center [959, 56] width 10 height 10
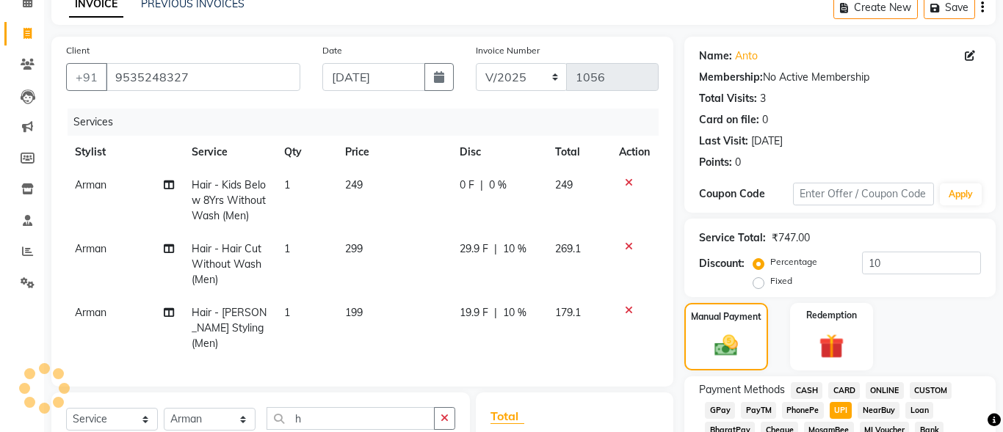
select select "[DEMOGRAPHIC_DATA]"
select select "48902"
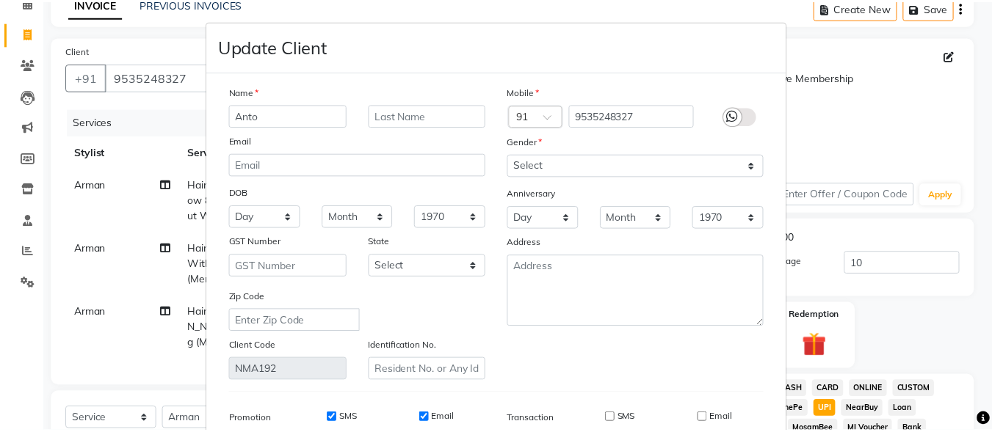
scroll to position [219, 0]
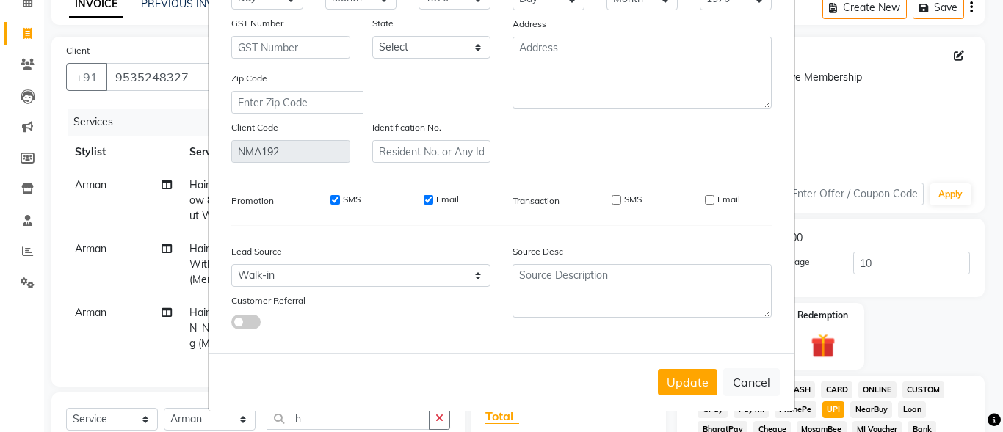
click at [680, 378] on button "Update" at bounding box center [687, 382] width 59 height 26
select select
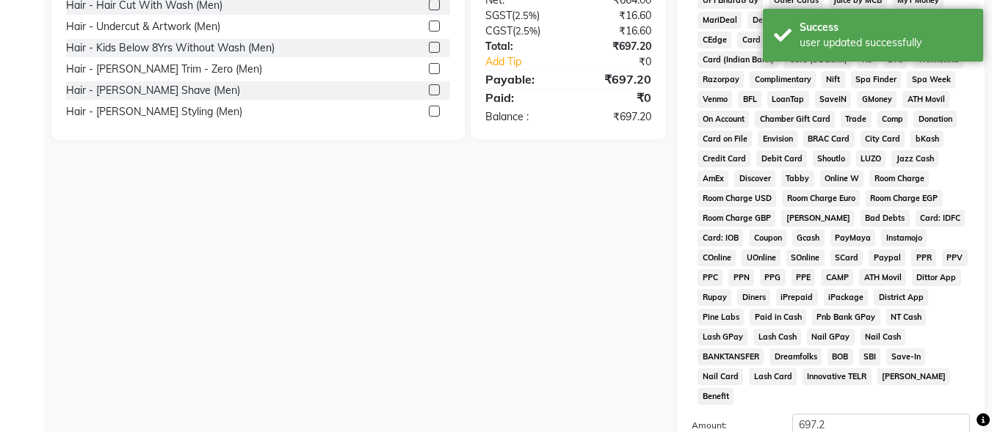
scroll to position [690, 0]
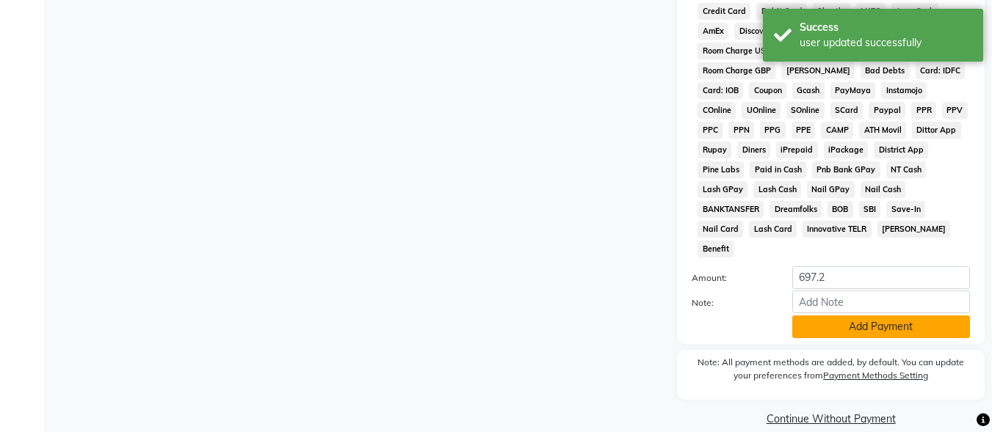
click at [825, 316] on button "Add Payment" at bounding box center [881, 327] width 178 height 23
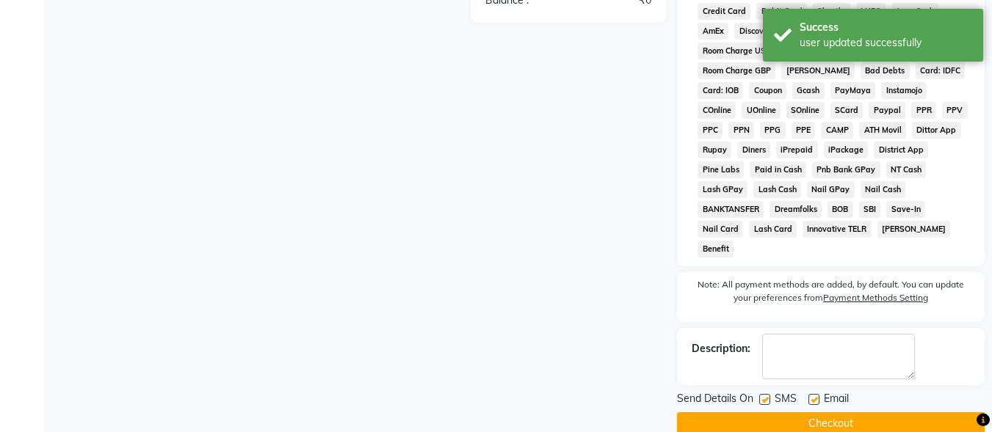
click at [765, 394] on label at bounding box center [764, 399] width 11 height 11
click at [765, 396] on input "checkbox" at bounding box center [764, 401] width 10 height 10
click at [815, 394] on label at bounding box center [813, 399] width 11 height 11
click at [815, 396] on input "checkbox" at bounding box center [813, 401] width 10 height 10
click at [816, 413] on button "Checkout" at bounding box center [831, 424] width 308 height 23
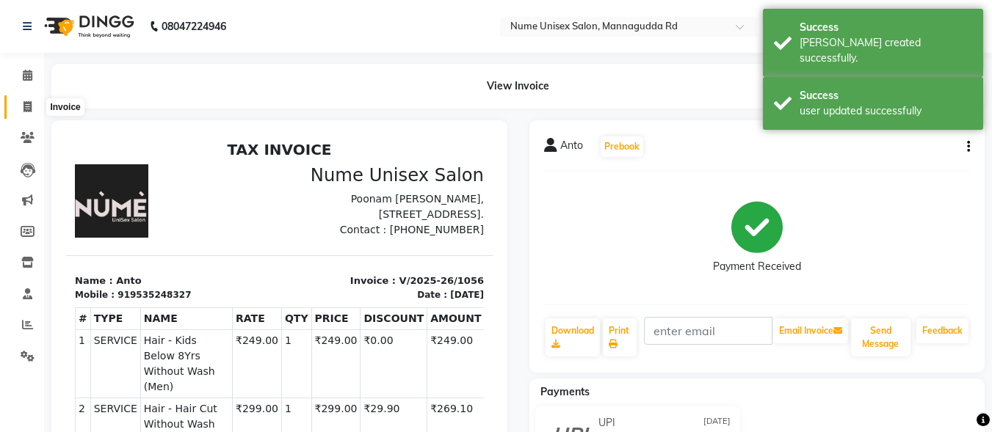
click at [29, 105] on icon at bounding box center [27, 106] width 8 height 11
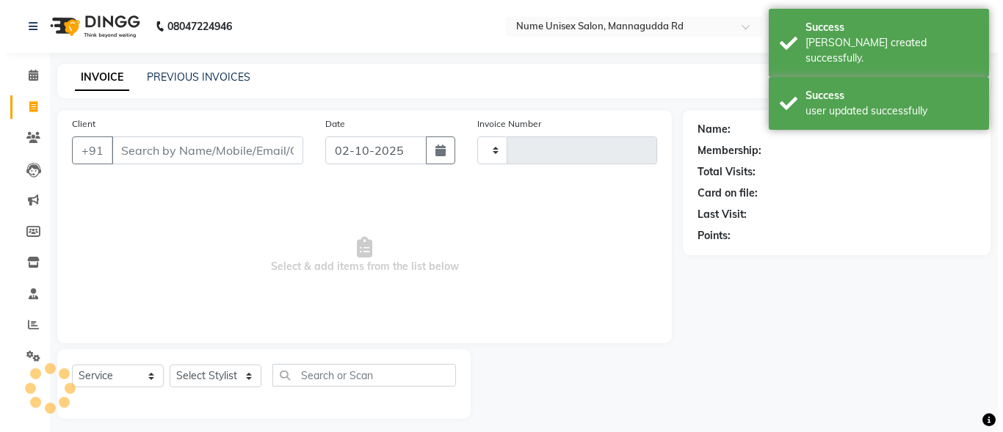
scroll to position [9, 0]
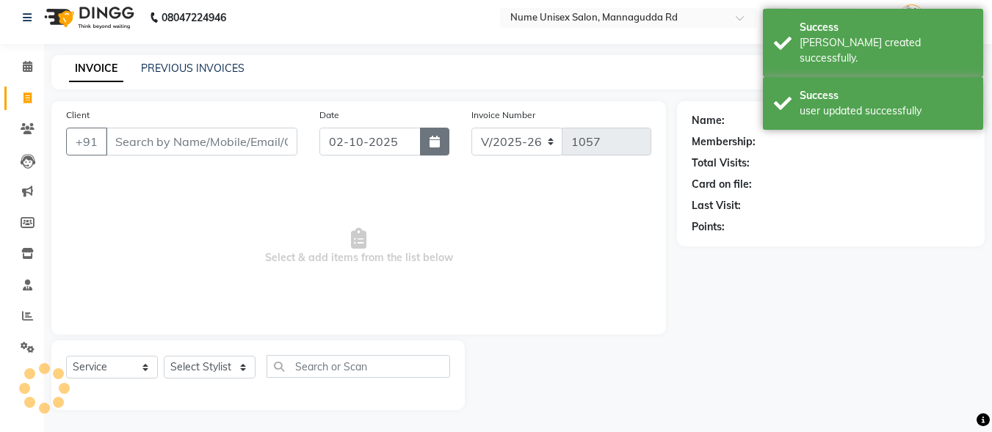
click at [435, 139] on icon "button" at bounding box center [435, 142] width 10 height 12
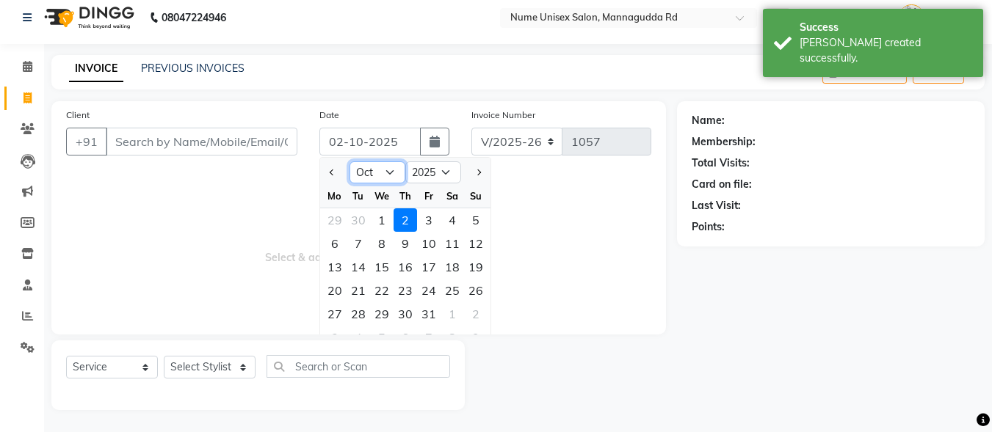
click at [390, 177] on select "Jan Feb Mar Apr May Jun [DATE] Aug Sep Oct Nov Dec" at bounding box center [377, 173] width 56 height 22
click at [349, 162] on select "Jan Feb Mar Apr May Jun [DATE] Aug Sep Oct Nov Dec" at bounding box center [377, 173] width 56 height 22
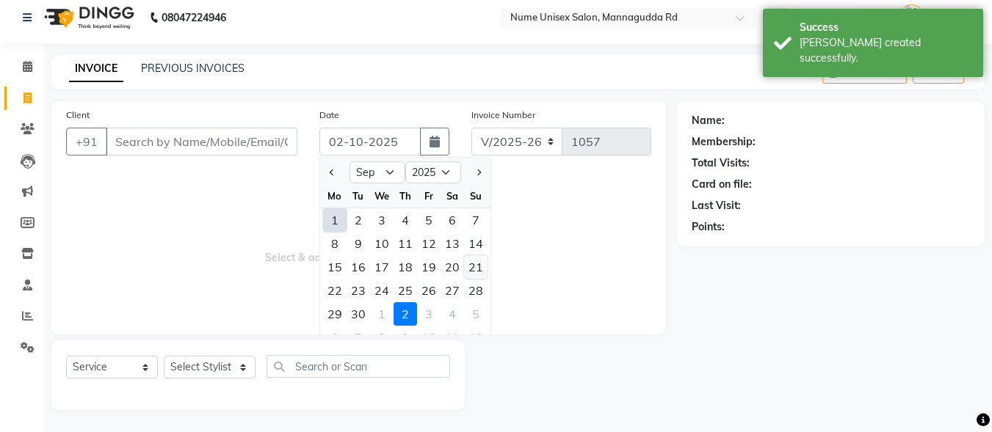
click at [476, 272] on div "21" at bounding box center [475, 267] width 23 height 23
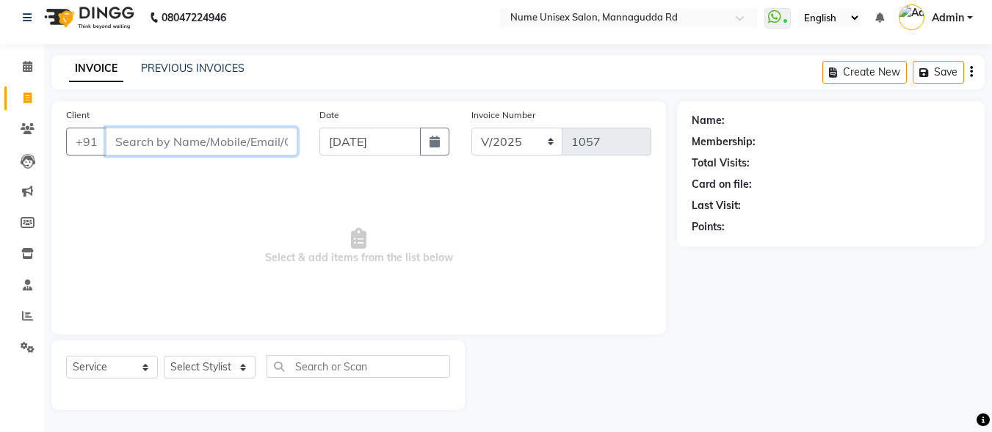
click at [142, 148] on input "Client" at bounding box center [202, 142] width 192 height 28
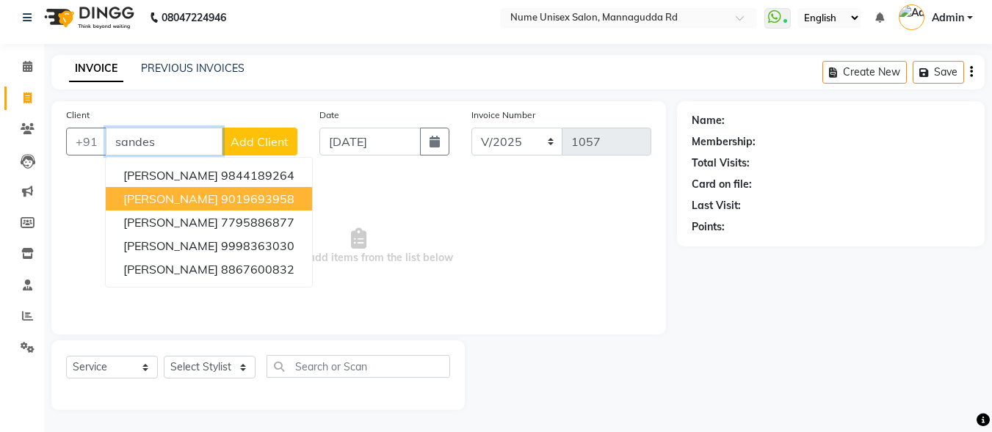
click at [176, 196] on span "[PERSON_NAME]" at bounding box center [170, 199] width 95 height 15
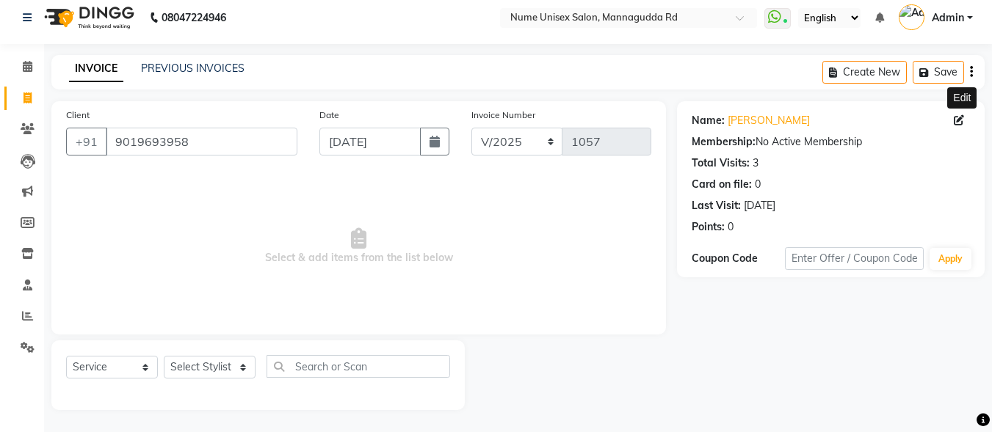
click at [963, 120] on span at bounding box center [962, 120] width 16 height 15
click at [961, 124] on icon at bounding box center [959, 120] width 10 height 10
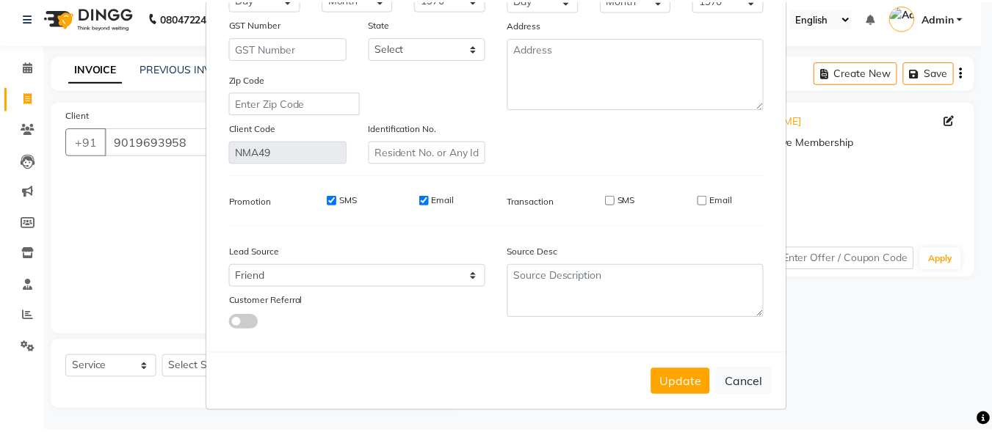
scroll to position [219, 0]
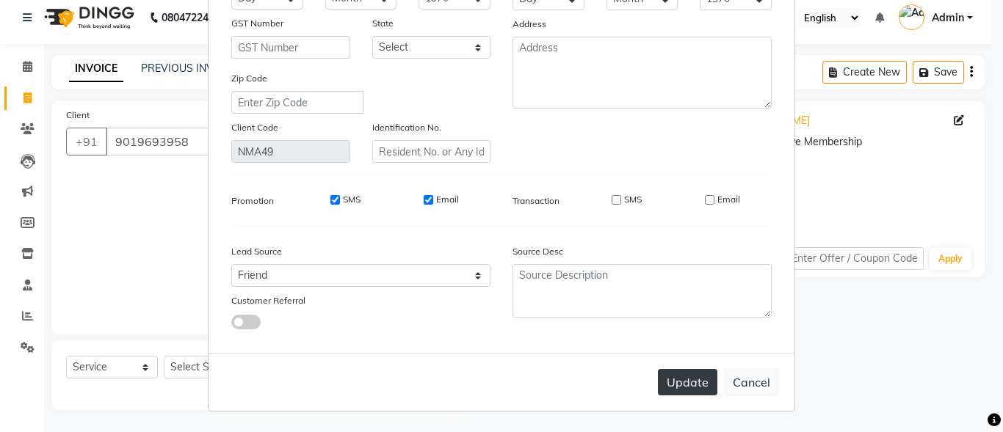
click at [675, 380] on button "Update" at bounding box center [687, 382] width 59 height 26
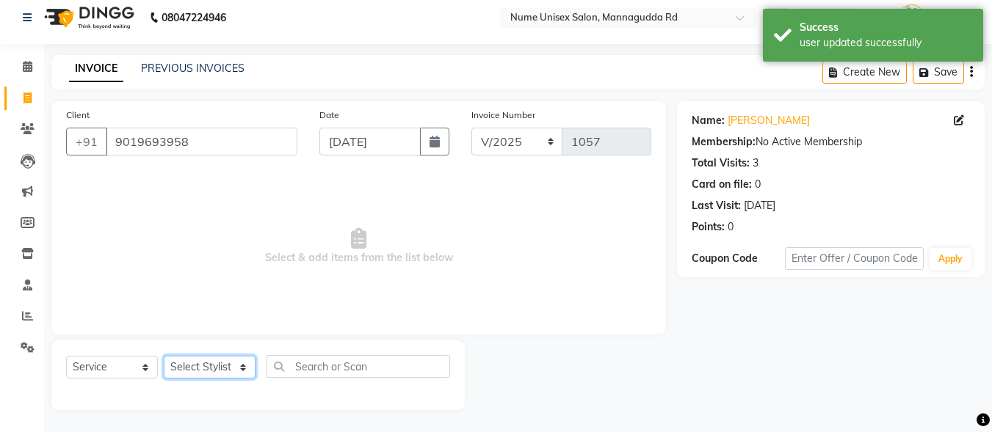
click at [223, 362] on select "Select Stylist Admin [PERSON_NAME] [PERSON_NAME] S [PERSON_NAME] Mohd [PERSON_N…" at bounding box center [210, 367] width 92 height 23
click at [164, 356] on select "Select Stylist Admin [PERSON_NAME] [PERSON_NAME] S [PERSON_NAME] Mohd [PERSON_N…" at bounding box center [210, 367] width 92 height 23
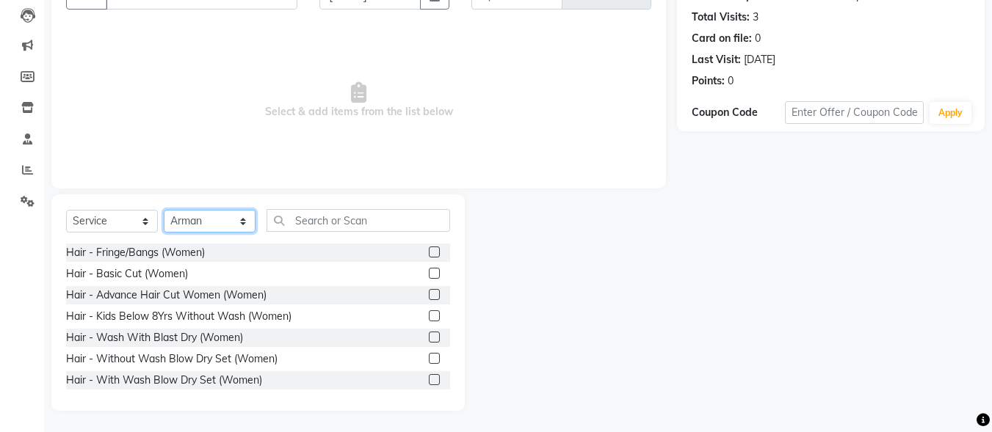
scroll to position [156, 0]
drag, startPoint x: 468, startPoint y: 324, endPoint x: 781, endPoint y: 195, distance: 339.1
click at [781, 195] on div "Name: [PERSON_NAME] Membership: No Active Membership Total Visits: 3 Card on fi…" at bounding box center [836, 182] width 319 height 456
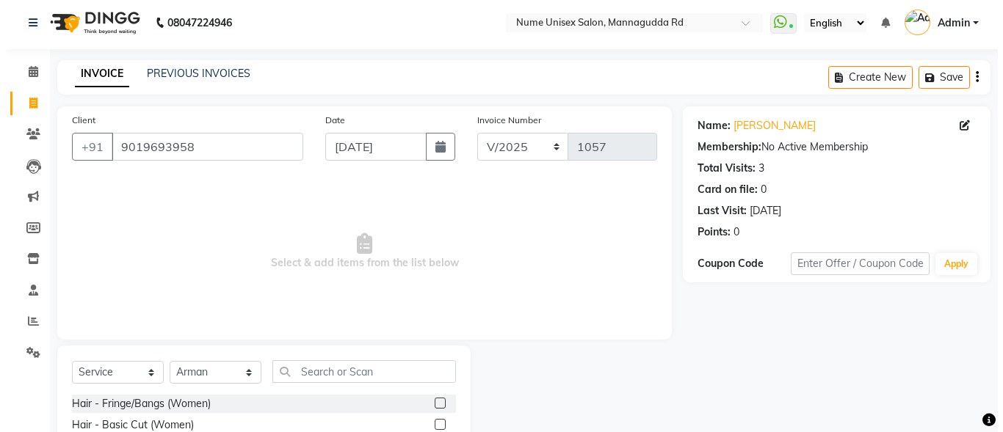
scroll to position [0, 0]
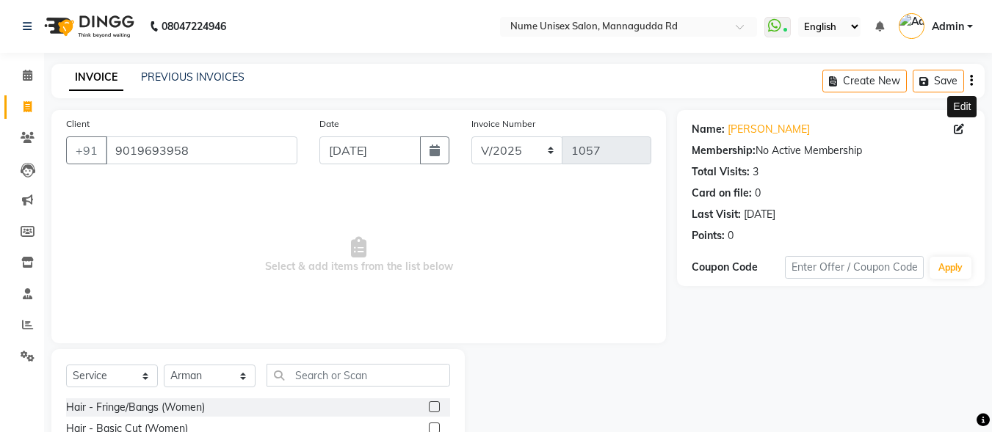
click at [959, 130] on icon at bounding box center [959, 129] width 10 height 10
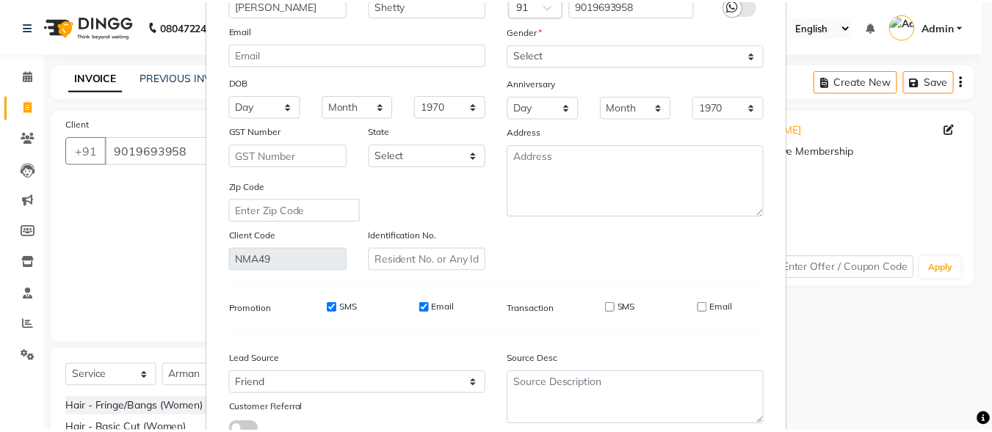
scroll to position [219, 0]
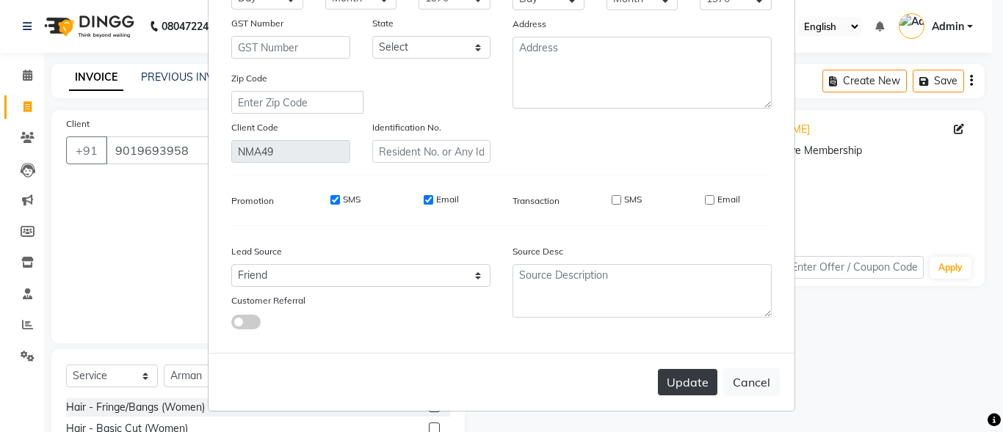
click at [684, 372] on button "Update" at bounding box center [687, 382] width 59 height 26
